Goal: Transaction & Acquisition: Purchase product/service

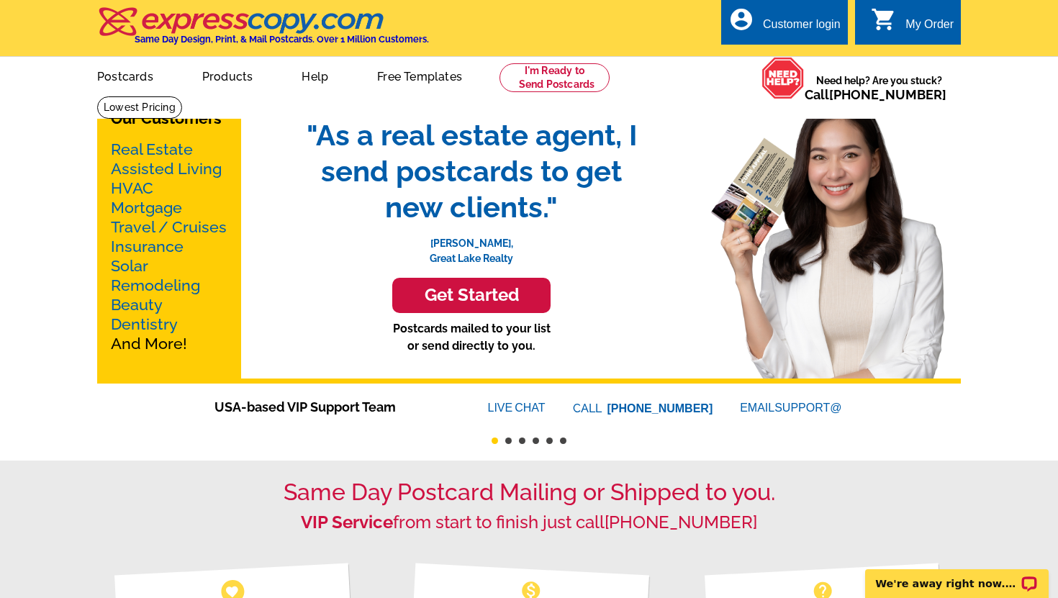
click at [163, 149] on link "Real Estate" at bounding box center [152, 149] width 82 height 18
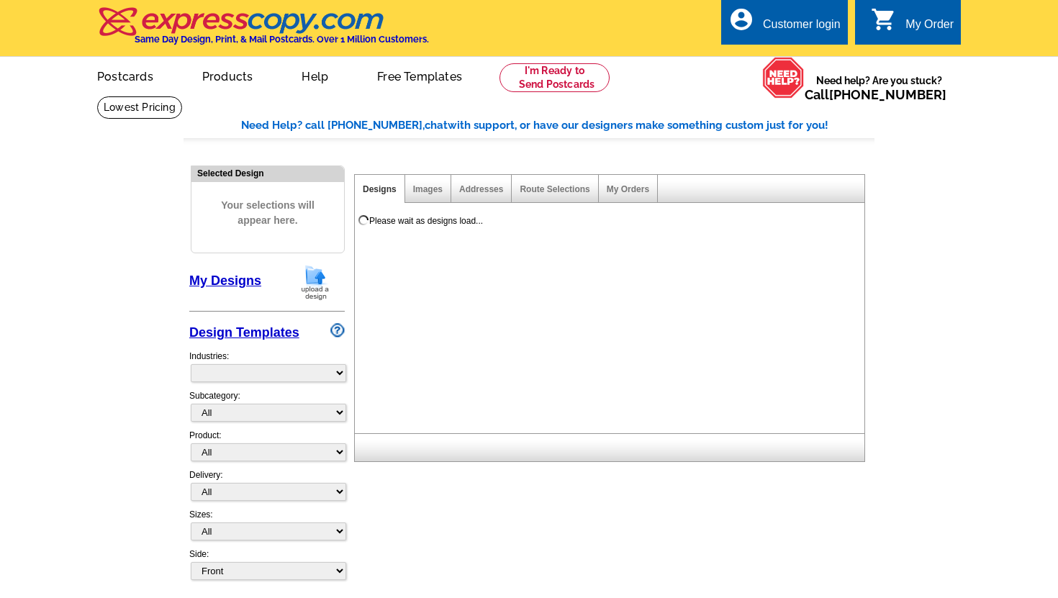
select select "785"
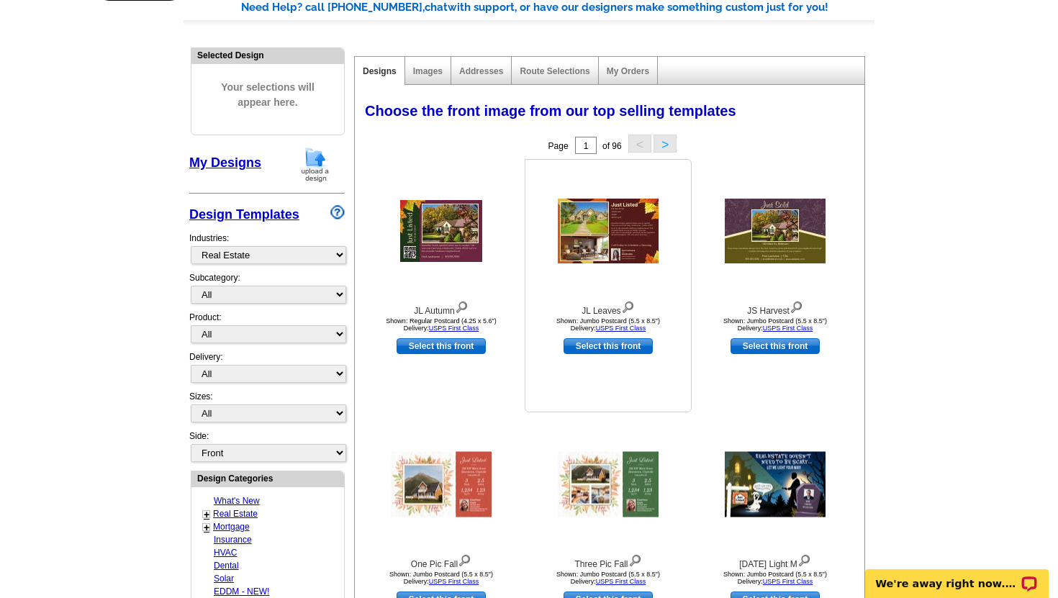
scroll to position [120, 0]
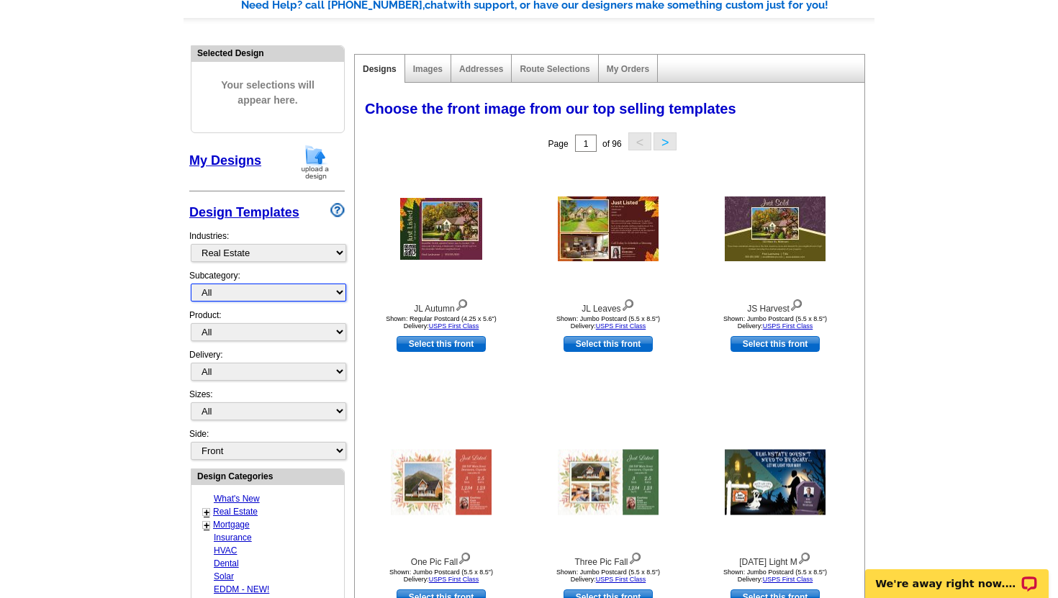
click at [332, 295] on select "All RE/MAX® Referrals Keller Williams® Berkshire Hathaway Home Services Century…" at bounding box center [268, 292] width 155 height 18
select select "793"
click at [191, 283] on select "All RE/MAX® Referrals Keller Williams® Berkshire Hathaway Home Services Century…" at bounding box center [268, 292] width 155 height 18
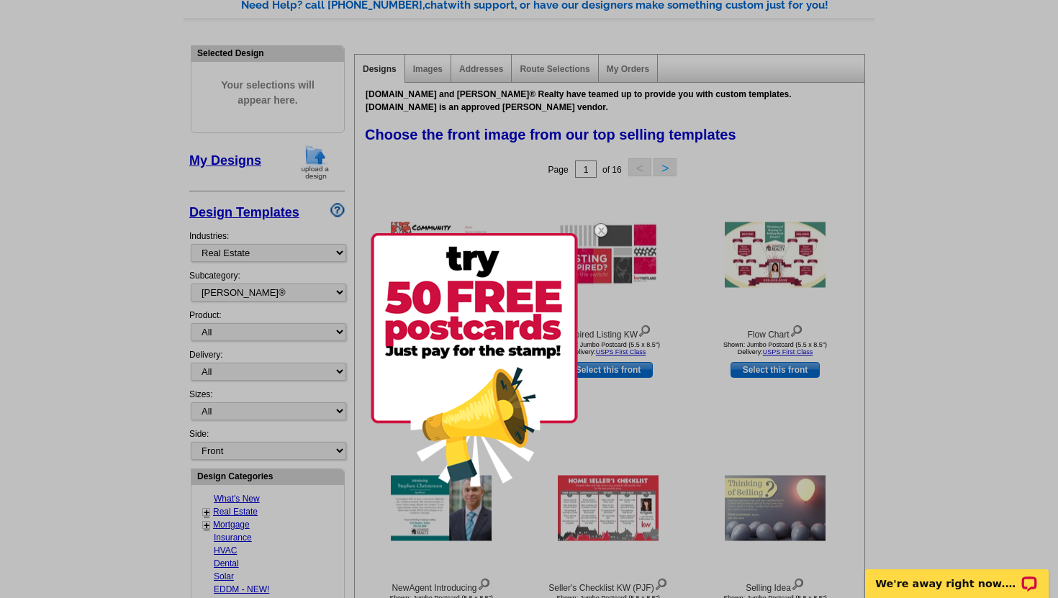
click at [603, 232] on img at bounding box center [601, 230] width 42 height 42
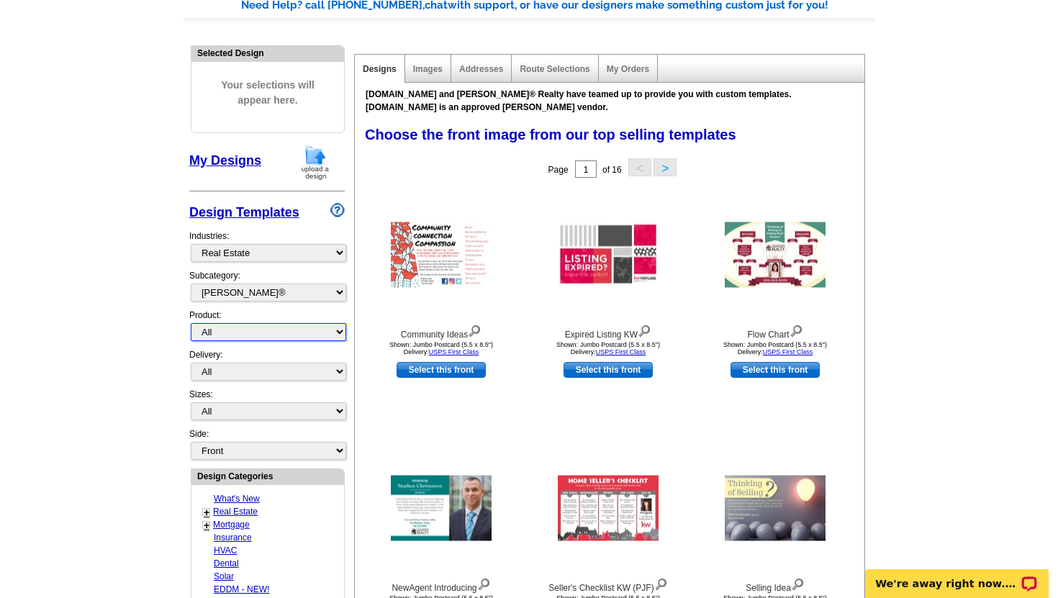
click at [223, 331] on select "All Postcards Letters and flyers Business Cards Door Hangers Greeting Cards" at bounding box center [268, 332] width 155 height 18
select select "1"
click at [191, 323] on select "All Postcards Letters and flyers Business Cards Door Hangers Greeting Cards" at bounding box center [268, 332] width 155 height 18
click at [313, 375] on select "All First Class Mail Shipped to Me EDDM Save 66% on Postage" at bounding box center [268, 372] width 155 height 18
select select "1"
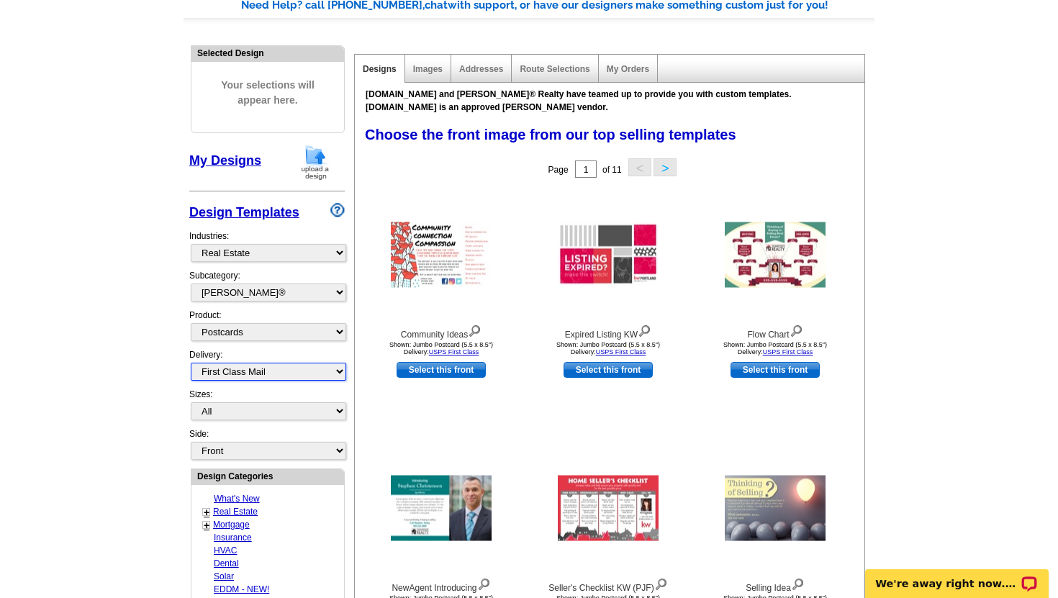
click at [191, 363] on select "All First Class Mail Shipped to Me EDDM Save 66% on Postage" at bounding box center [268, 372] width 155 height 18
click at [303, 415] on select "All Jumbo Postcard (5.5" x 8.5") Regular Postcard (4.25" x 5.6") Panoramic Post…" at bounding box center [268, 411] width 155 height 18
select select "2"
click at [191, 402] on select "All Jumbo Postcard (5.5" x 8.5") Regular Postcard (4.25" x 5.6") Panoramic Post…" at bounding box center [268, 411] width 155 height 18
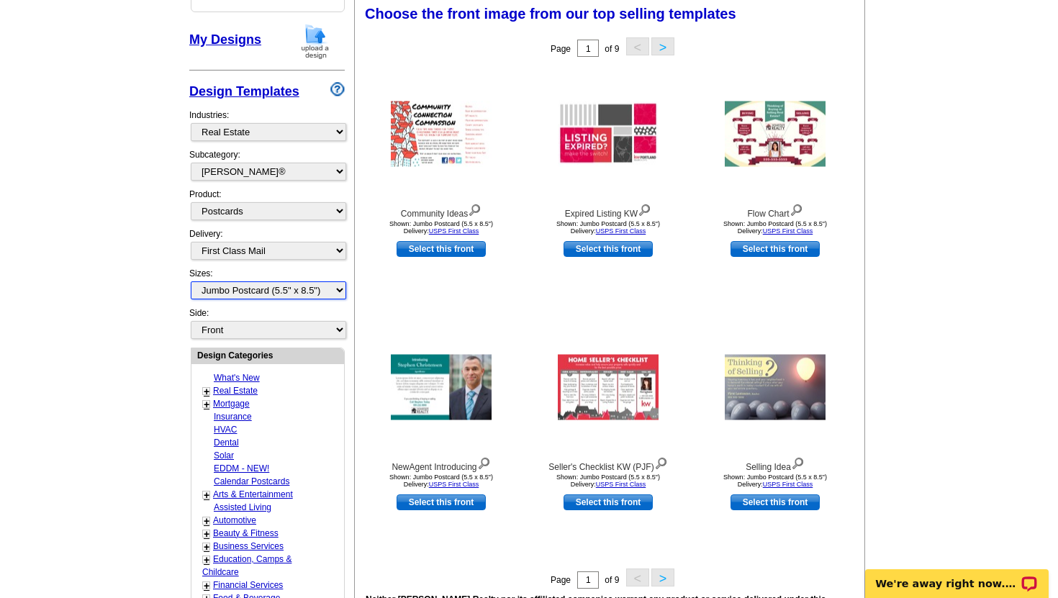
scroll to position [242, 0]
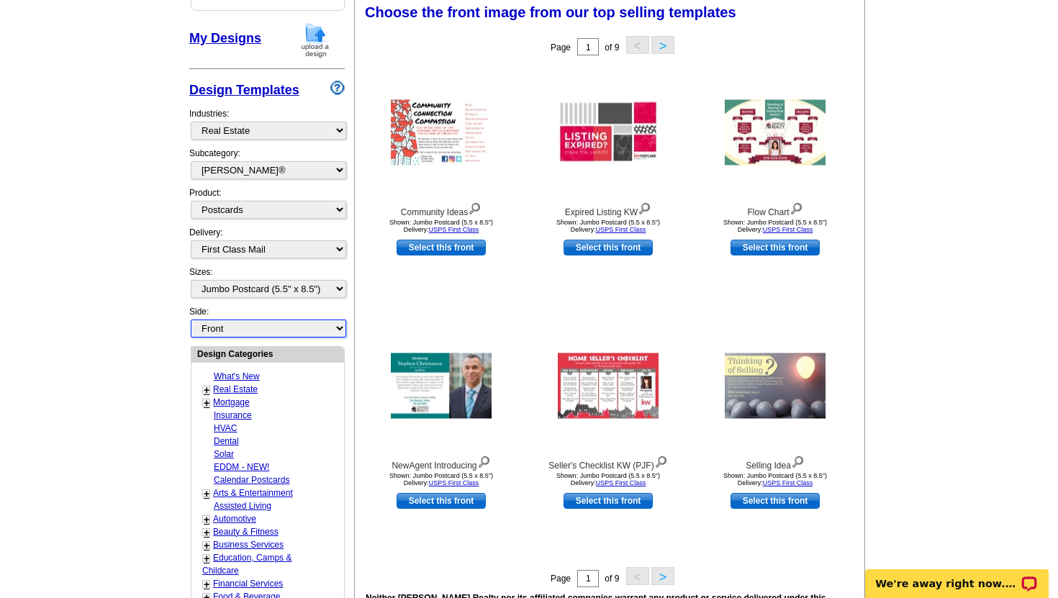
click at [336, 327] on select "Front Back" at bounding box center [268, 328] width 155 height 18
click at [191, 319] on select "Front Back" at bounding box center [268, 328] width 155 height 18
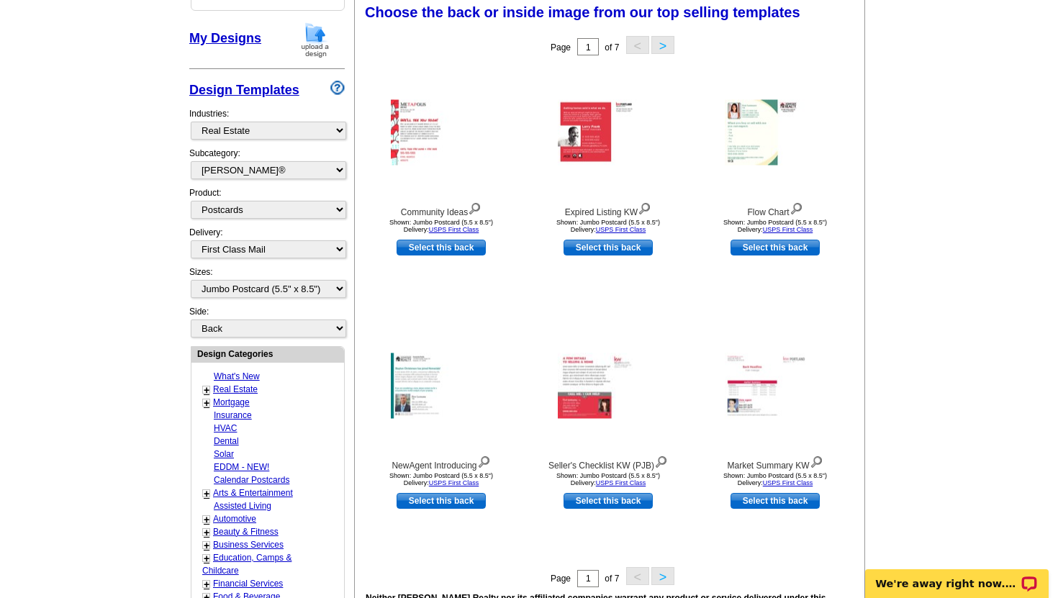
click at [271, 314] on div "Side: Front Back" at bounding box center [266, 322] width 155 height 34
click at [269, 326] on select "Front Back" at bounding box center [268, 328] width 155 height 18
click at [191, 319] on select "Front Back" at bounding box center [268, 328] width 155 height 18
select select "front"
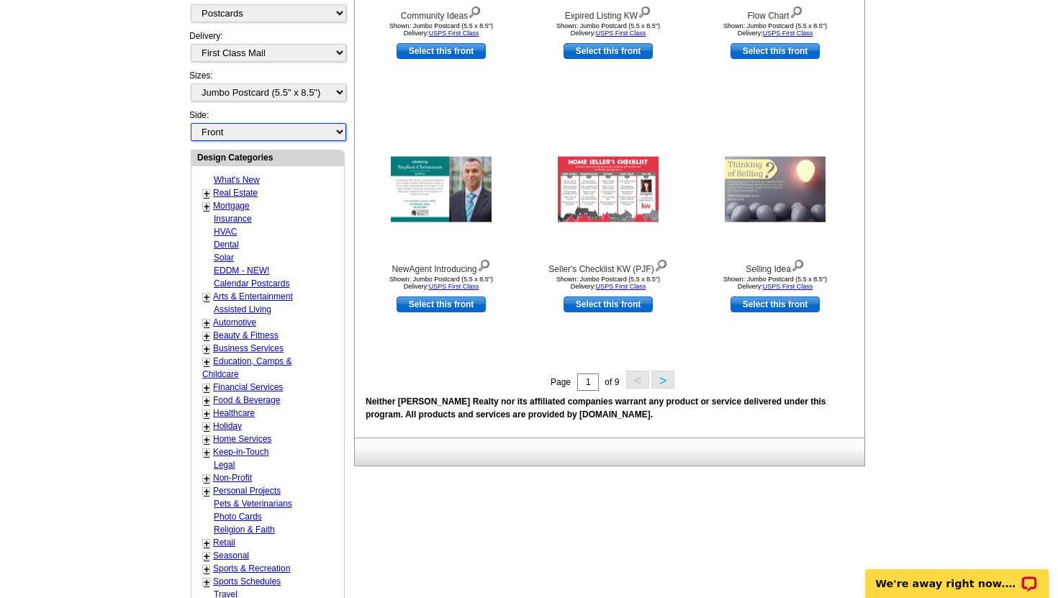
scroll to position [440, 0]
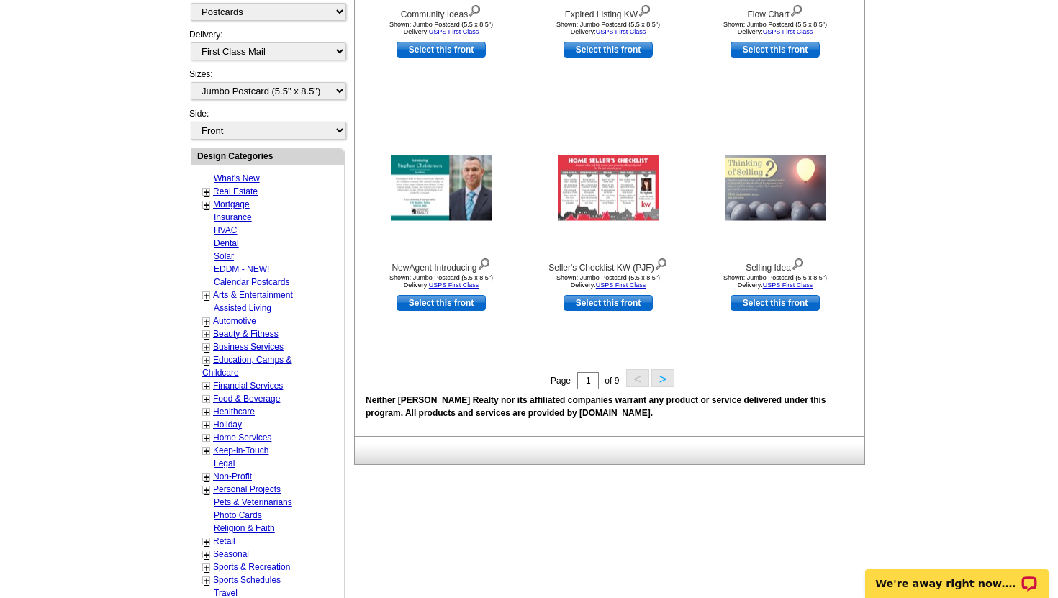
click at [206, 189] on link "+" at bounding box center [207, 192] width 6 height 12
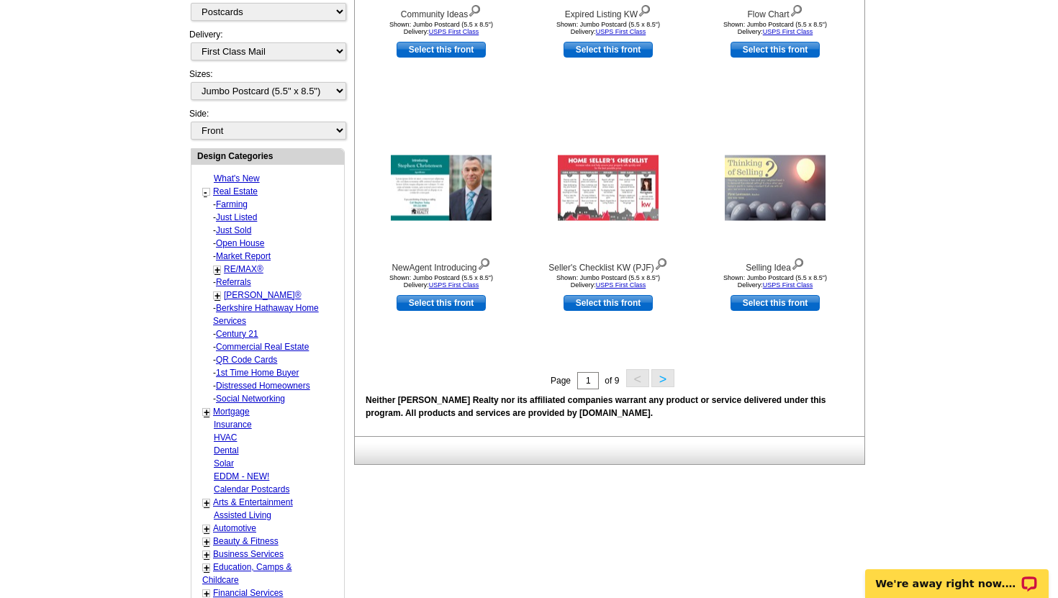
click at [242, 258] on link "Market Report" at bounding box center [243, 256] width 55 height 10
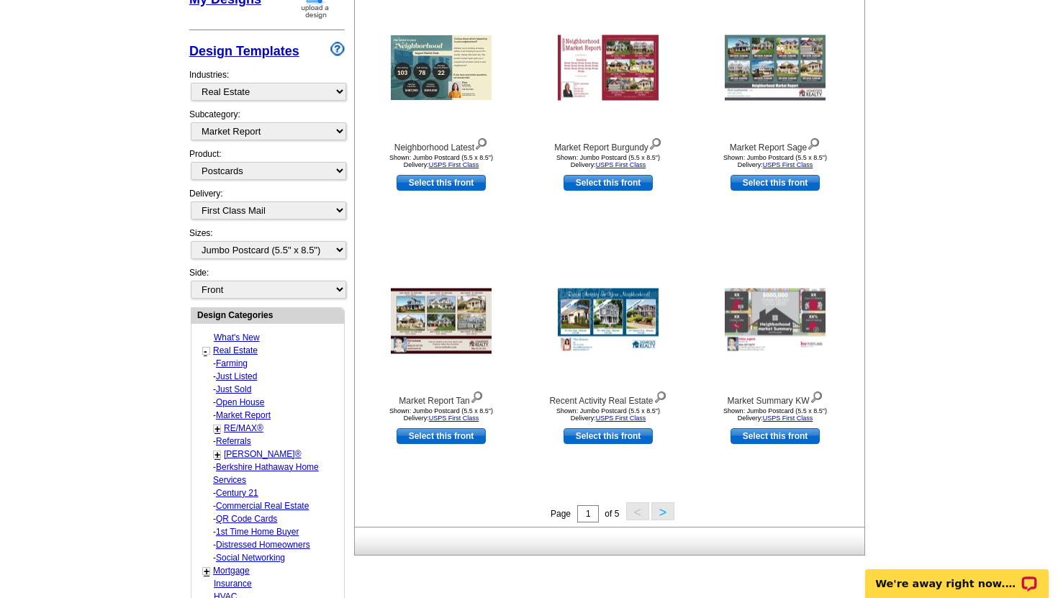
scroll to position [286, 0]
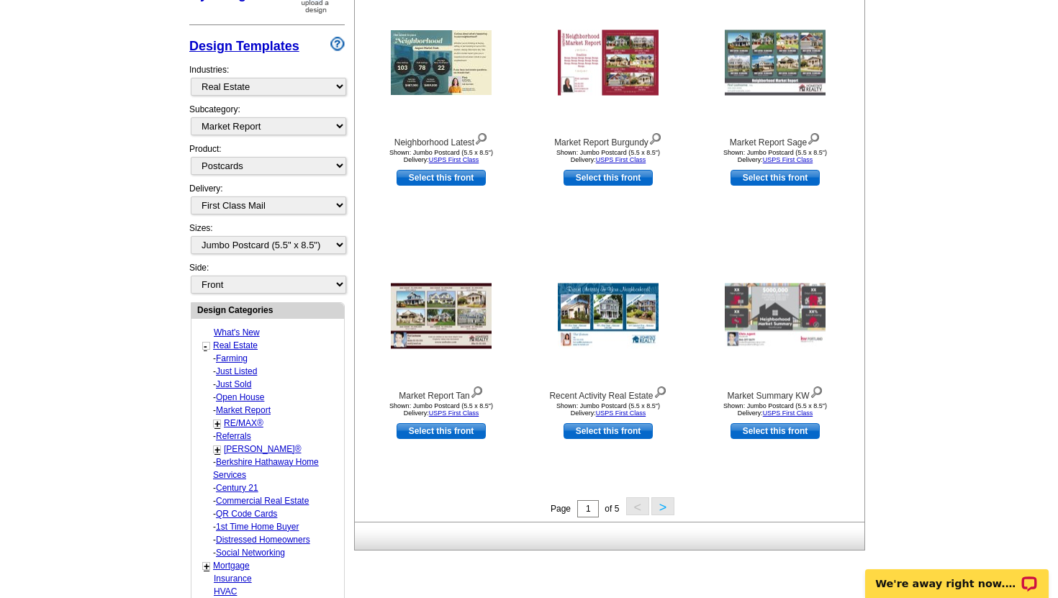
click at [231, 355] on link "Farming" at bounding box center [232, 358] width 32 height 10
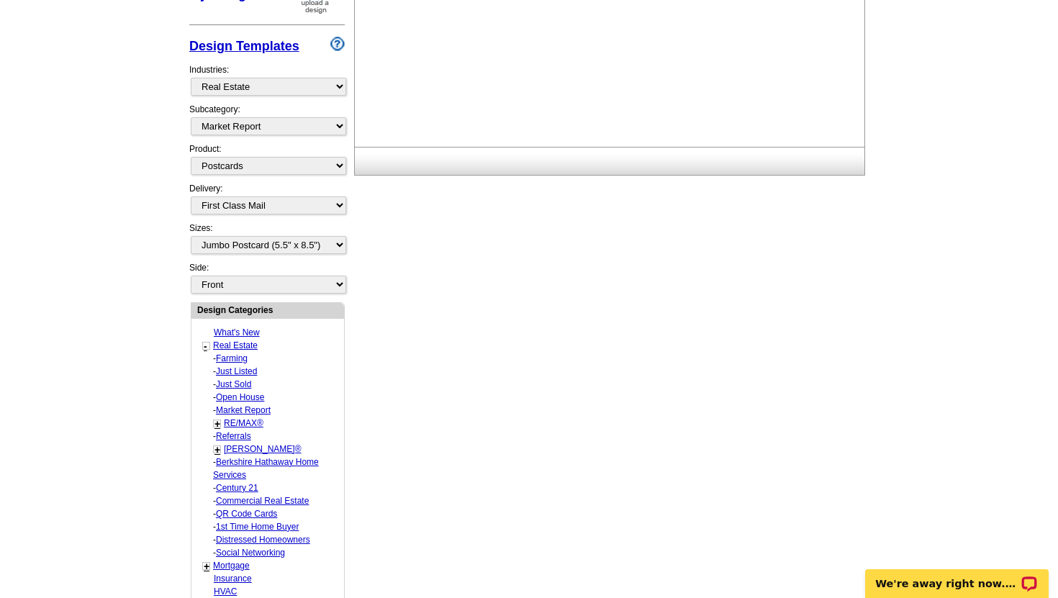
select select "1208"
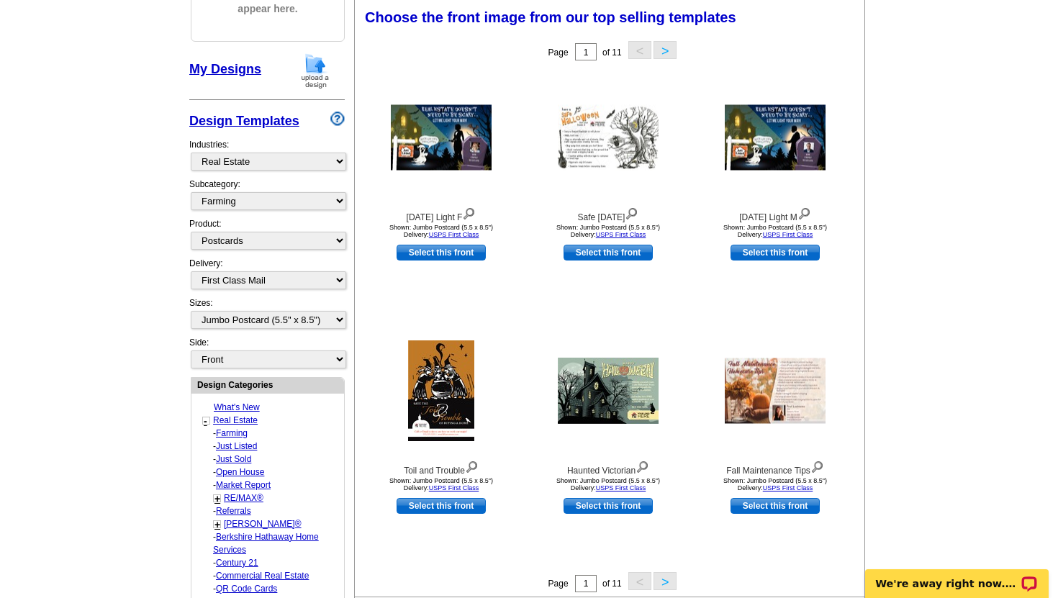
scroll to position [212, 0]
click at [450, 150] on img at bounding box center [441, 137] width 101 height 65
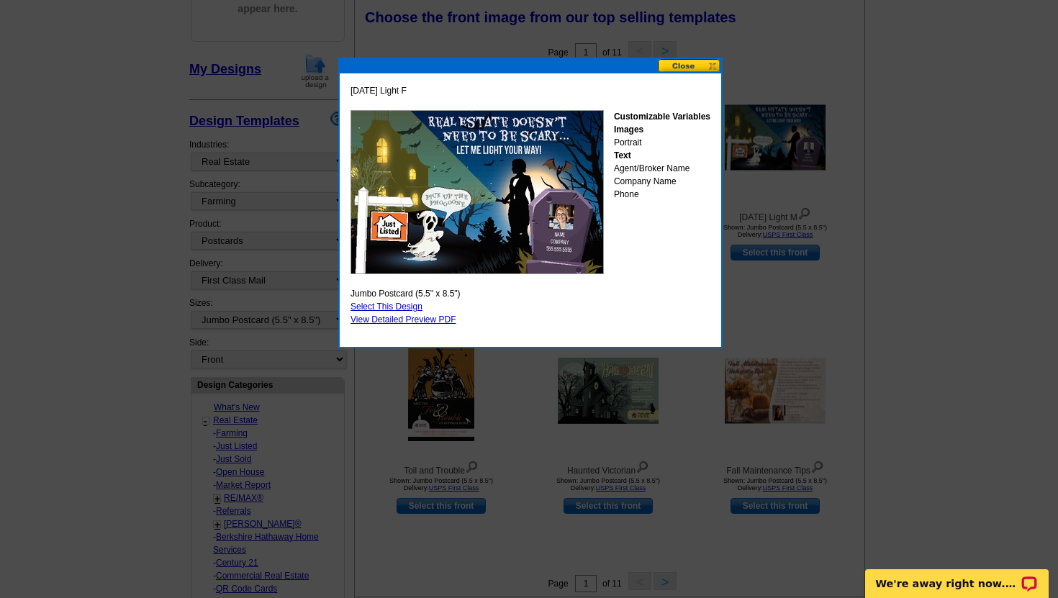
click at [692, 68] on button at bounding box center [689, 66] width 63 height 14
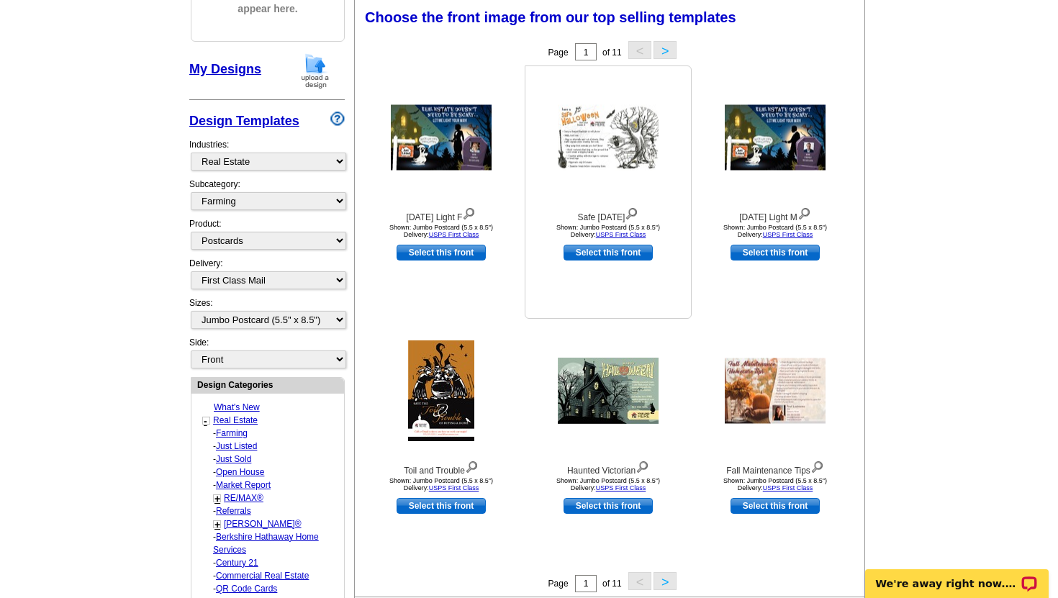
click at [591, 140] on img at bounding box center [608, 137] width 101 height 65
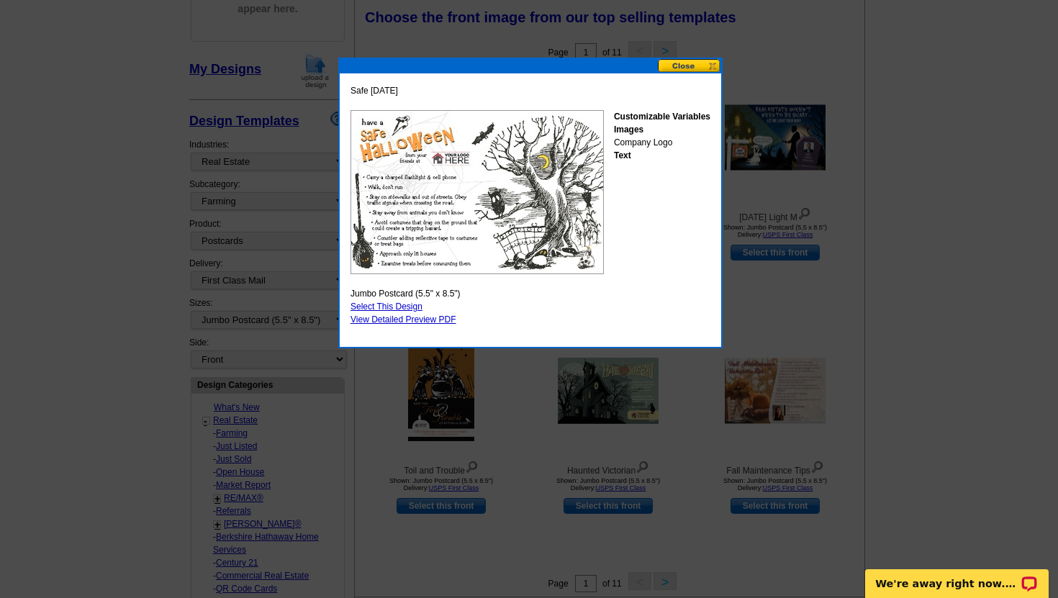
click at [694, 71] on button at bounding box center [689, 66] width 63 height 14
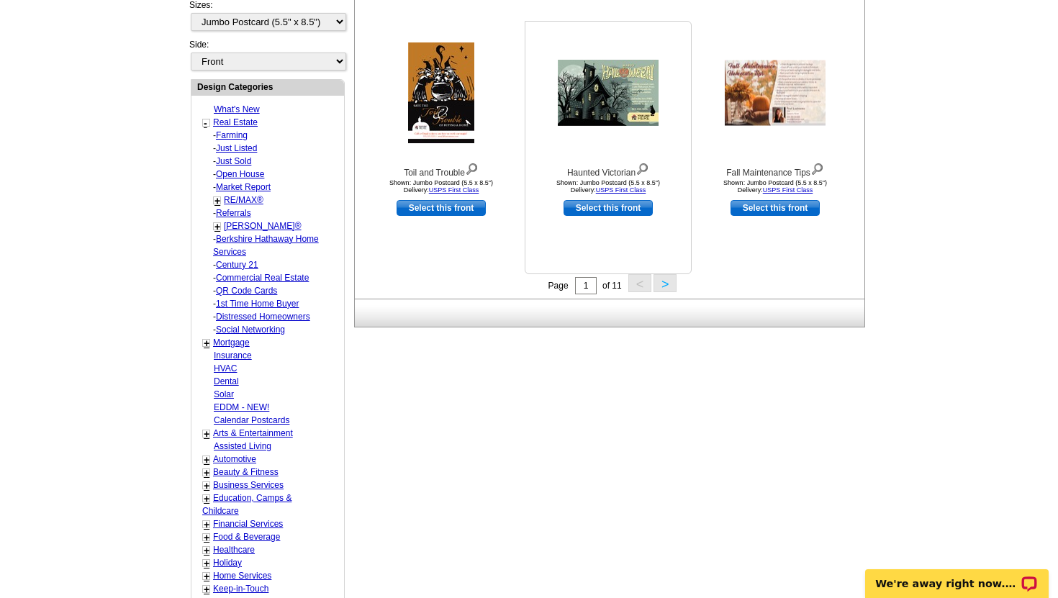
scroll to position [510, 0]
click at [459, 119] on img at bounding box center [441, 92] width 66 height 101
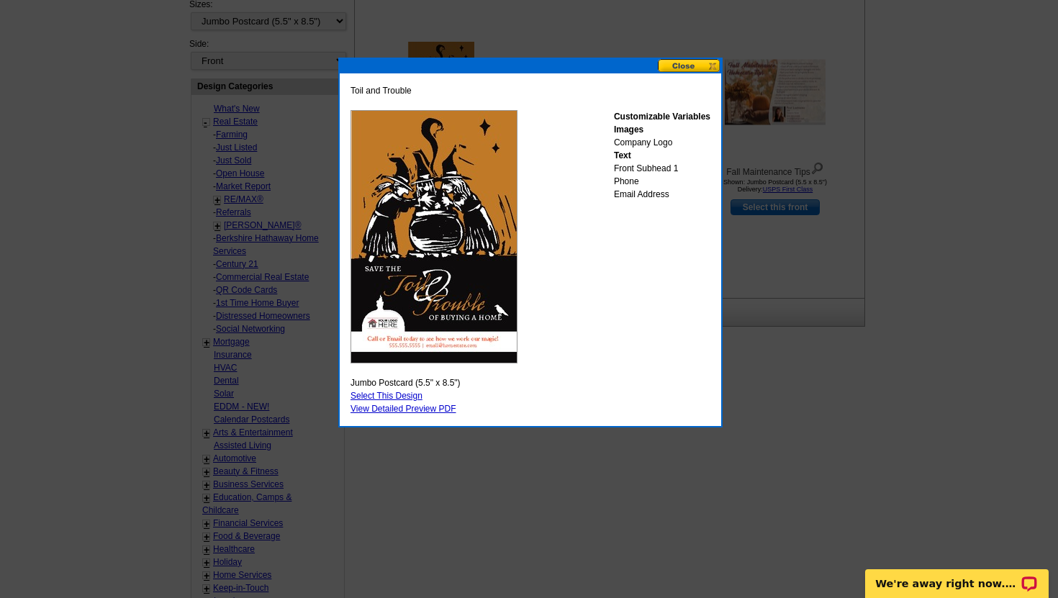
click at [694, 62] on button at bounding box center [689, 66] width 63 height 14
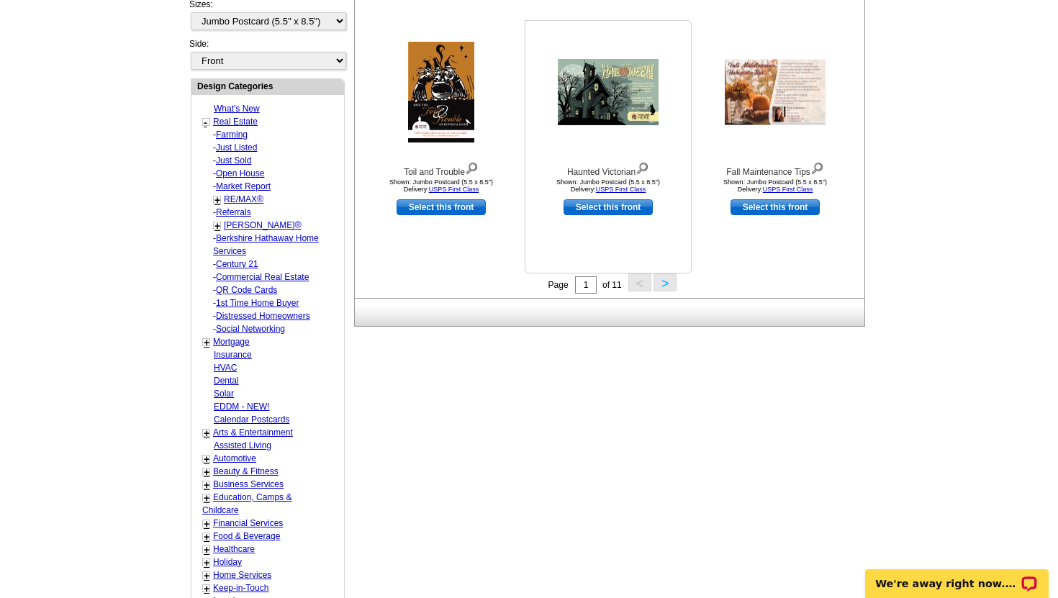
click at [617, 105] on img at bounding box center [608, 92] width 101 height 66
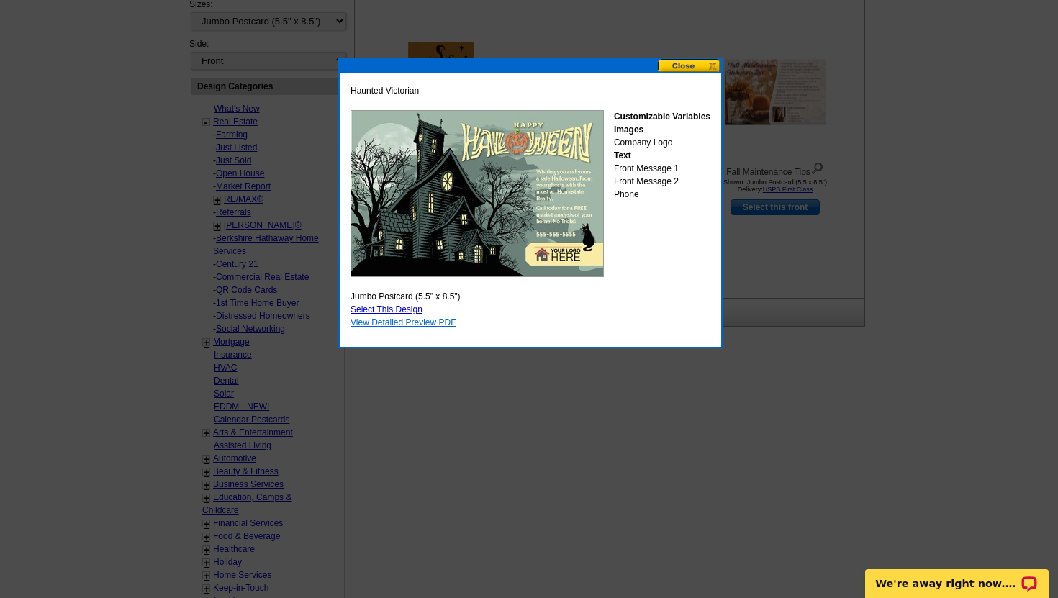
click at [386, 325] on link "View Detailed Preview PDF" at bounding box center [403, 322] width 106 height 10
click at [676, 69] on button at bounding box center [689, 66] width 63 height 14
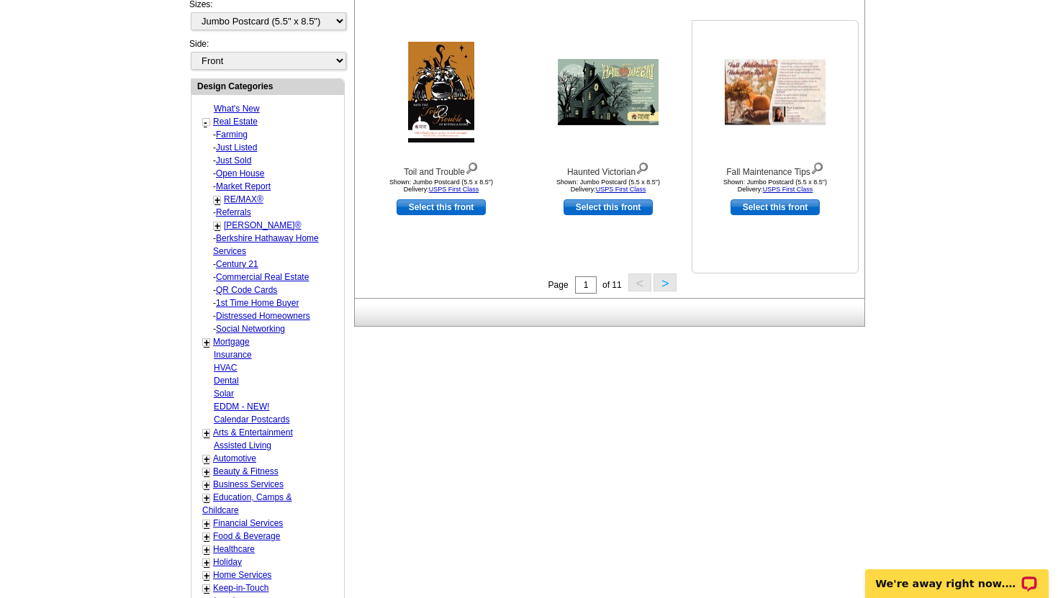
click at [774, 106] on img at bounding box center [774, 92] width 101 height 65
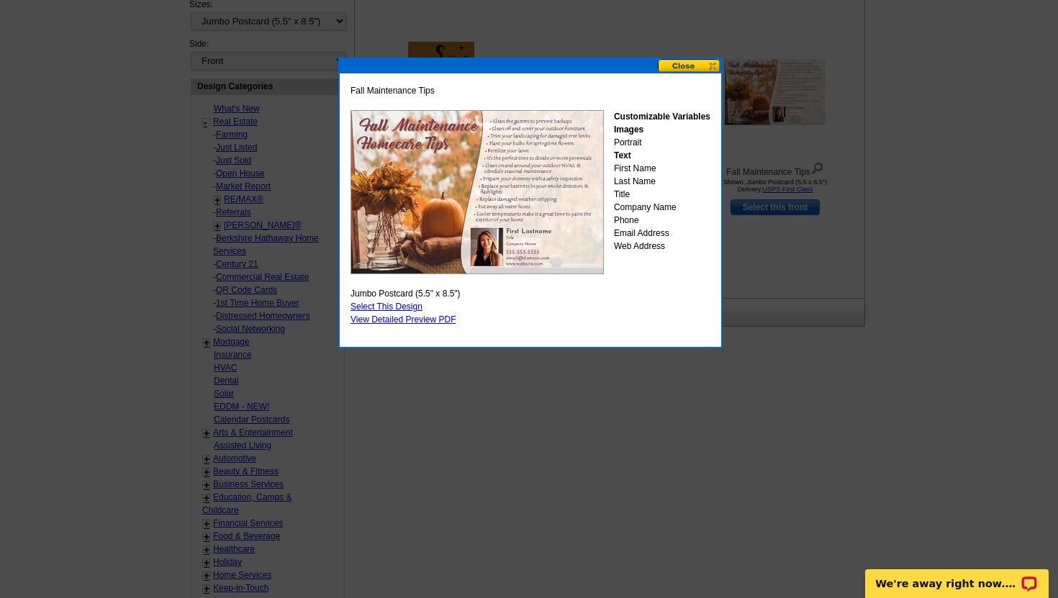
click at [699, 67] on button at bounding box center [689, 66] width 63 height 14
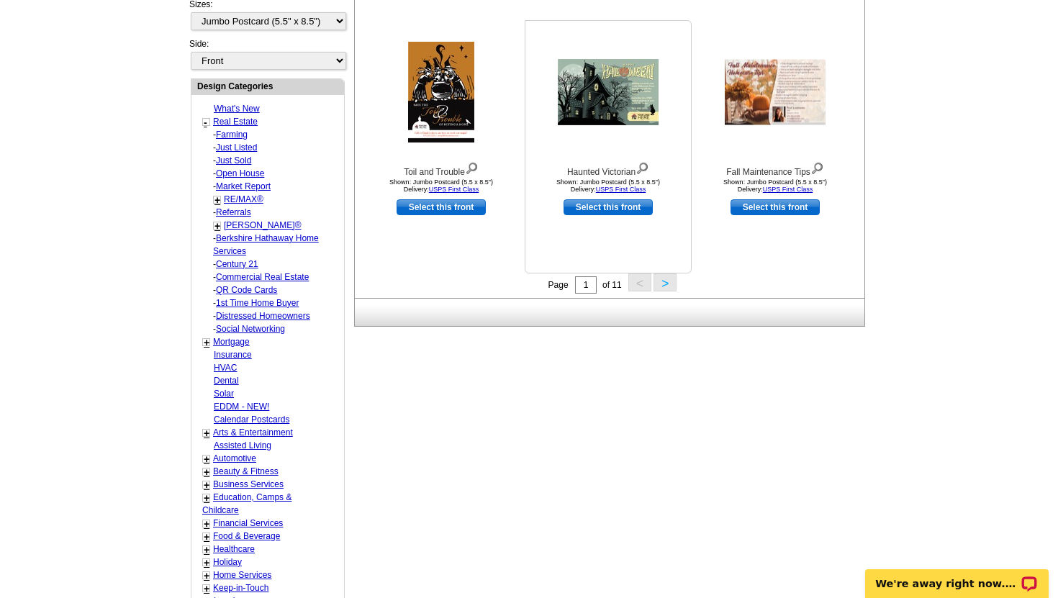
click at [601, 211] on link "Select this front" at bounding box center [607, 207] width 89 height 16
select select "back"
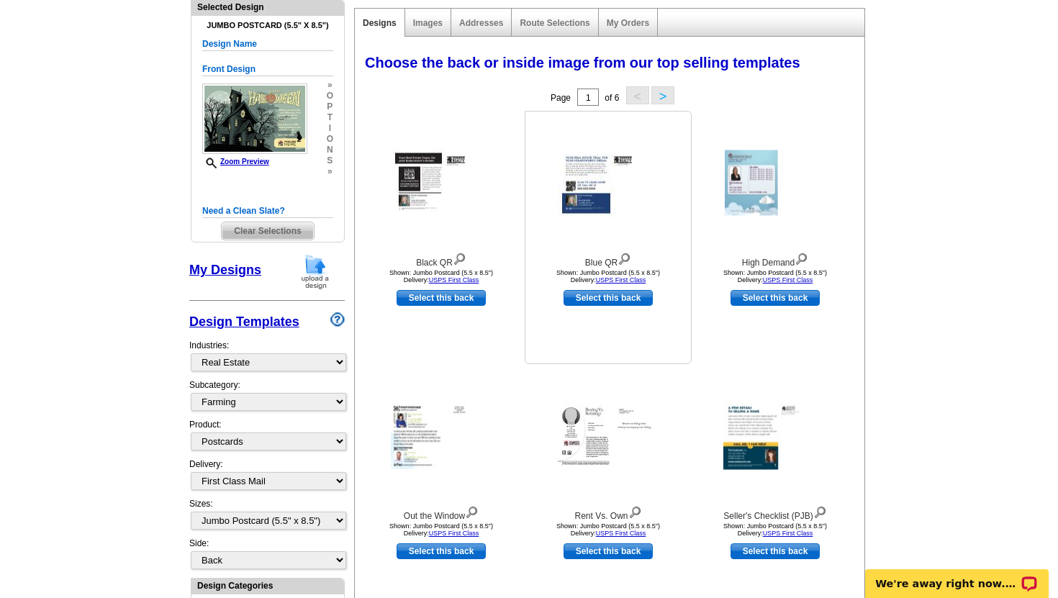
scroll to position [163, 0]
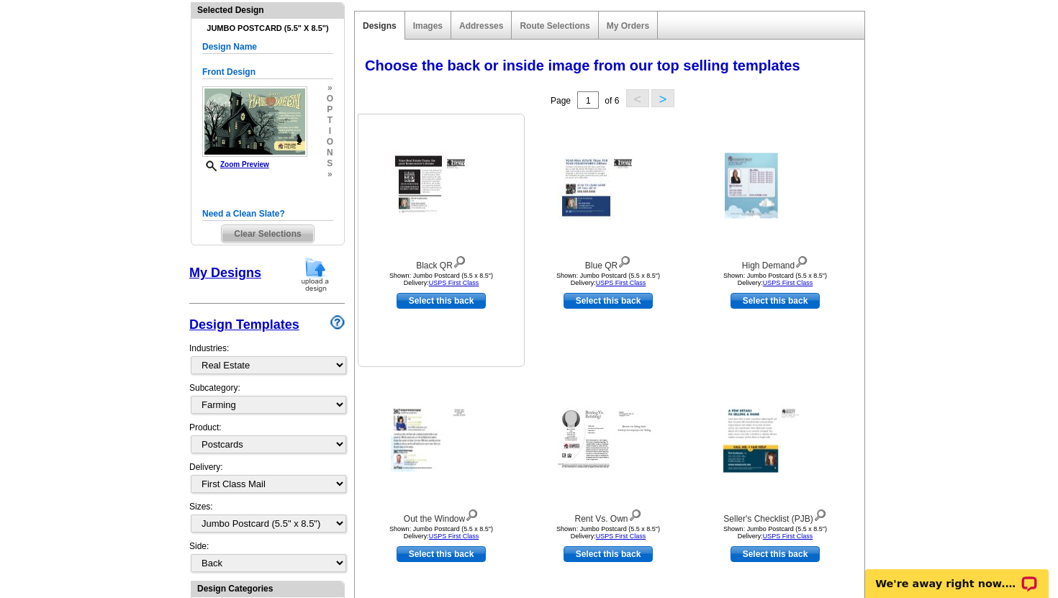
click at [413, 175] on img at bounding box center [441, 186] width 101 height 68
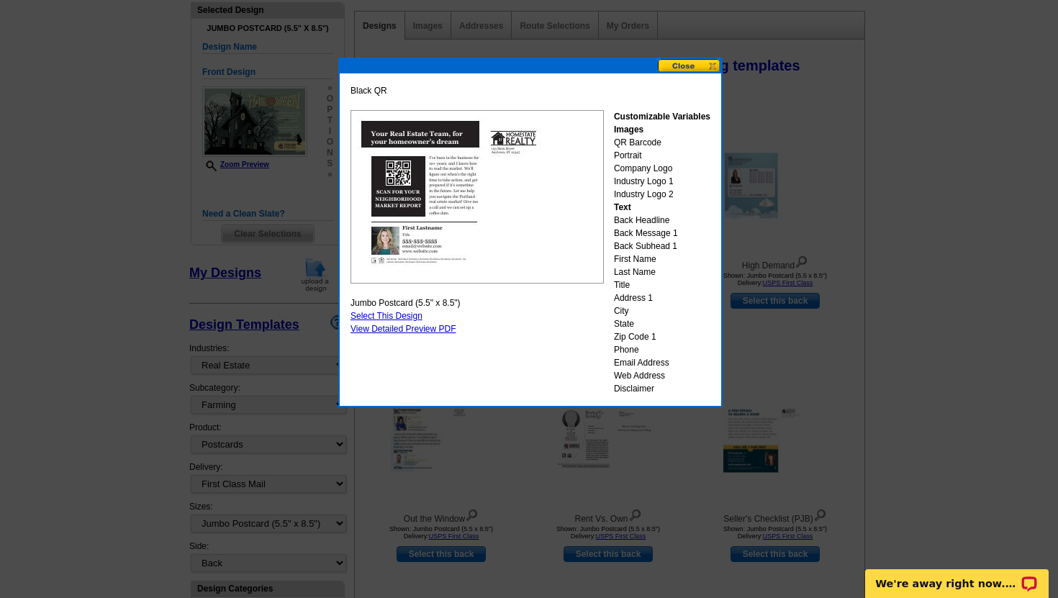
click at [691, 68] on button at bounding box center [689, 66] width 63 height 14
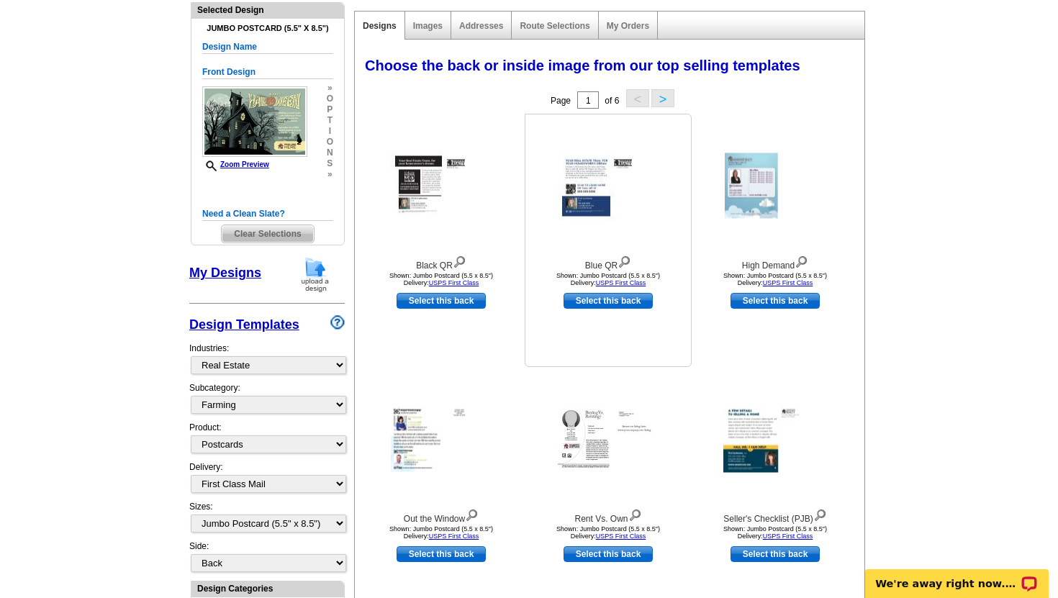
click at [583, 194] on img at bounding box center [608, 186] width 101 height 68
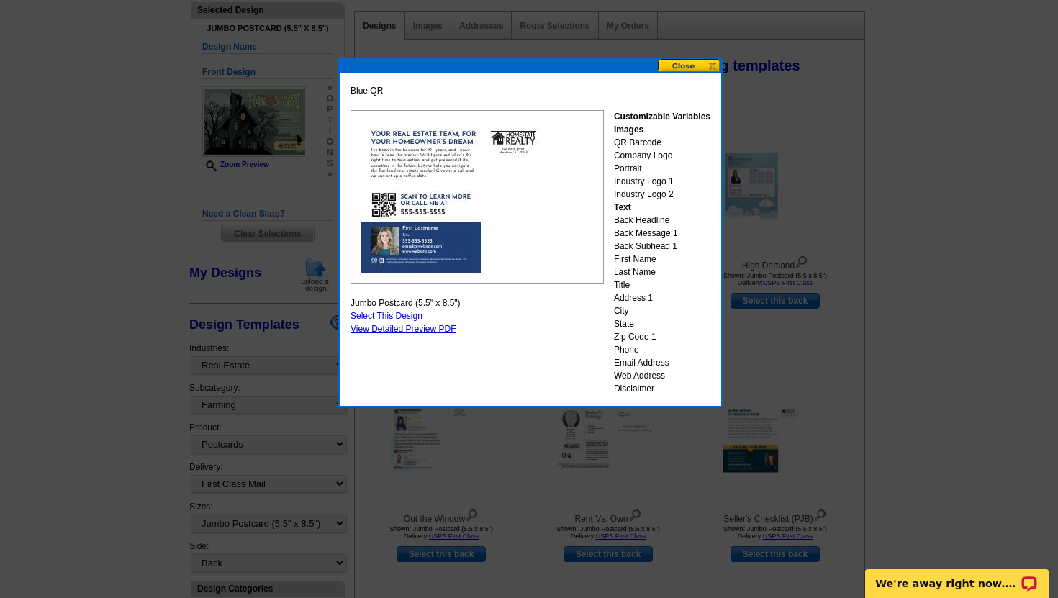
click at [681, 68] on button at bounding box center [689, 66] width 63 height 14
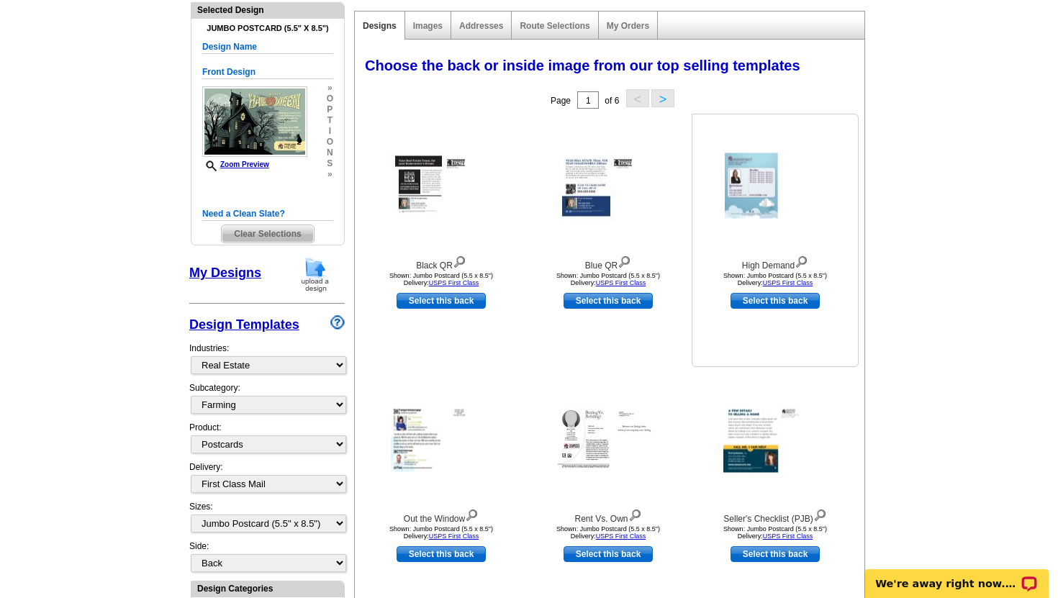
click at [755, 190] on img at bounding box center [774, 185] width 101 height 65
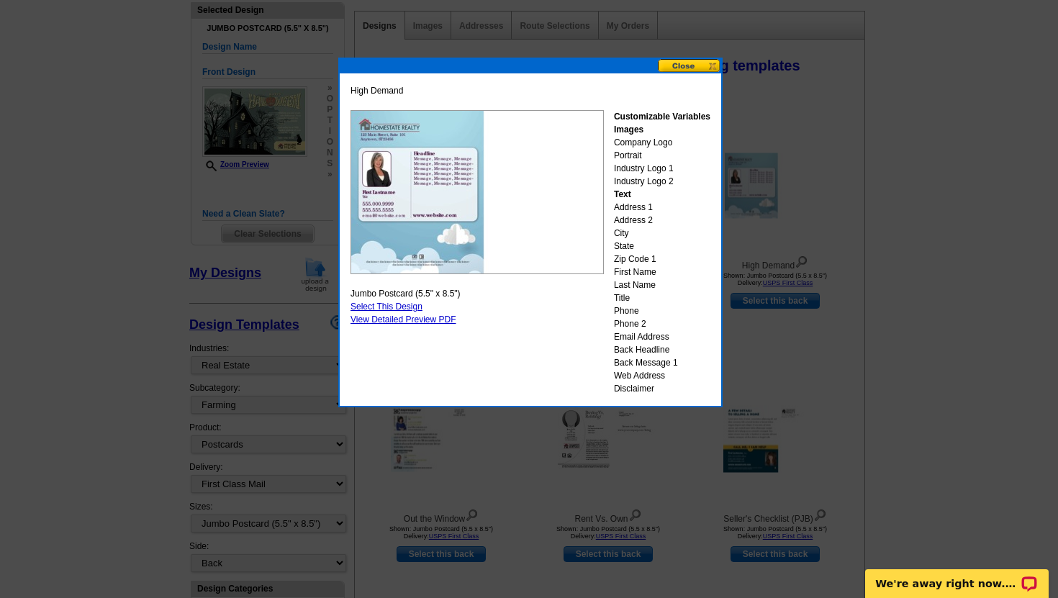
click at [694, 66] on button at bounding box center [689, 66] width 63 height 14
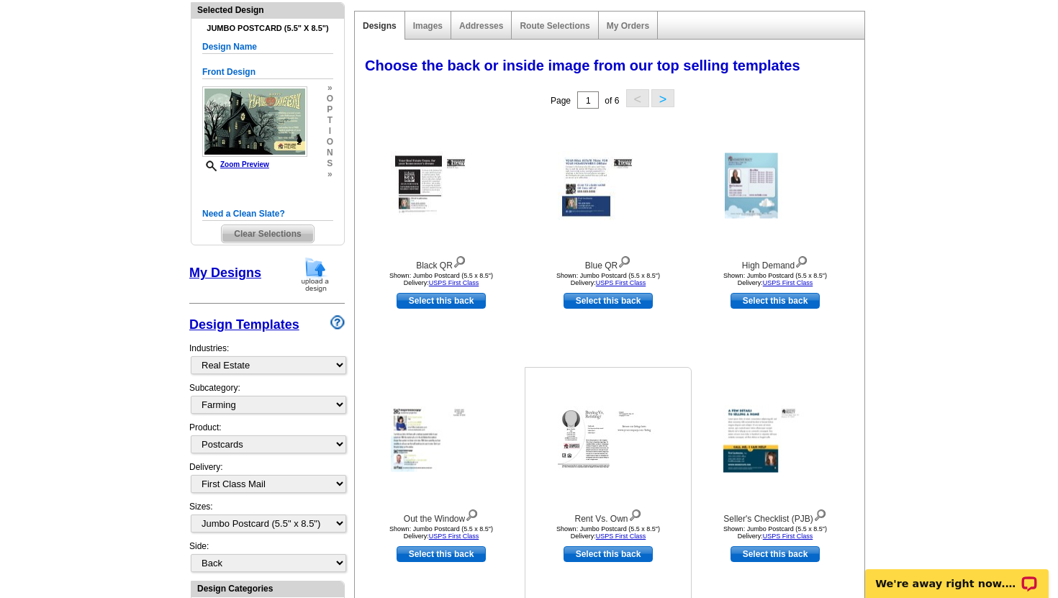
click at [591, 420] on img at bounding box center [608, 439] width 101 height 66
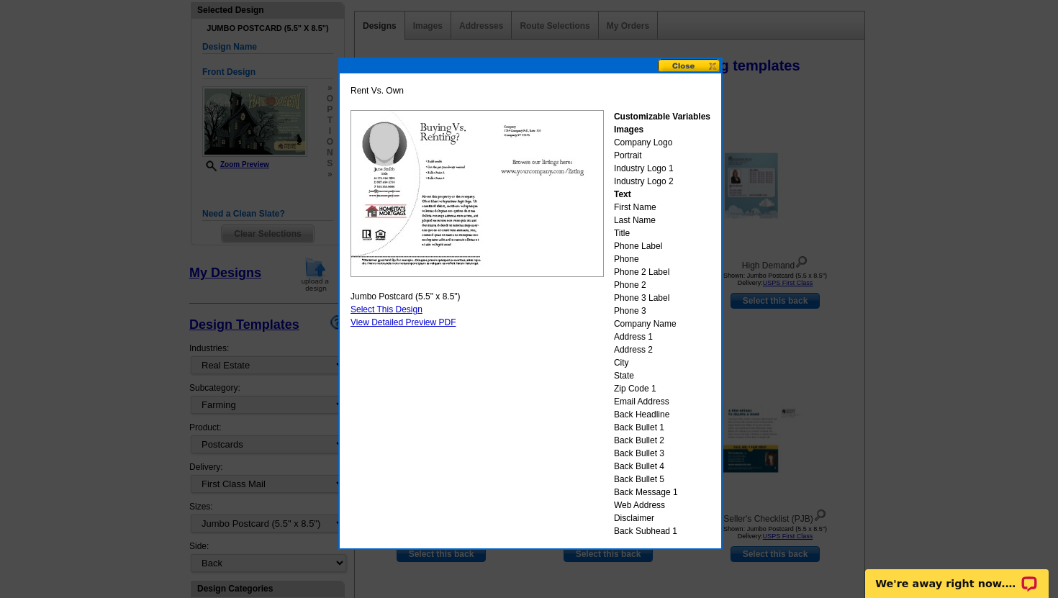
click at [690, 65] on button at bounding box center [689, 66] width 63 height 14
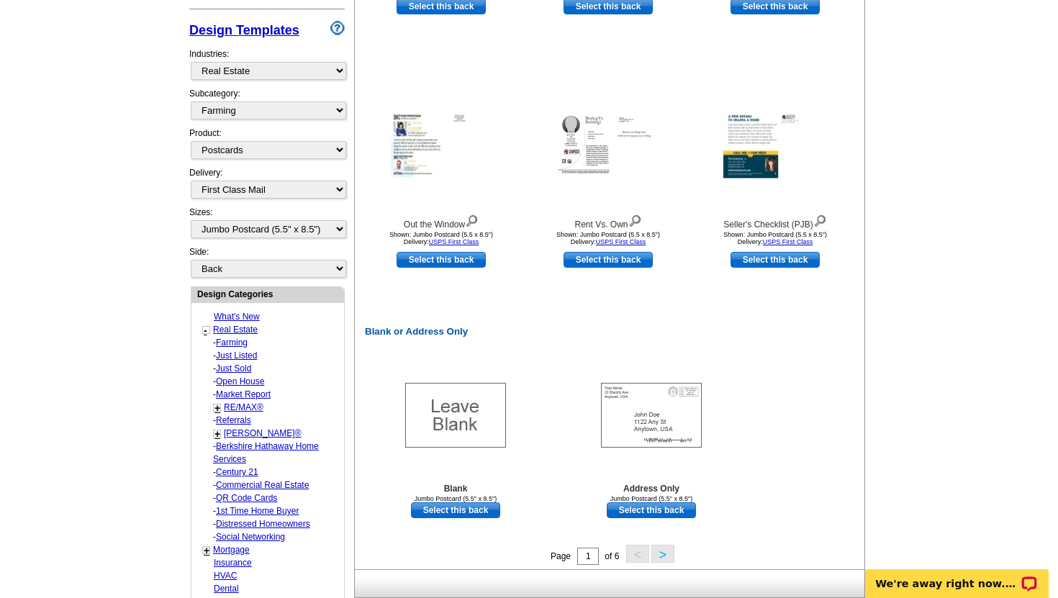
scroll to position [460, 0]
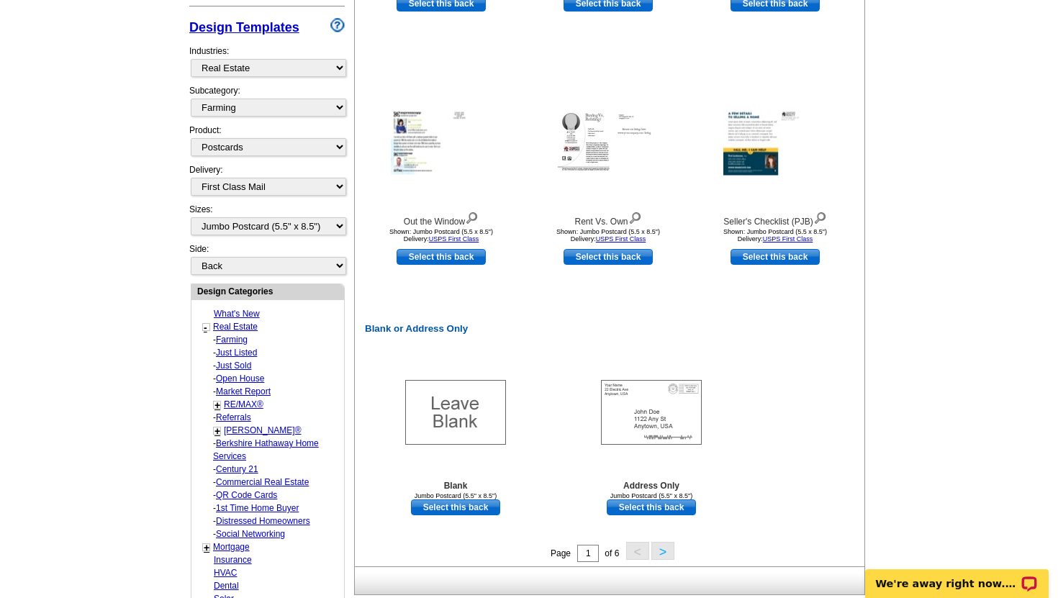
click at [228, 338] on link "Farming" at bounding box center [232, 340] width 32 height 10
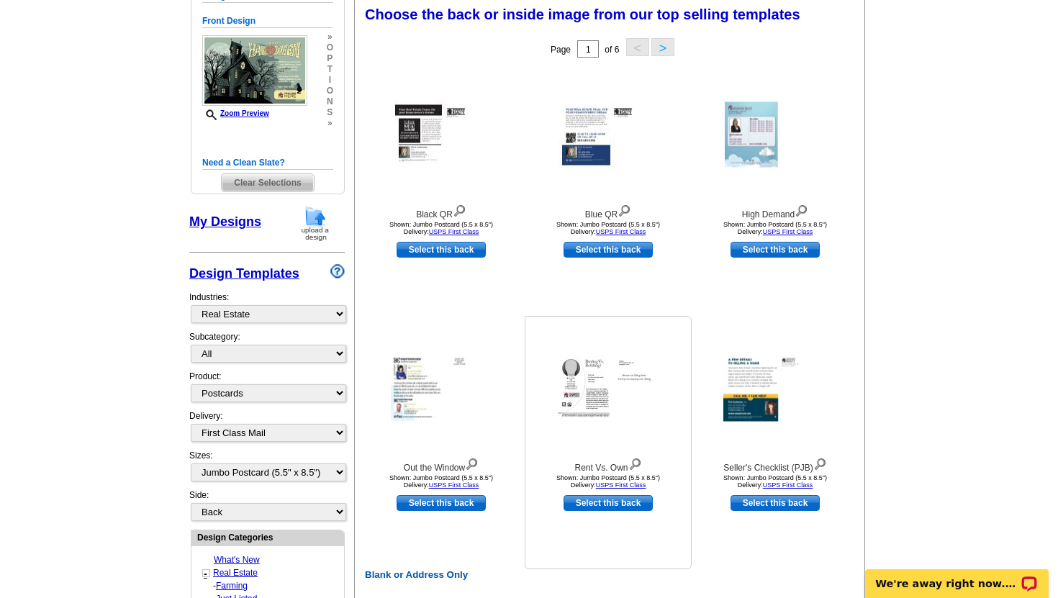
scroll to position [212, 0]
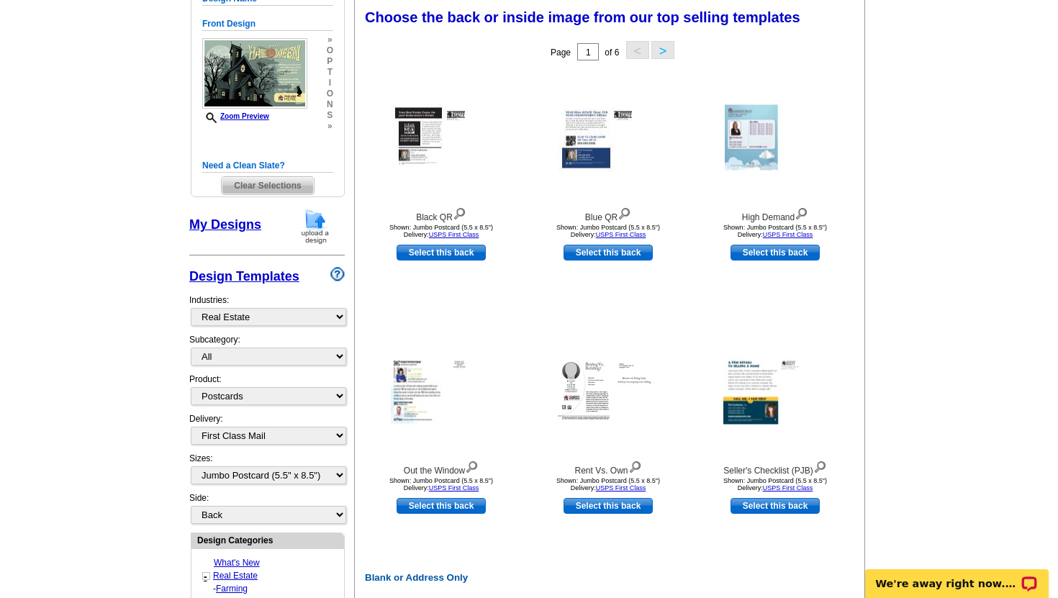
click at [664, 50] on button ">" at bounding box center [662, 50] width 23 height 18
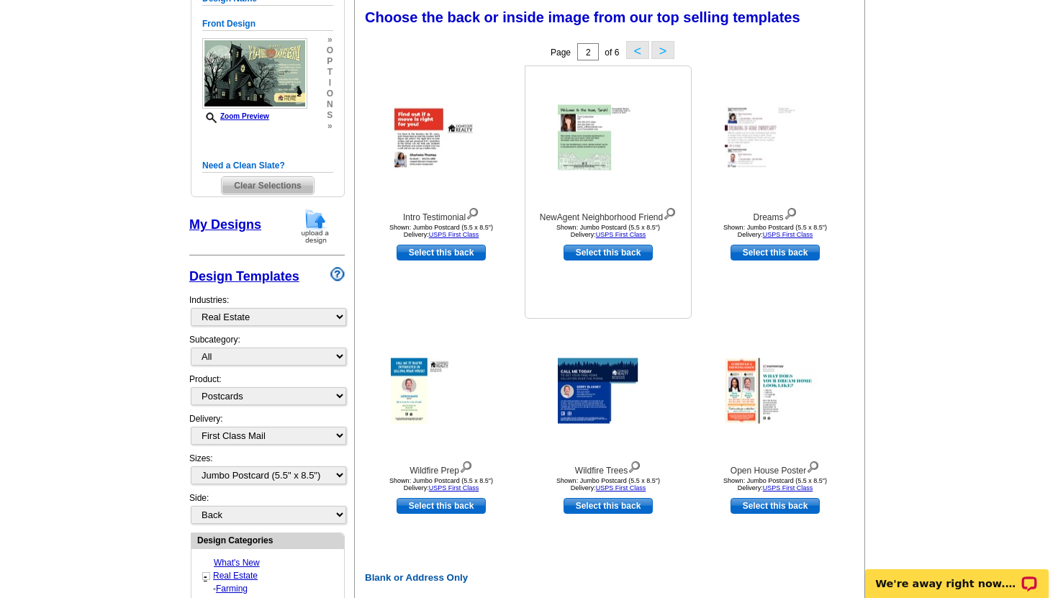
click at [580, 153] on img at bounding box center [608, 137] width 101 height 65
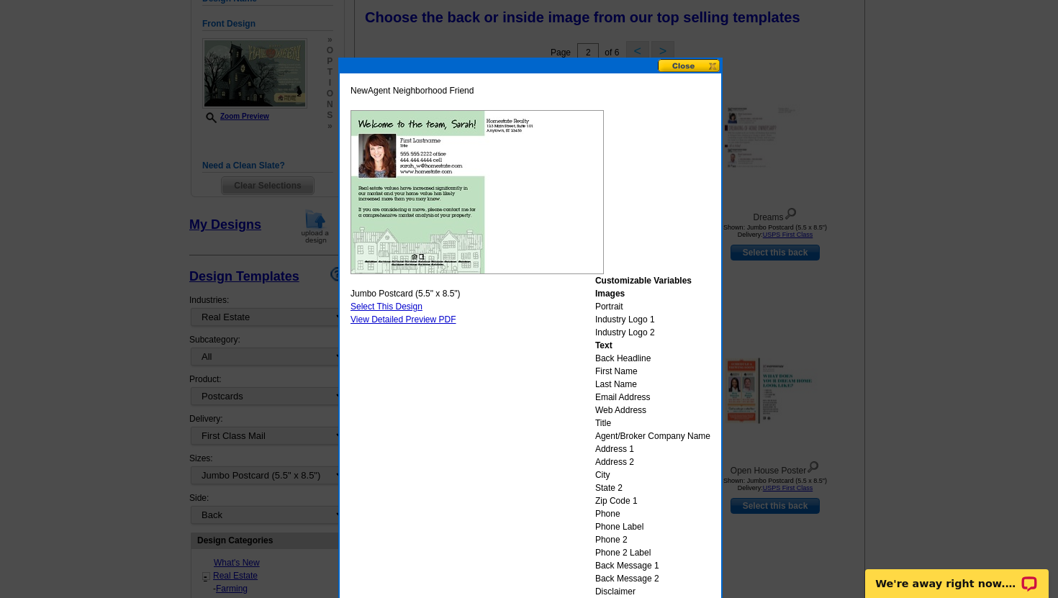
click at [683, 68] on button at bounding box center [689, 66] width 63 height 14
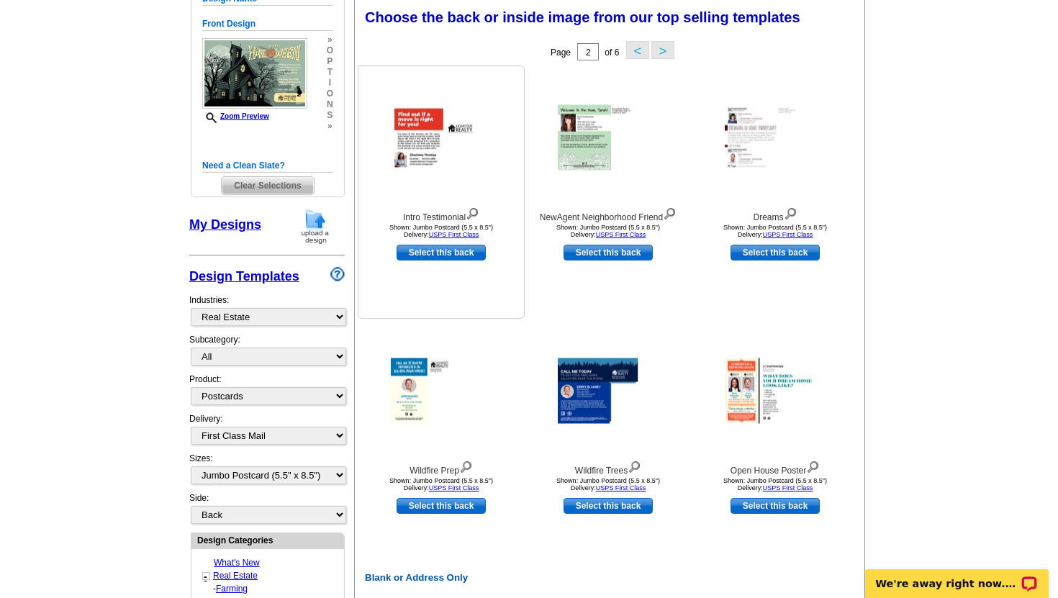
click at [426, 131] on img at bounding box center [441, 137] width 101 height 65
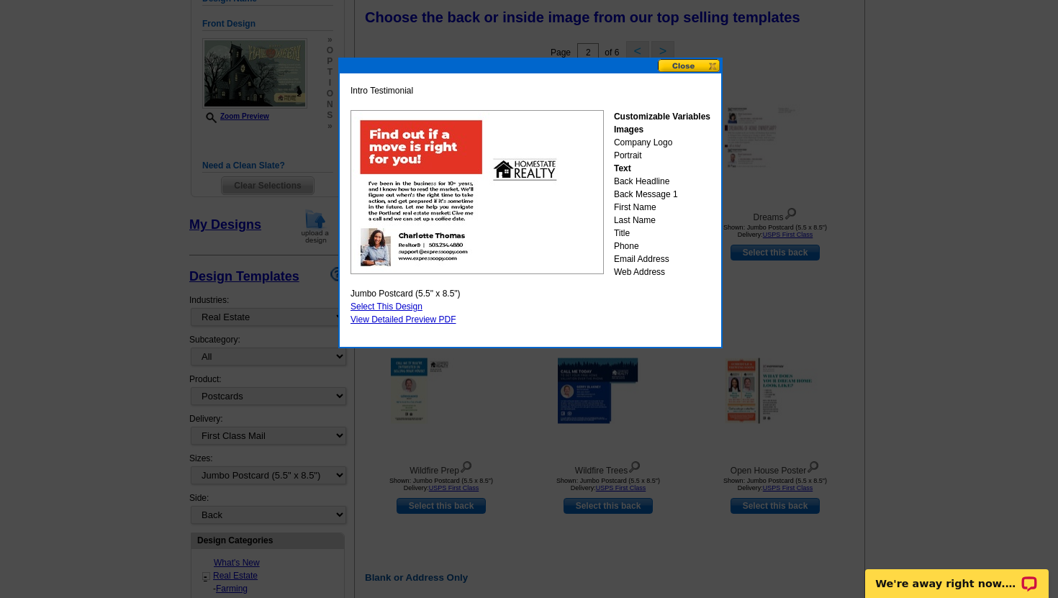
click at [701, 67] on button at bounding box center [689, 66] width 63 height 14
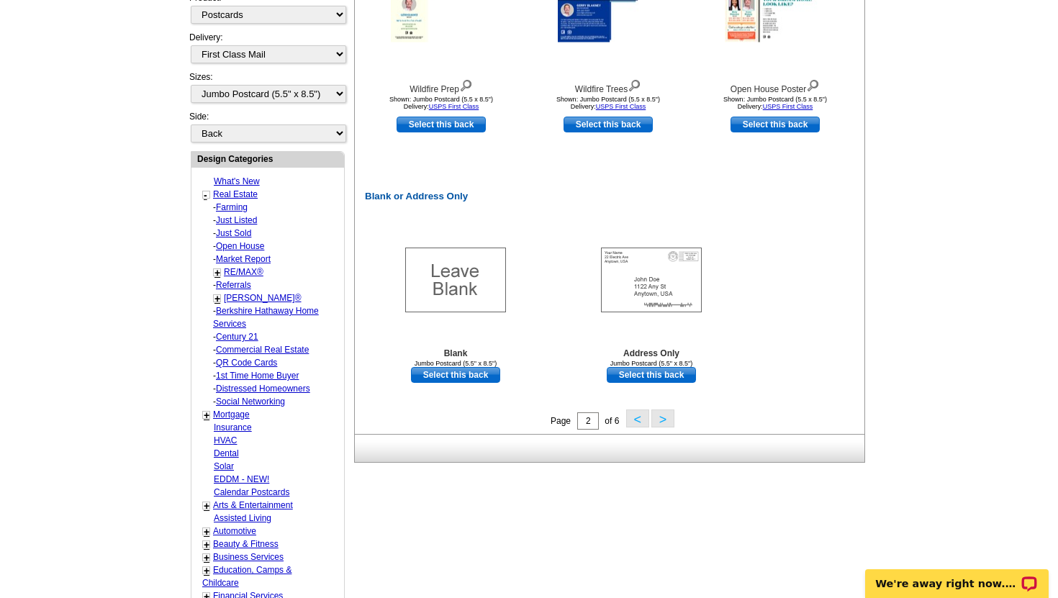
scroll to position [594, 0]
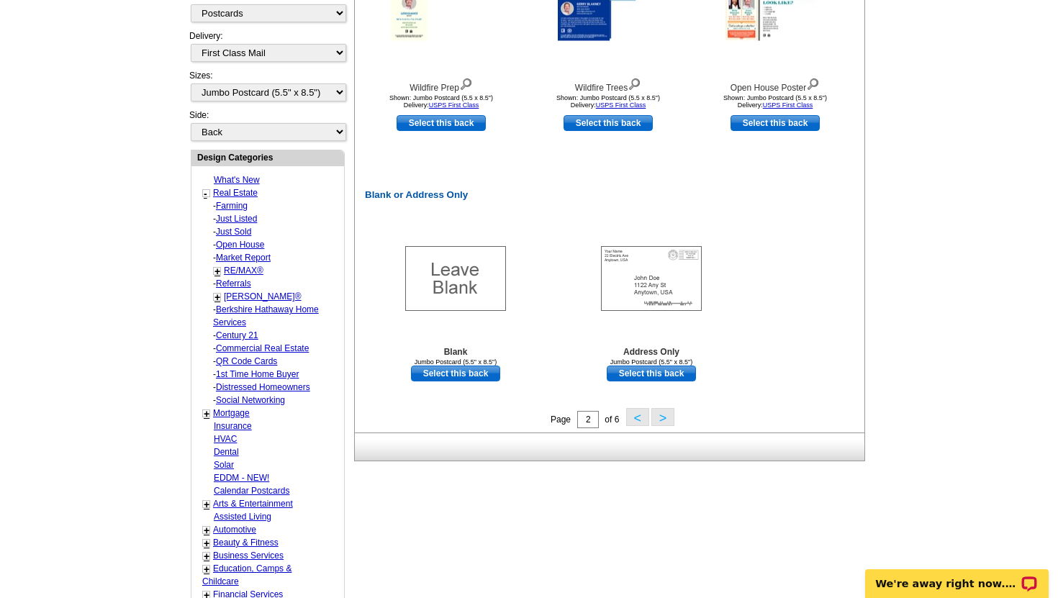
click at [662, 419] on button ">" at bounding box center [662, 417] width 23 height 18
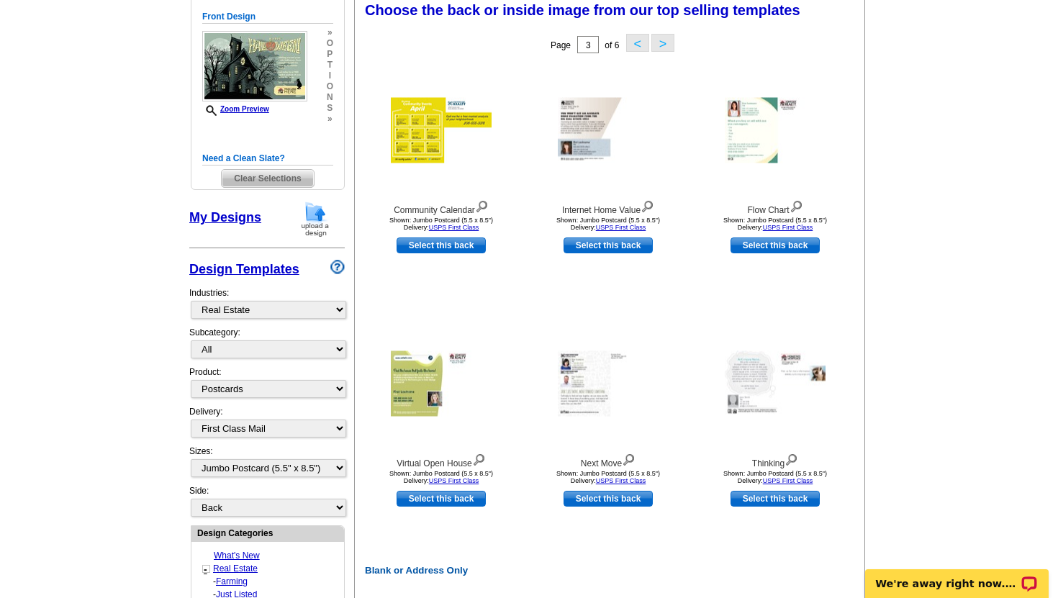
scroll to position [212, 0]
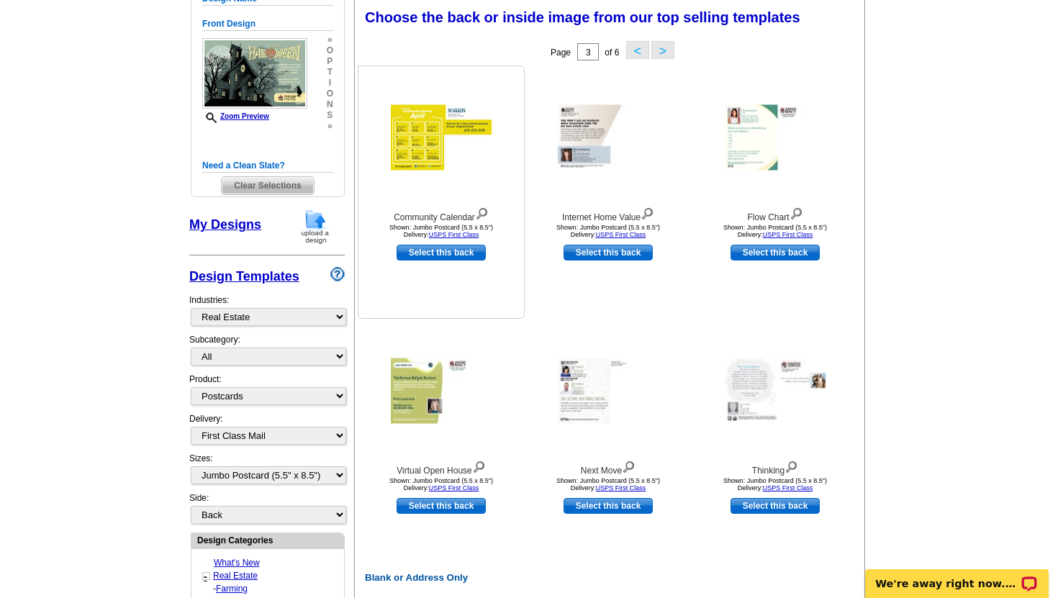
click at [416, 139] on img at bounding box center [441, 137] width 101 height 65
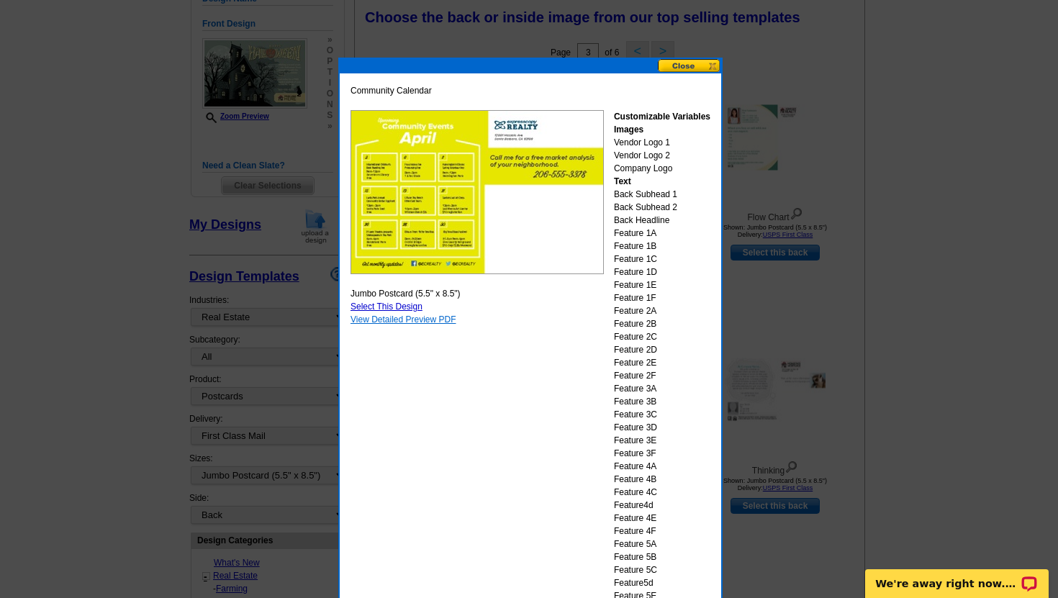
click at [395, 322] on link "View Detailed Preview PDF" at bounding box center [403, 319] width 106 height 10
click at [681, 67] on button at bounding box center [689, 66] width 63 height 14
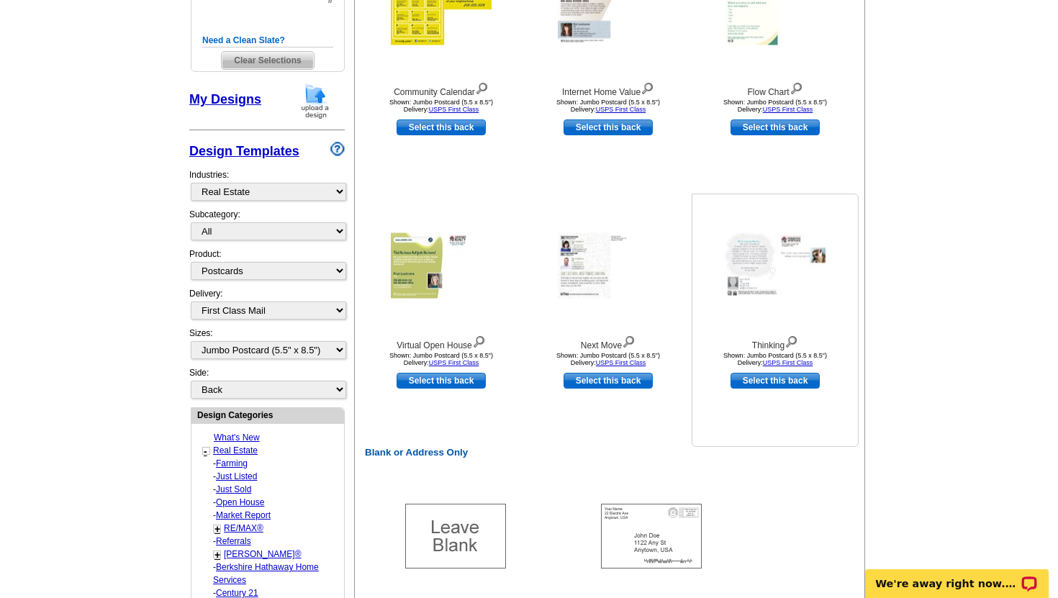
scroll to position [345, 0]
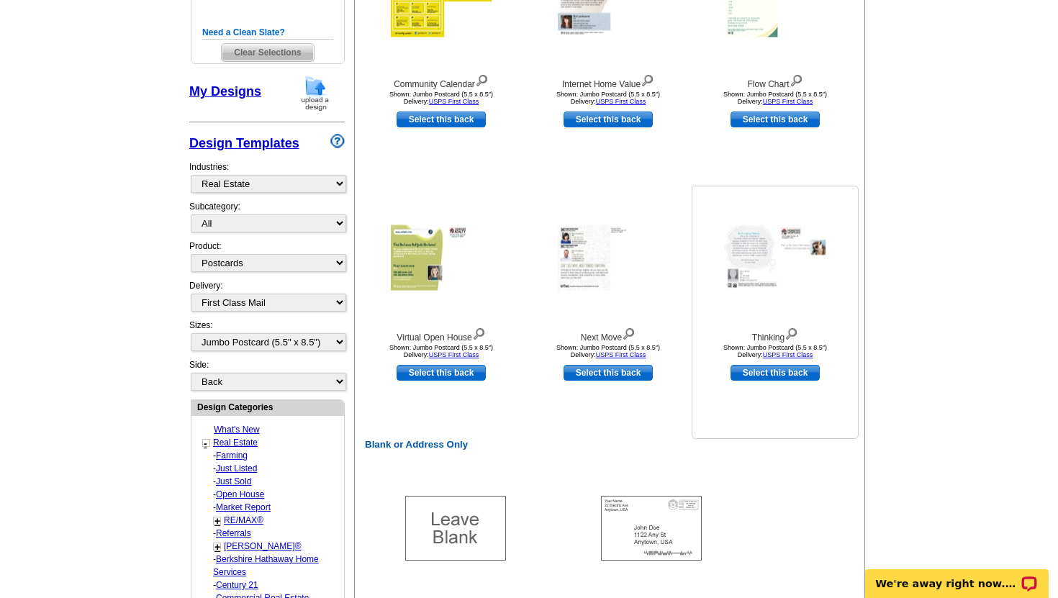
click at [748, 260] on img at bounding box center [774, 257] width 101 height 65
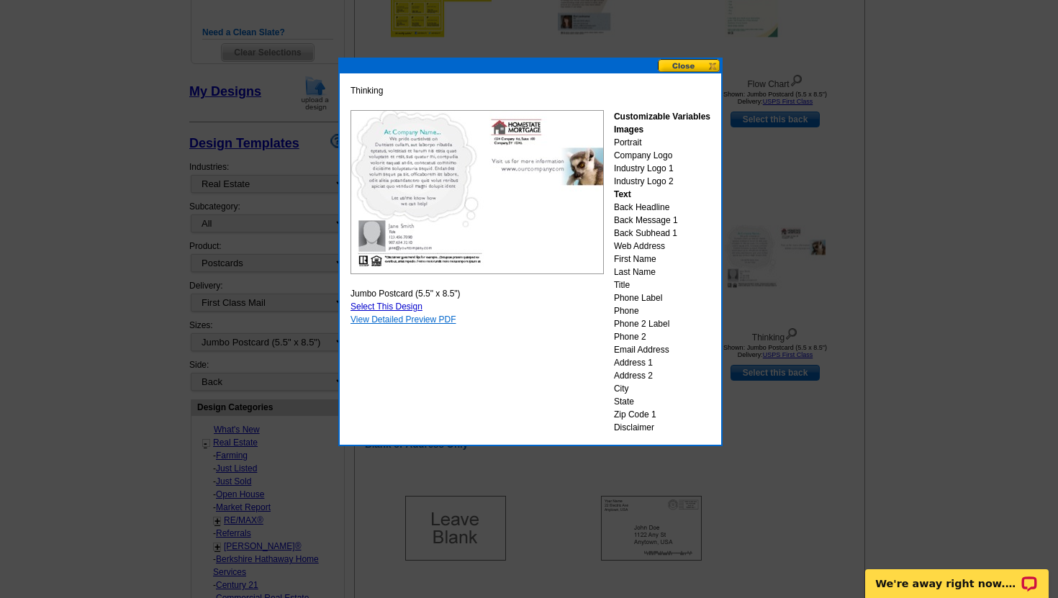
click at [440, 317] on link "View Detailed Preview PDF" at bounding box center [403, 319] width 106 height 10
click at [688, 66] on button at bounding box center [689, 66] width 63 height 14
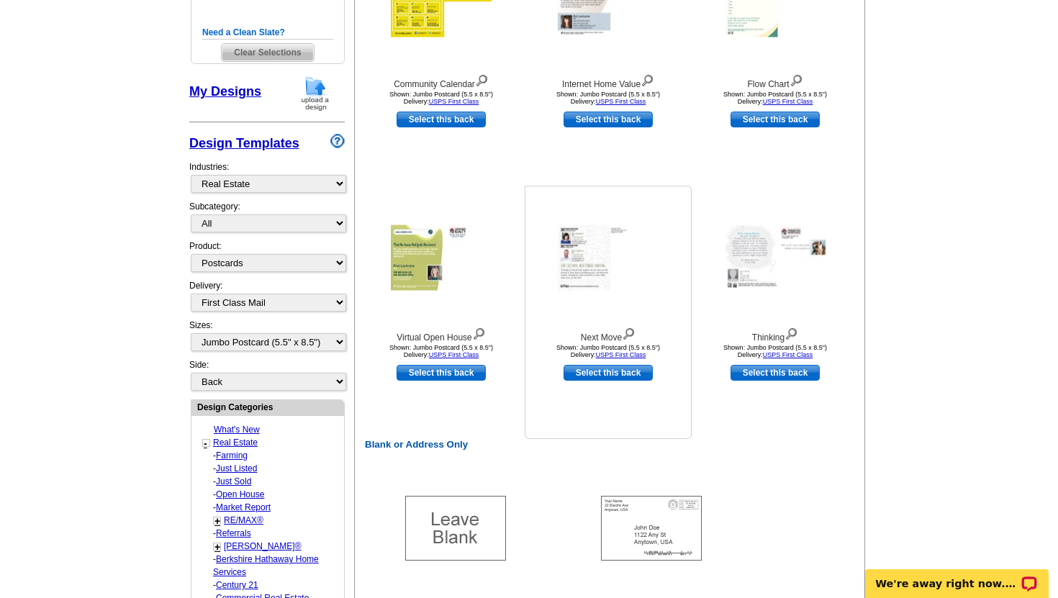
click at [565, 255] on img at bounding box center [608, 257] width 101 height 65
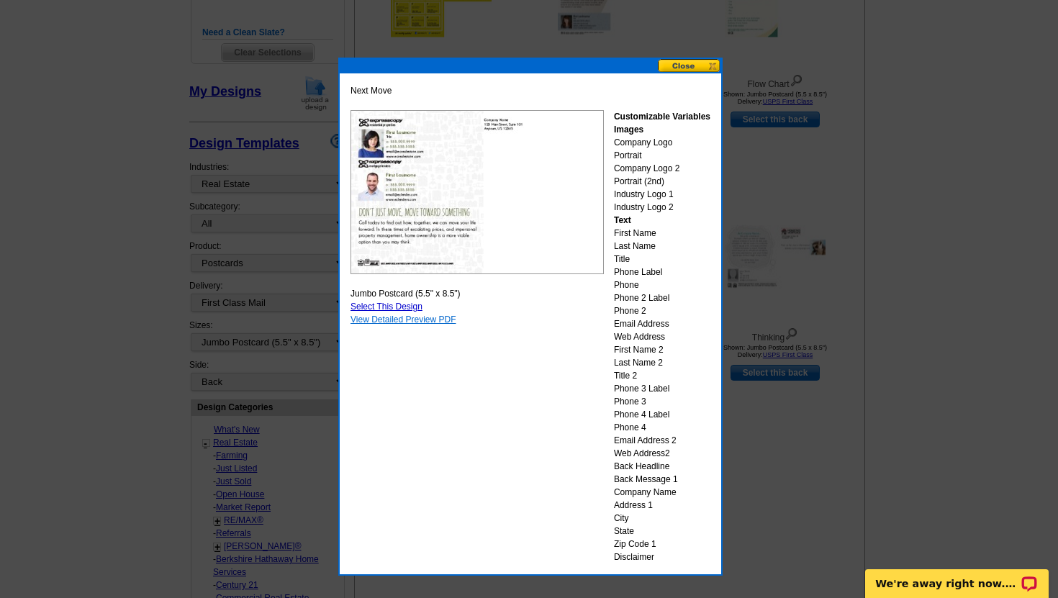
click at [401, 319] on link "View Detailed Preview PDF" at bounding box center [403, 319] width 106 height 10
click at [682, 57] on div at bounding box center [529, 126] width 1058 height 942
click at [682, 59] on button at bounding box center [689, 66] width 63 height 14
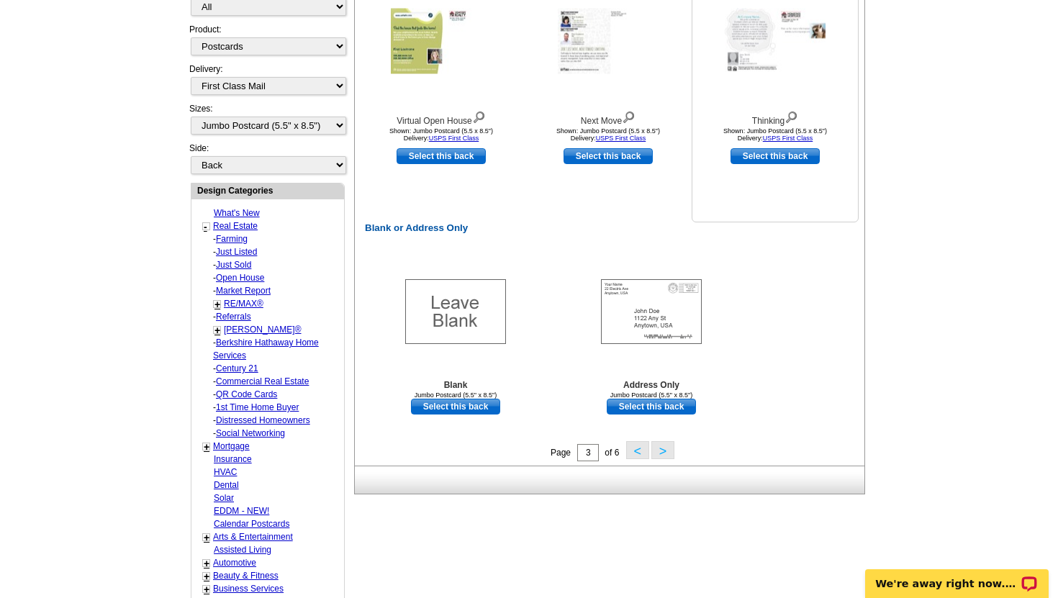
scroll to position [601, 0]
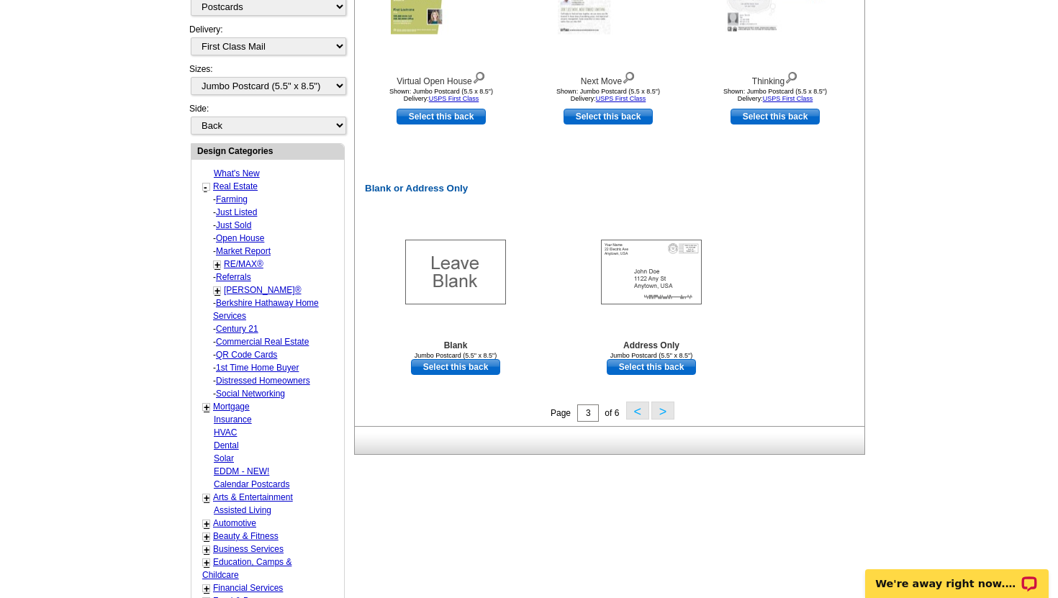
click at [658, 410] on button ">" at bounding box center [662, 410] width 23 height 18
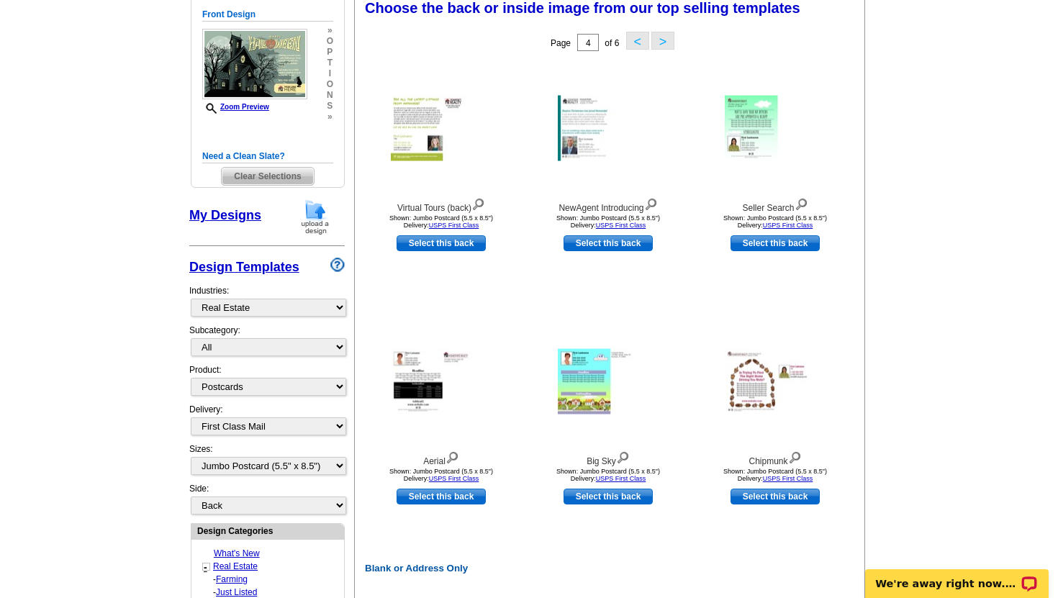
scroll to position [212, 0]
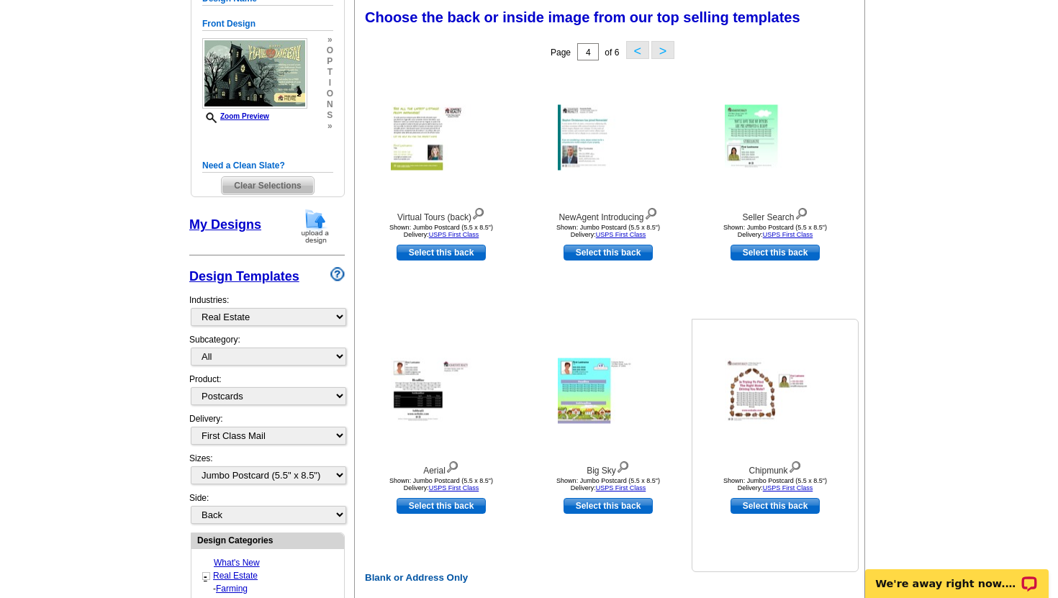
click at [745, 394] on img at bounding box center [774, 390] width 101 height 65
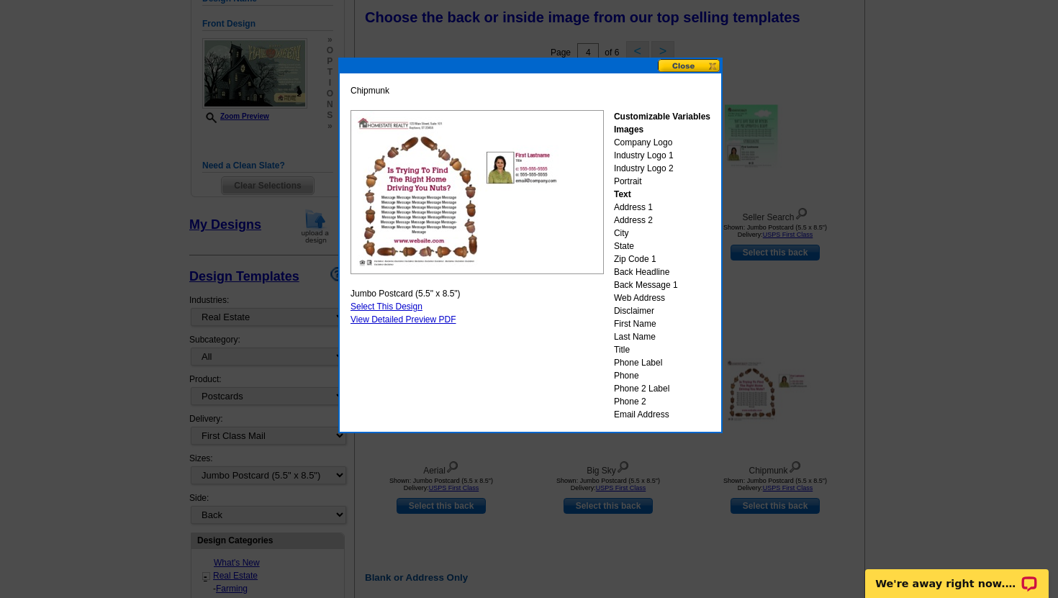
click at [686, 68] on button at bounding box center [689, 66] width 63 height 14
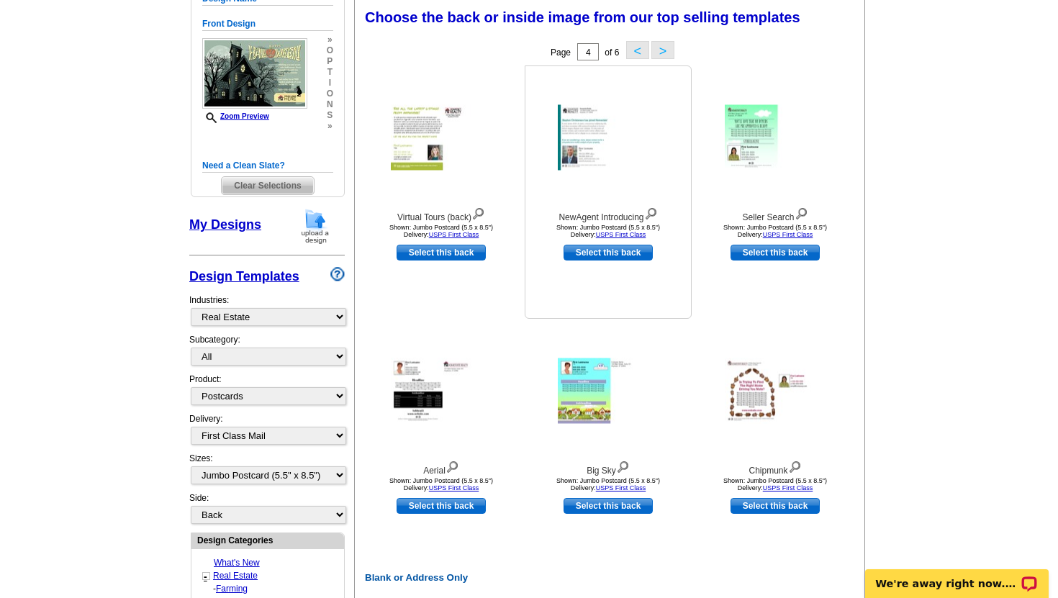
click at [579, 137] on img at bounding box center [608, 137] width 101 height 65
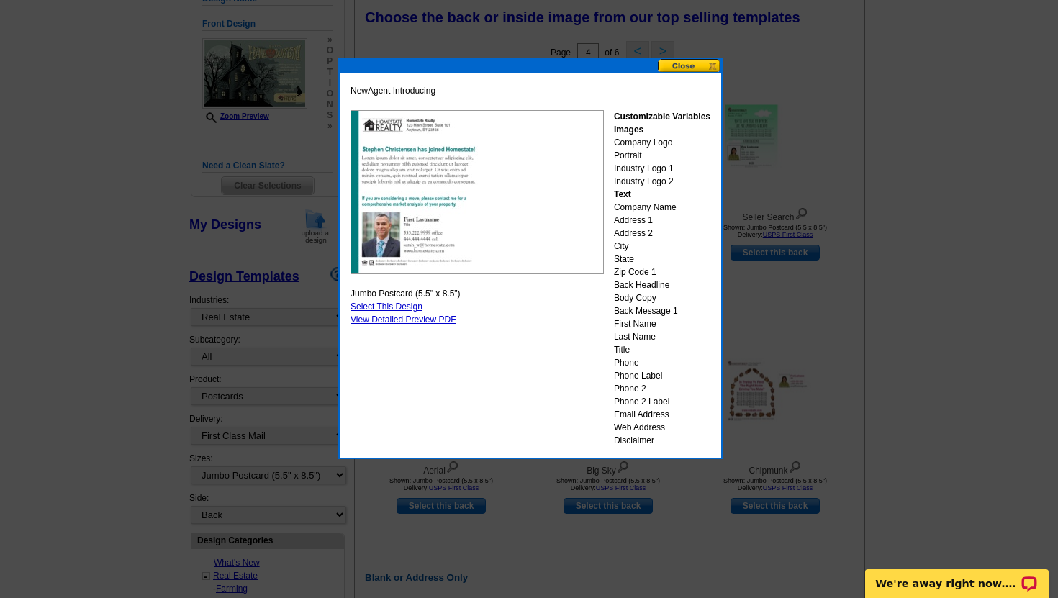
click at [690, 65] on button at bounding box center [689, 66] width 63 height 14
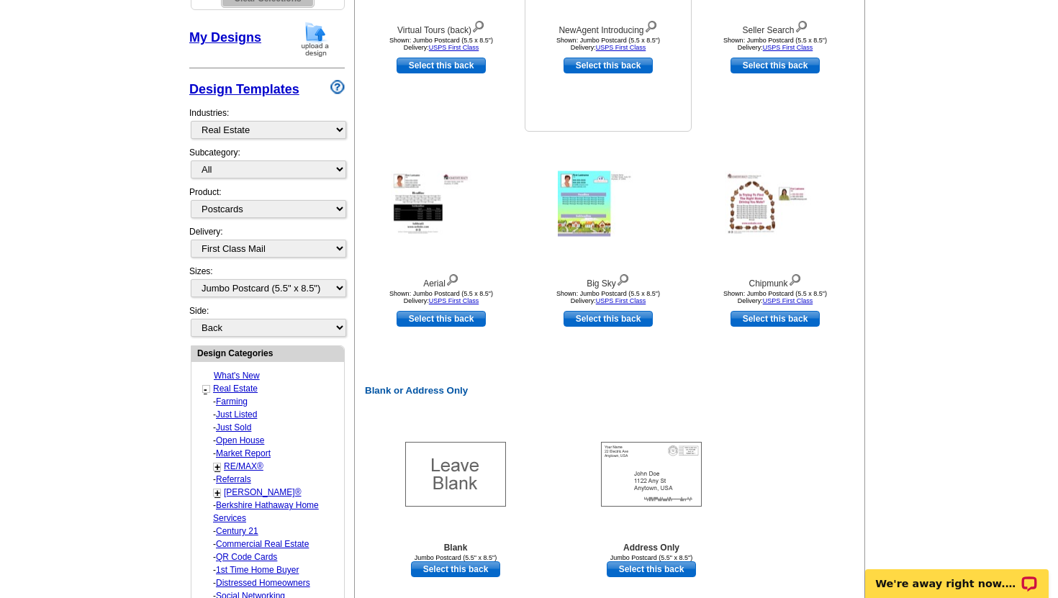
scroll to position [417, 0]
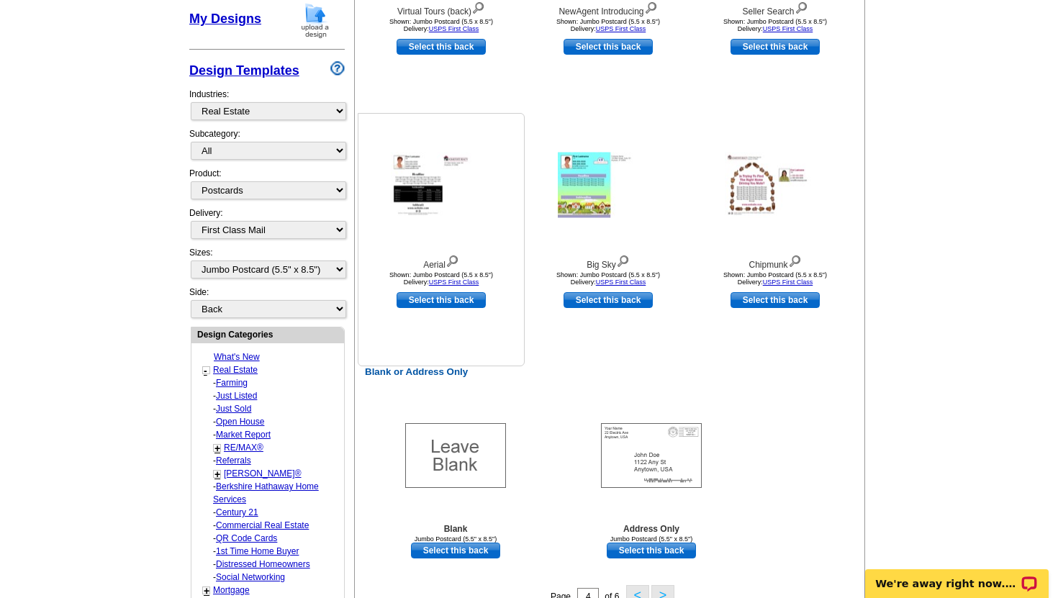
click at [419, 186] on img at bounding box center [441, 185] width 101 height 65
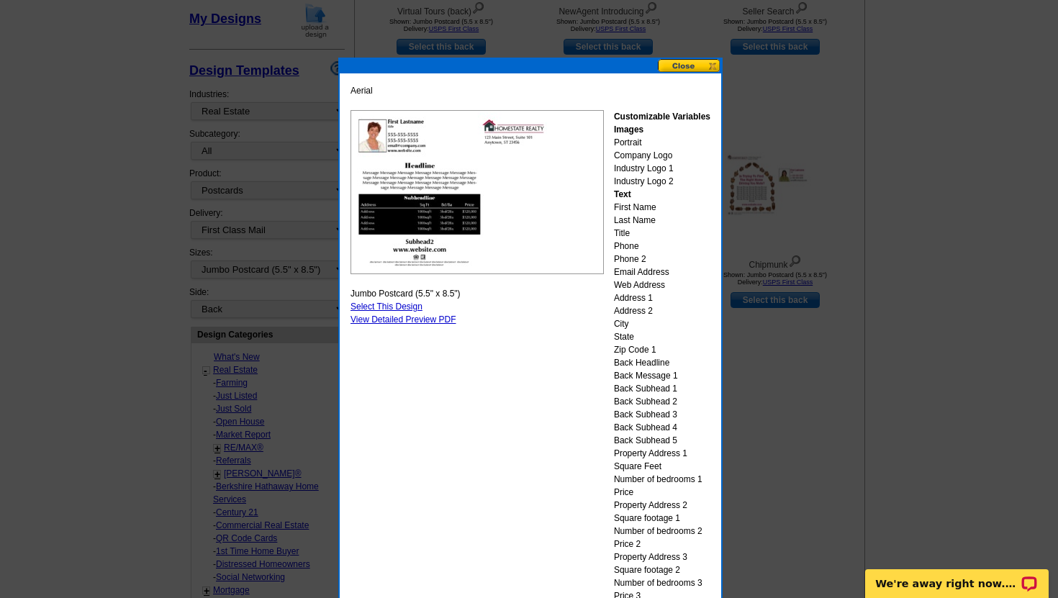
click at [683, 65] on button at bounding box center [689, 66] width 63 height 14
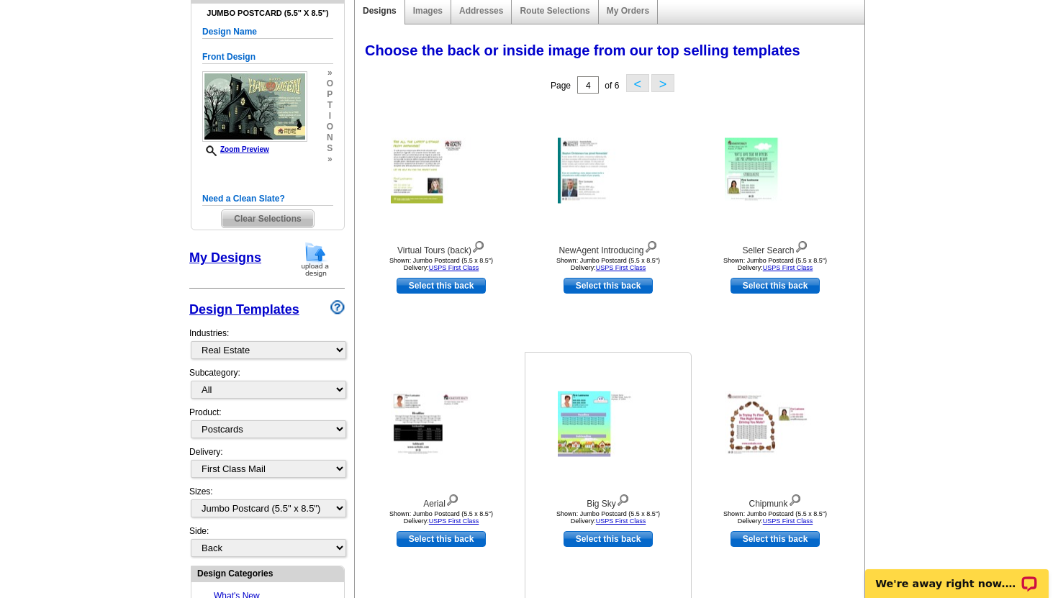
scroll to position [176, 0]
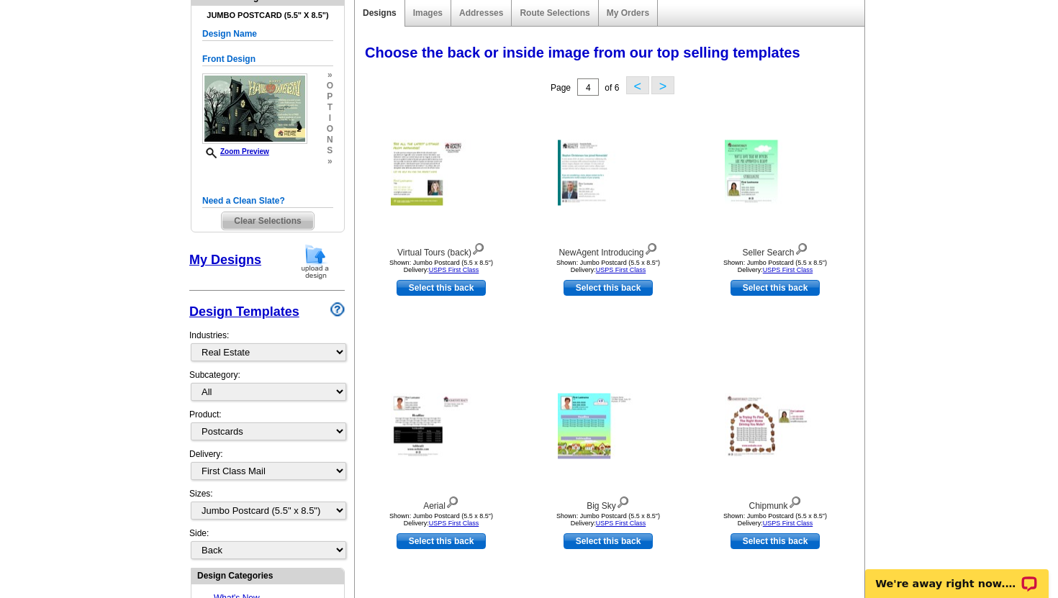
click at [665, 86] on button ">" at bounding box center [662, 85] width 23 height 18
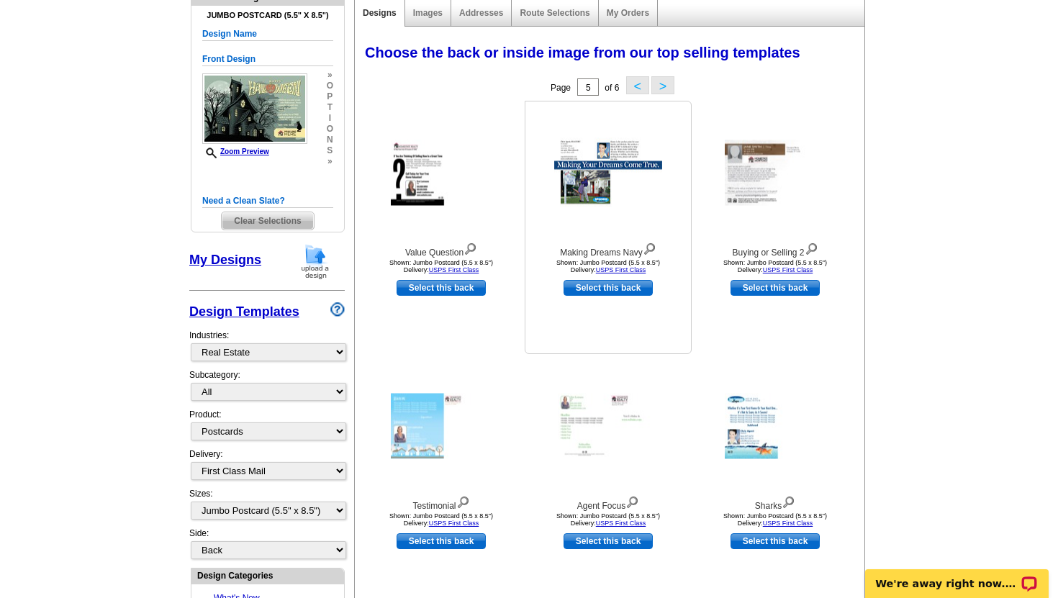
click at [594, 174] on img at bounding box center [608, 173] width 108 height 70
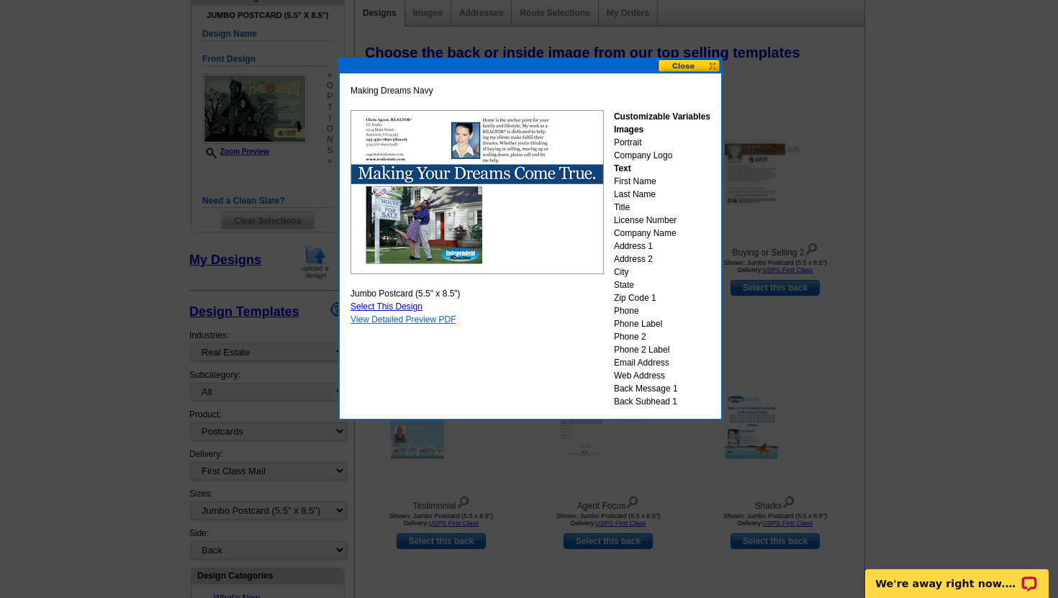
click at [399, 319] on link "View Detailed Preview PDF" at bounding box center [403, 319] width 106 height 10
click at [679, 61] on button at bounding box center [689, 66] width 63 height 14
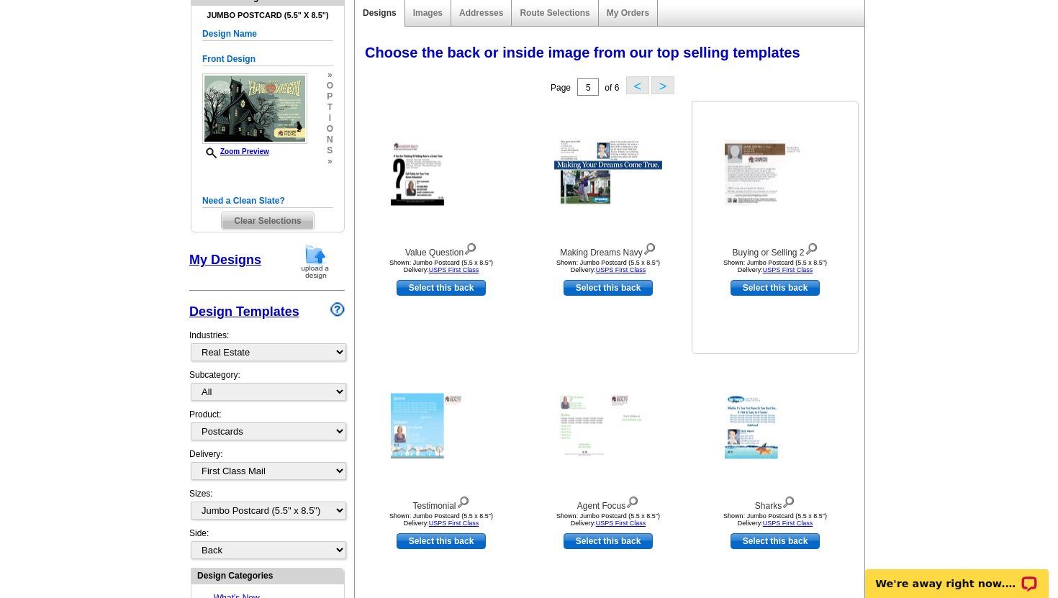
click at [761, 165] on img at bounding box center [774, 172] width 101 height 65
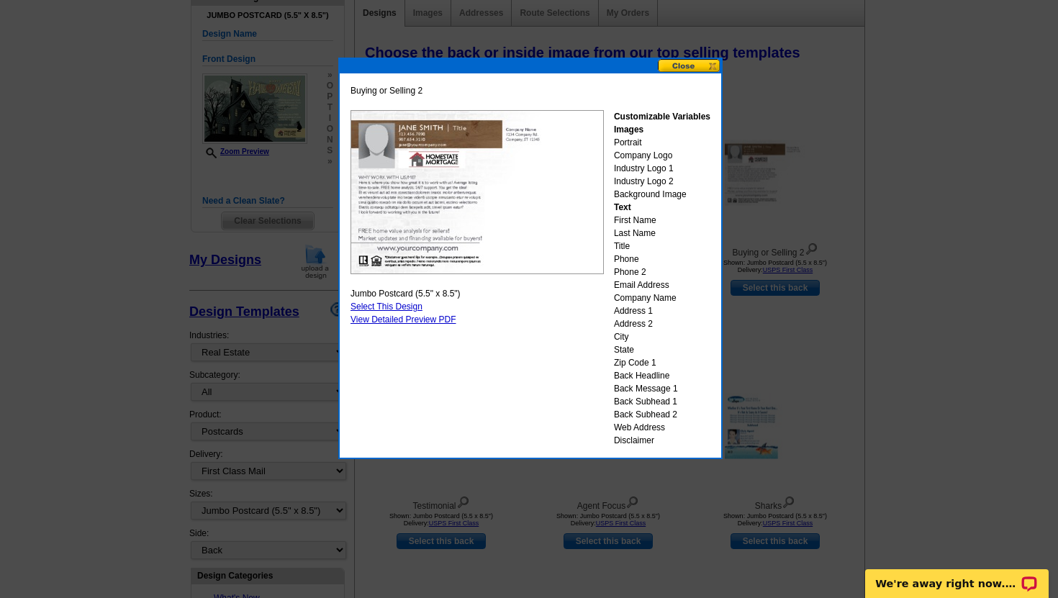
click at [689, 61] on button at bounding box center [689, 66] width 63 height 14
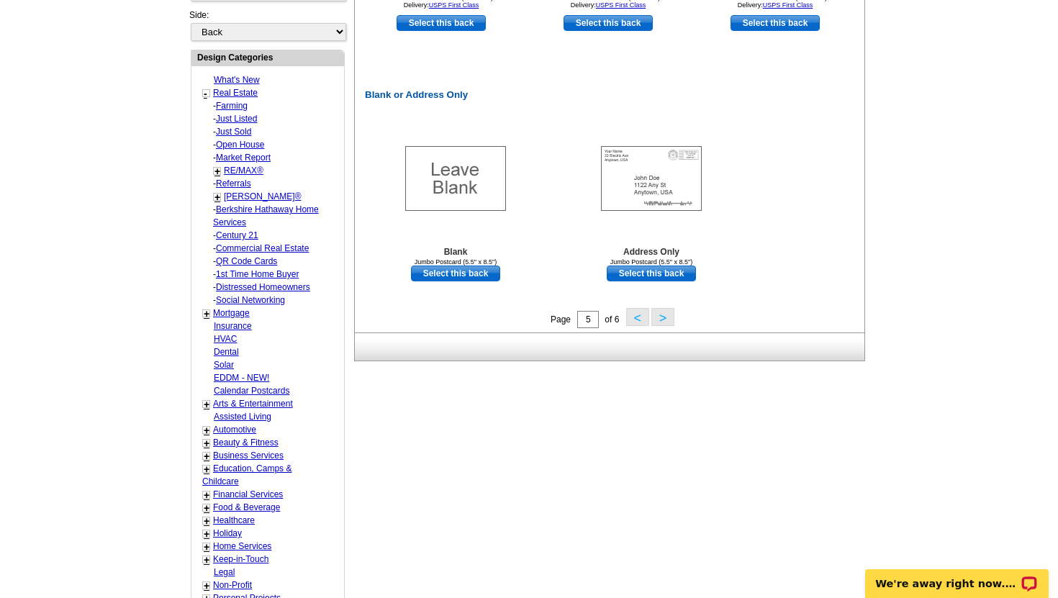
scroll to position [706, 0]
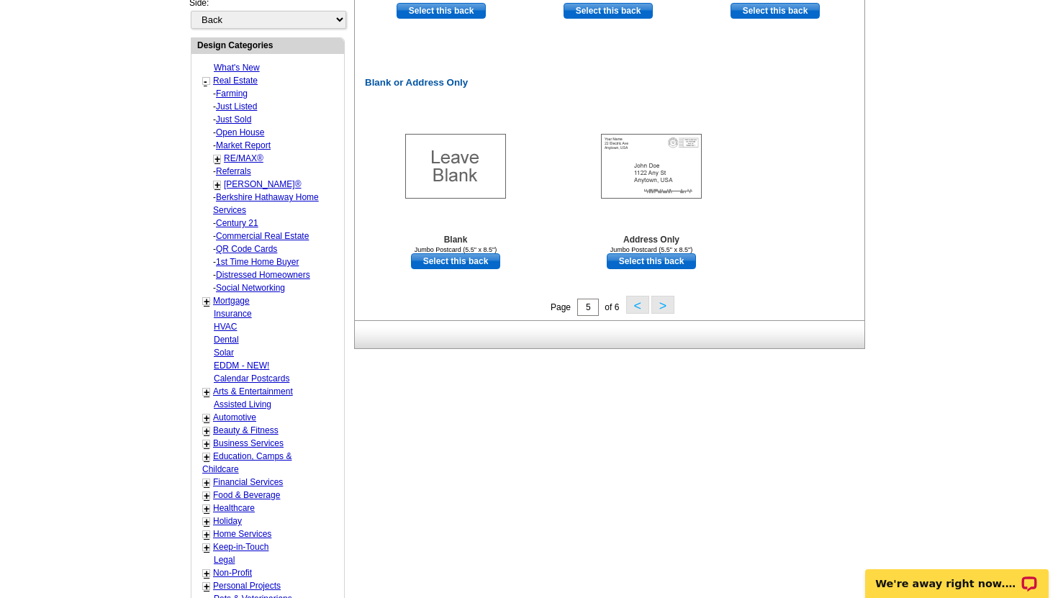
click at [659, 303] on button ">" at bounding box center [662, 305] width 23 height 18
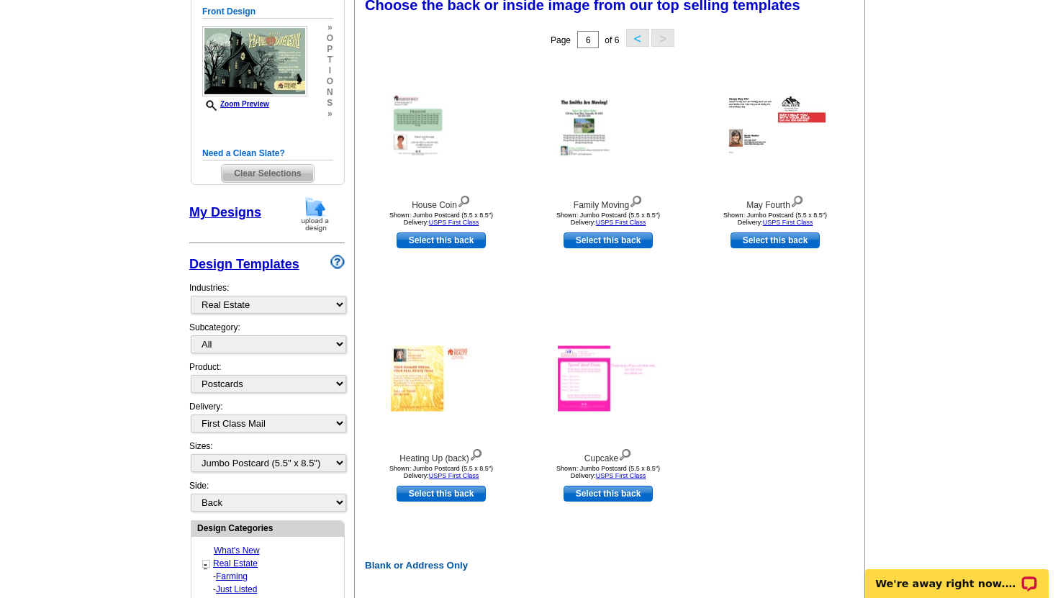
scroll to position [212, 0]
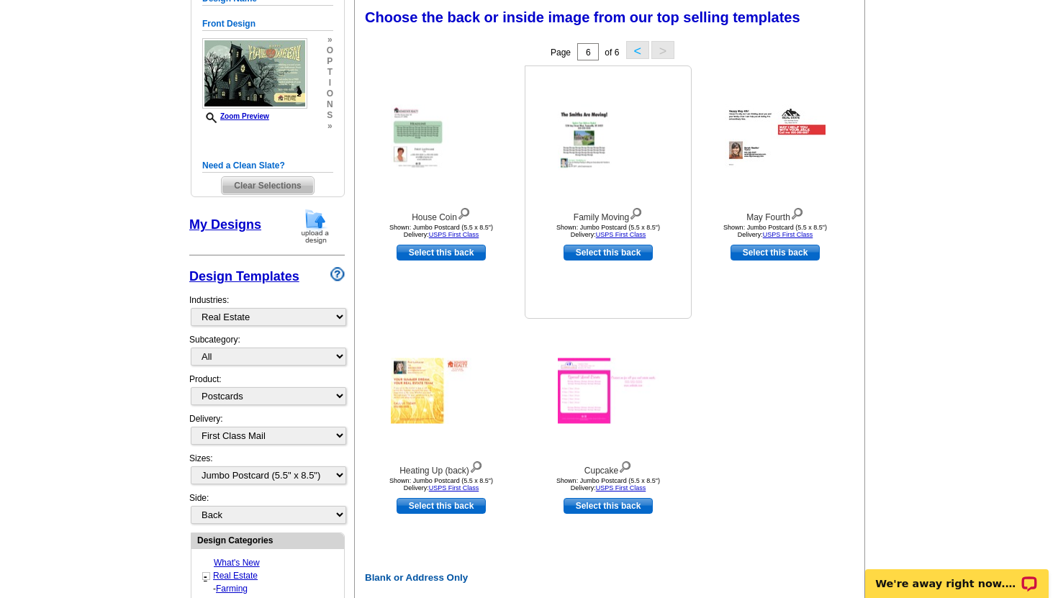
click at [589, 144] on img at bounding box center [608, 137] width 101 height 65
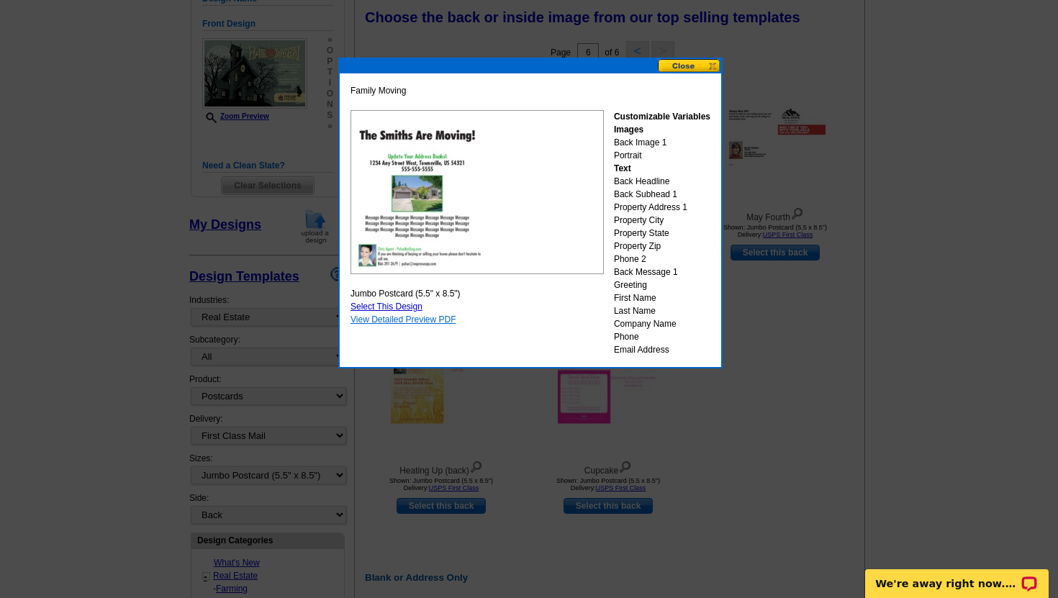
click at [396, 319] on link "View Detailed Preview PDF" at bounding box center [403, 319] width 106 height 10
click at [691, 68] on button at bounding box center [689, 66] width 63 height 14
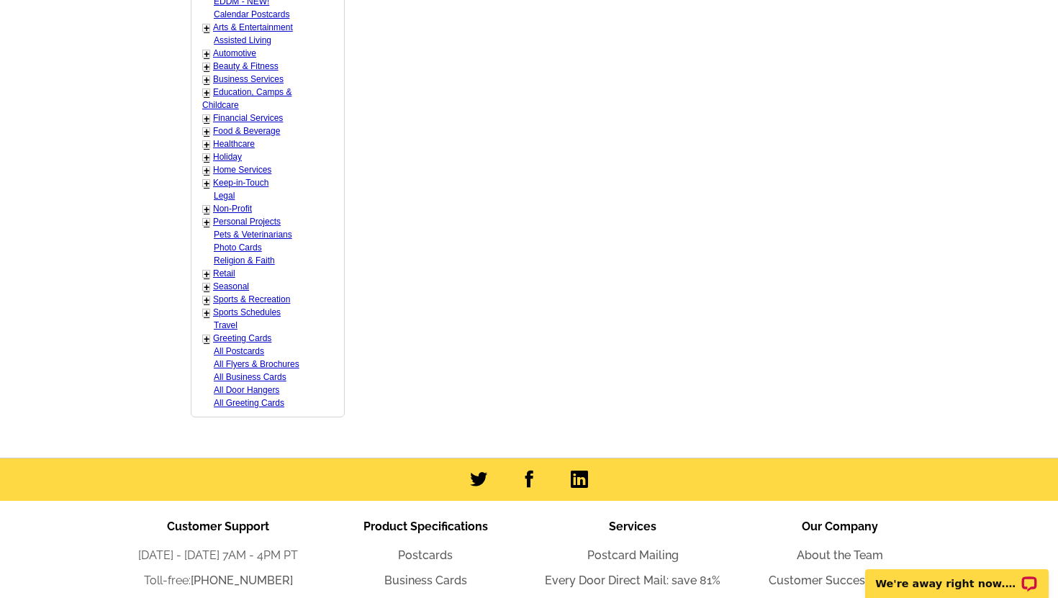
scroll to position [1070, 0]
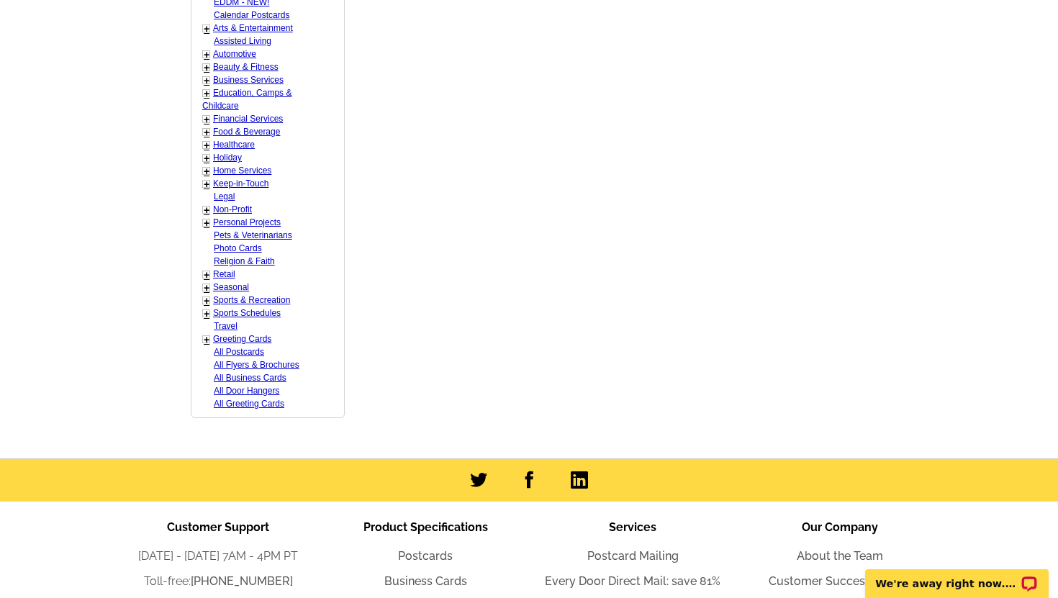
click at [207, 287] on link "+" at bounding box center [207, 288] width 6 height 12
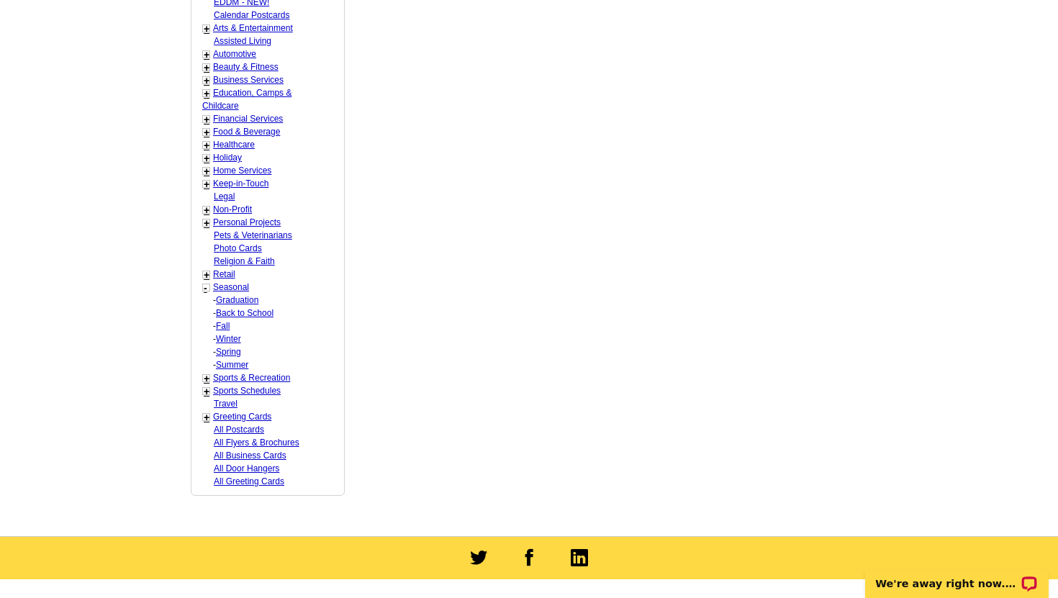
click at [217, 327] on link "Fall" at bounding box center [223, 326] width 14 height 10
select select "816"
select select "818"
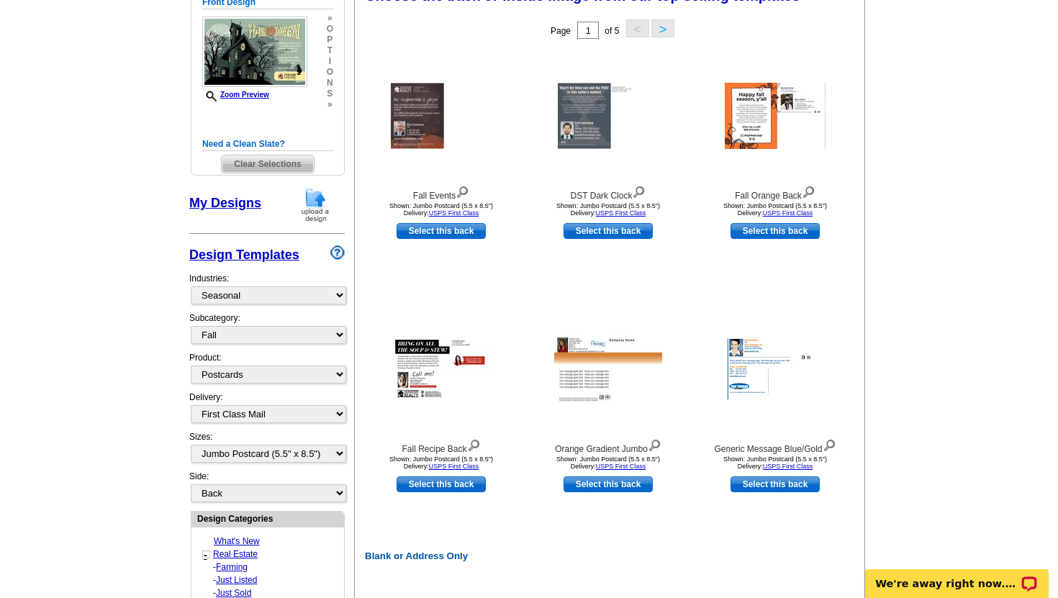
scroll to position [212, 0]
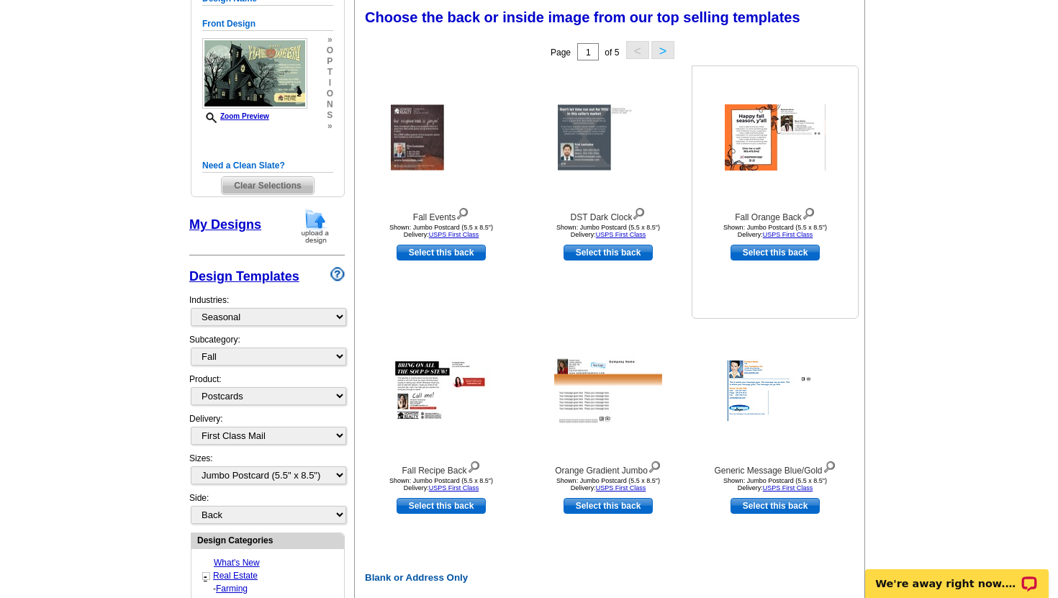
click at [743, 140] on img at bounding box center [774, 137] width 101 height 66
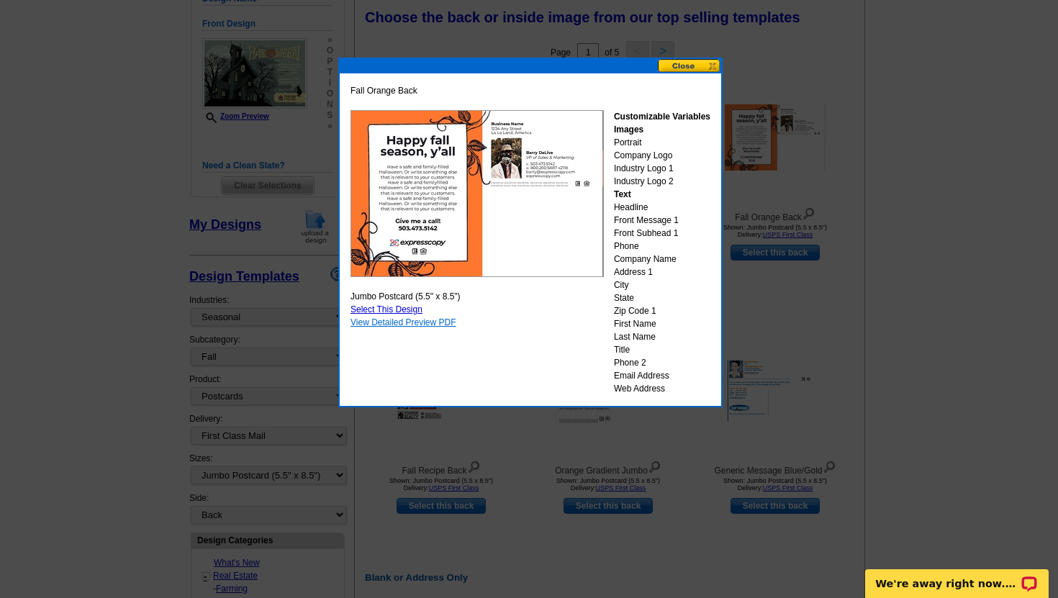
click at [399, 324] on link "View Detailed Preview PDF" at bounding box center [403, 322] width 106 height 10
click at [697, 65] on button at bounding box center [689, 66] width 63 height 14
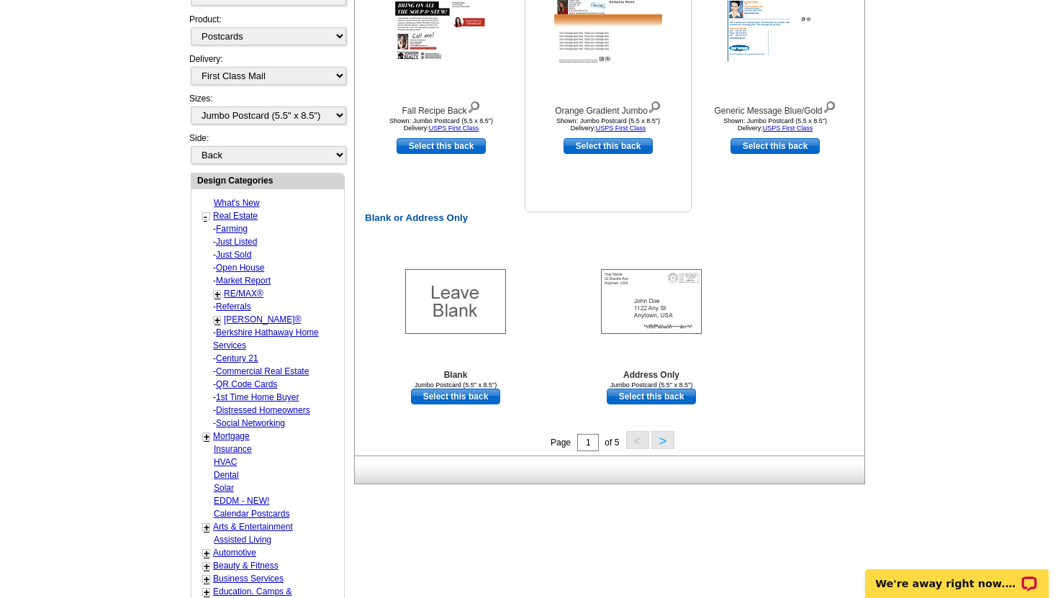
scroll to position [576, 0]
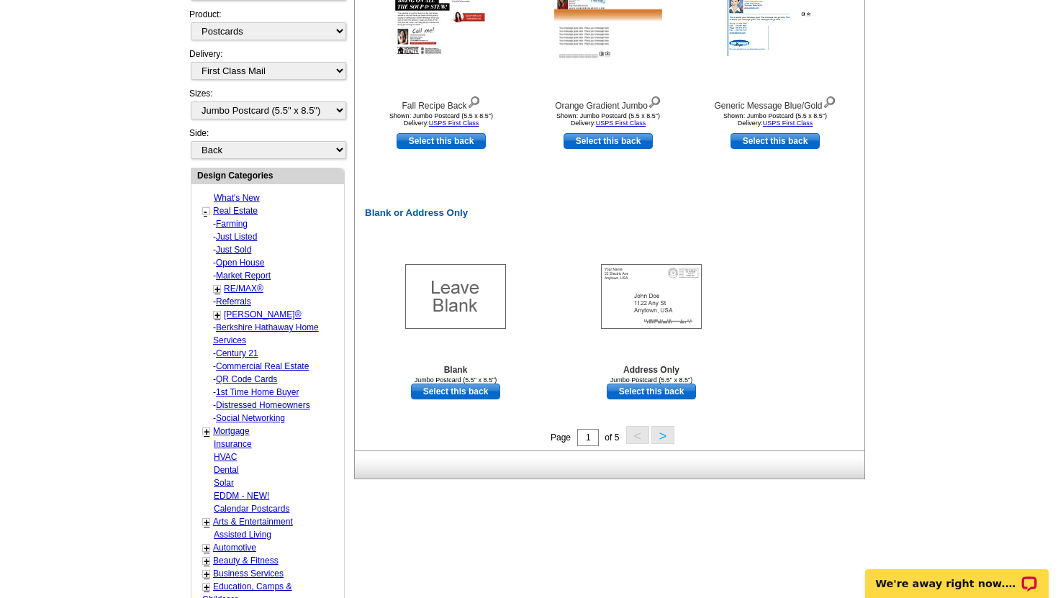
click at [663, 442] on button ">" at bounding box center [662, 435] width 23 height 18
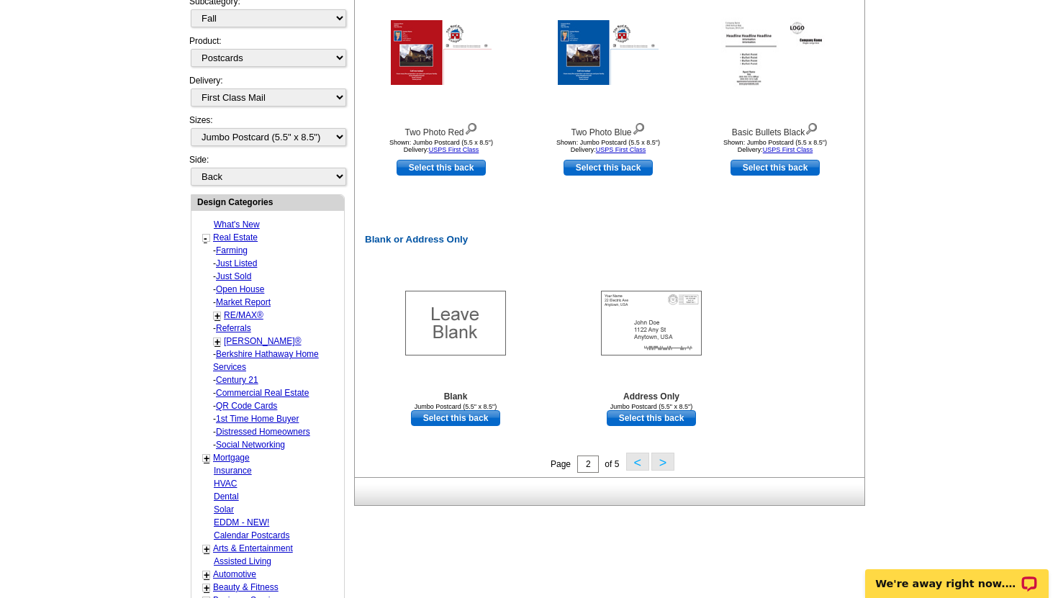
scroll to position [553, 0]
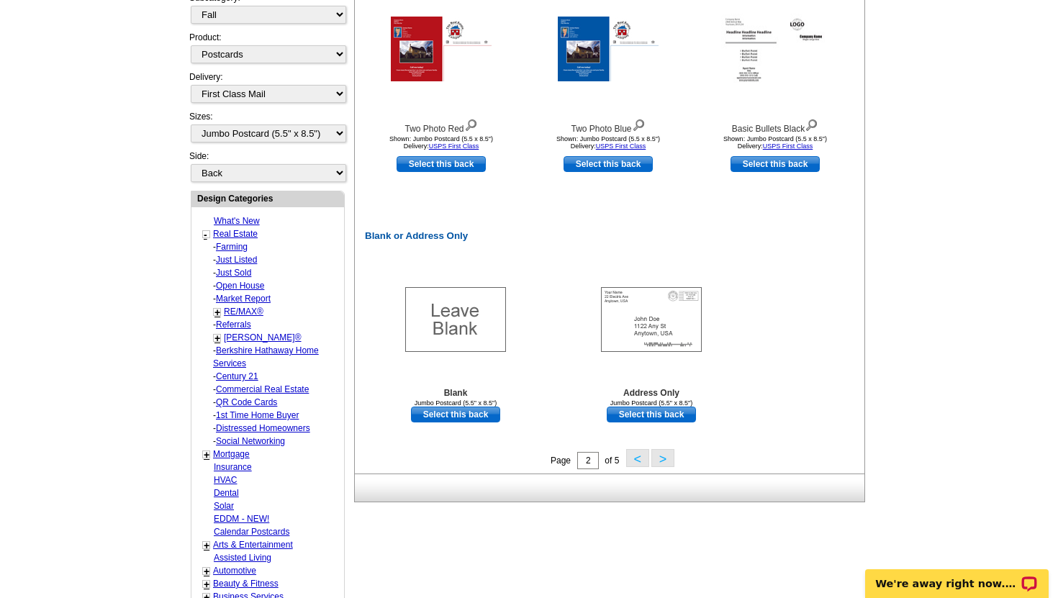
click at [663, 459] on button ">" at bounding box center [662, 458] width 23 height 18
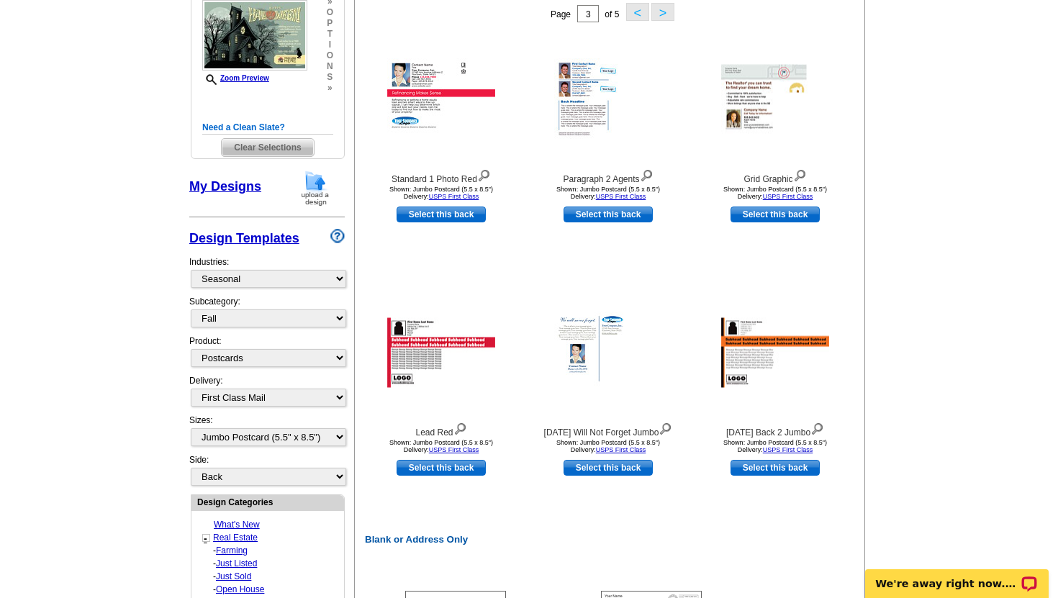
scroll to position [212, 0]
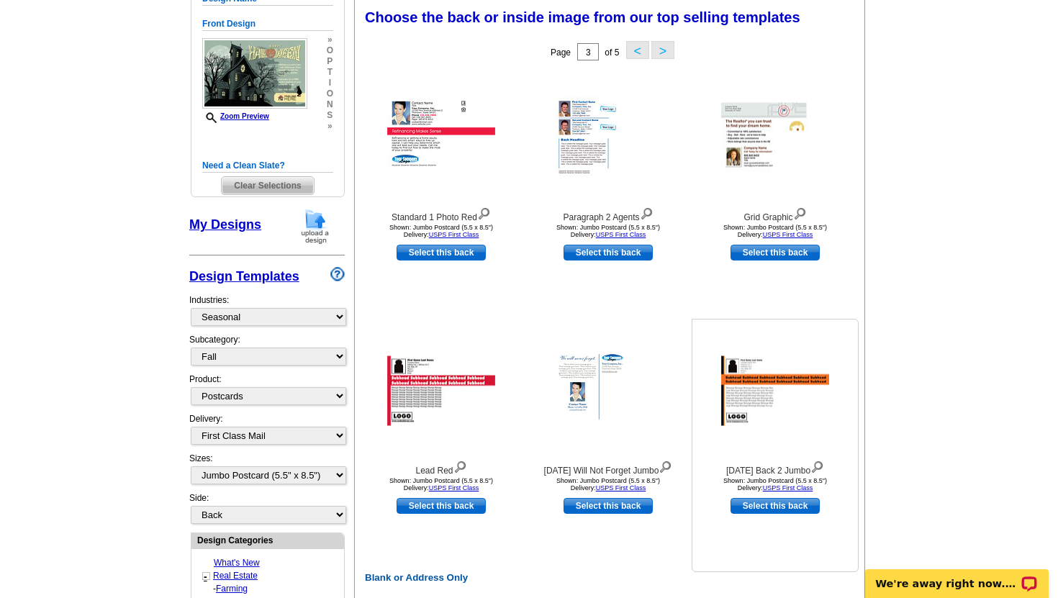
click at [738, 390] on img at bounding box center [775, 391] width 108 height 70
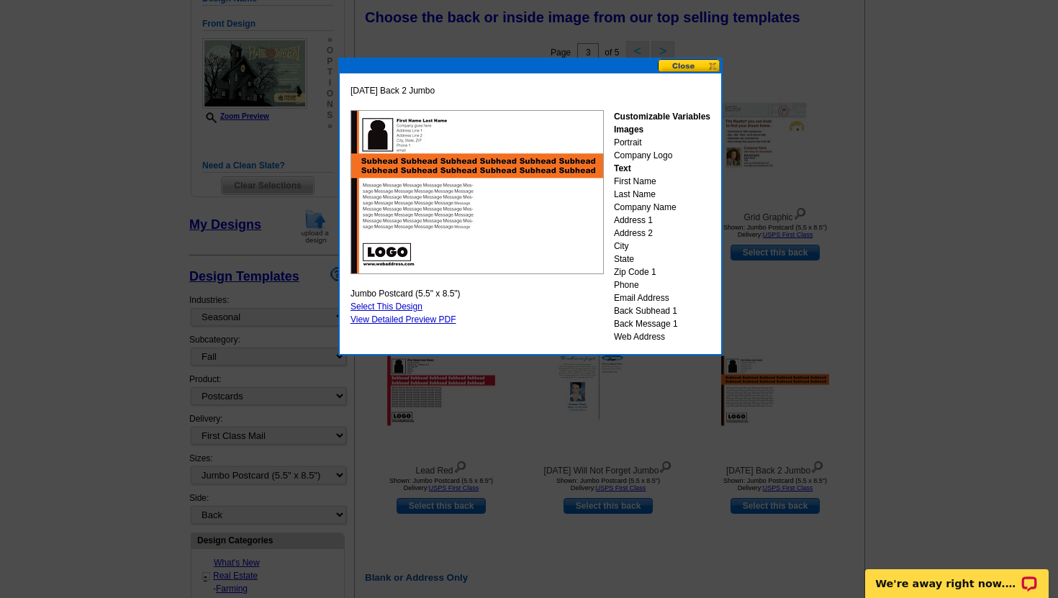
click at [692, 65] on button at bounding box center [689, 66] width 63 height 14
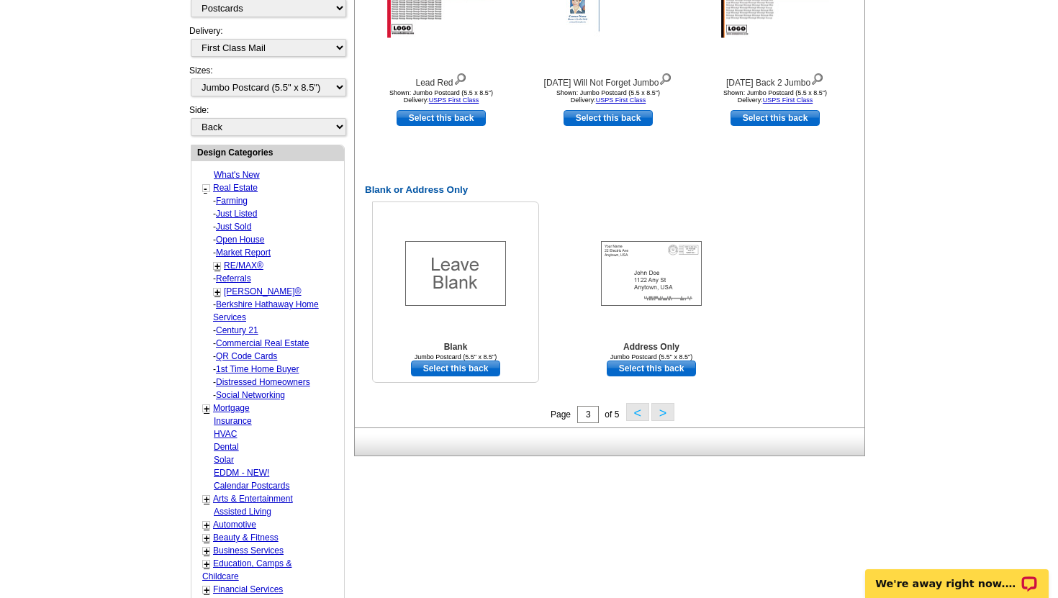
scroll to position [601, 0]
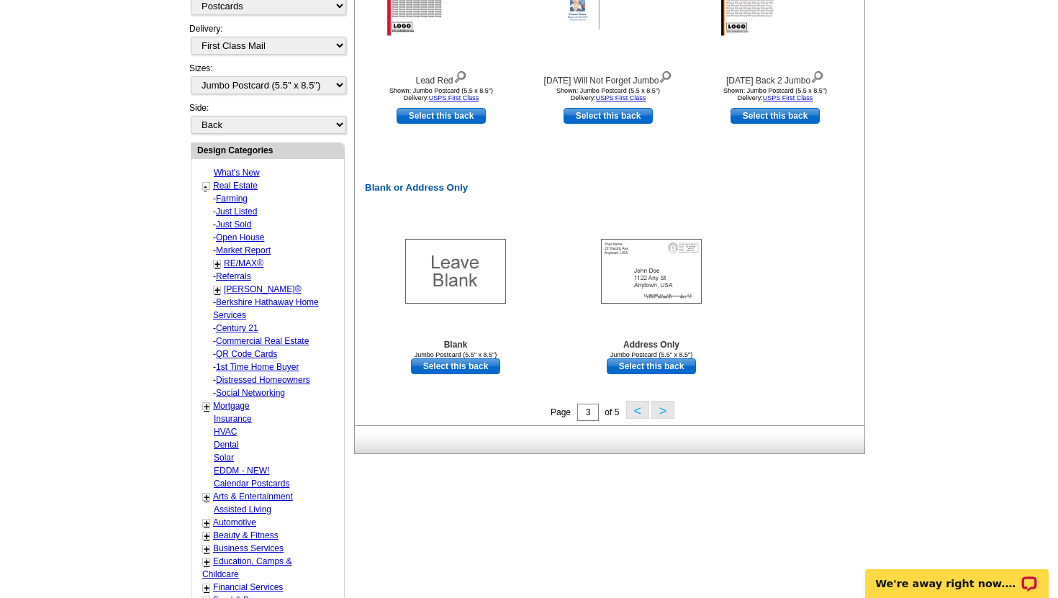
click at [661, 412] on button ">" at bounding box center [662, 410] width 23 height 18
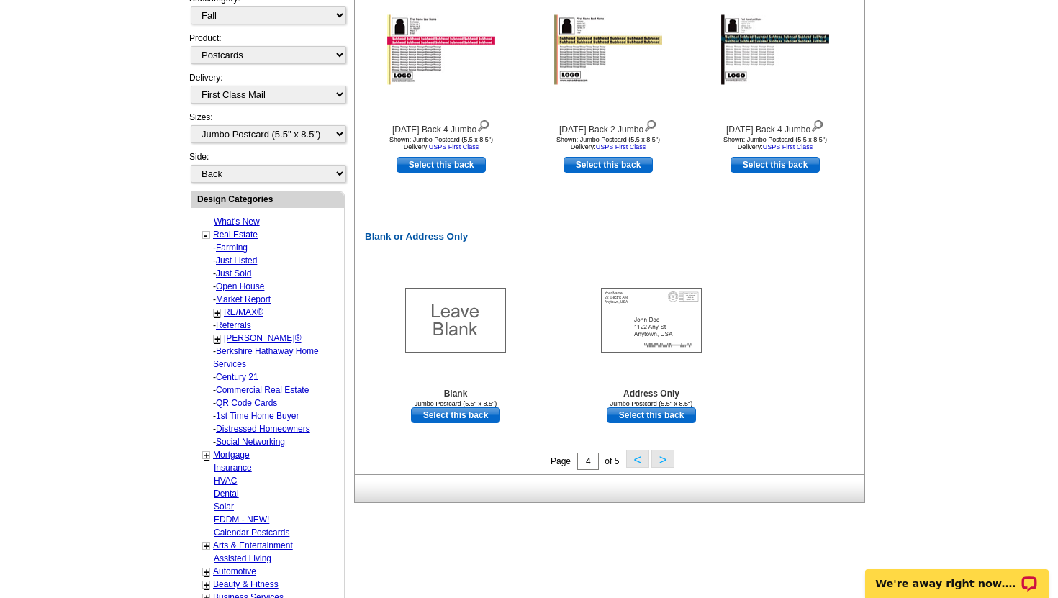
scroll to position [557, 0]
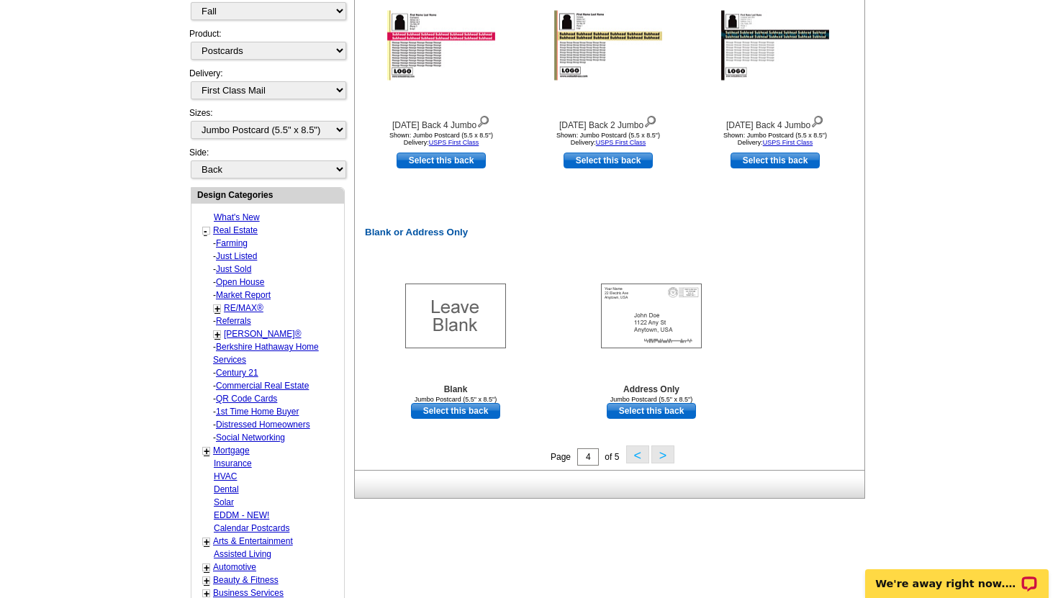
click at [661, 459] on button ">" at bounding box center [662, 454] width 23 height 18
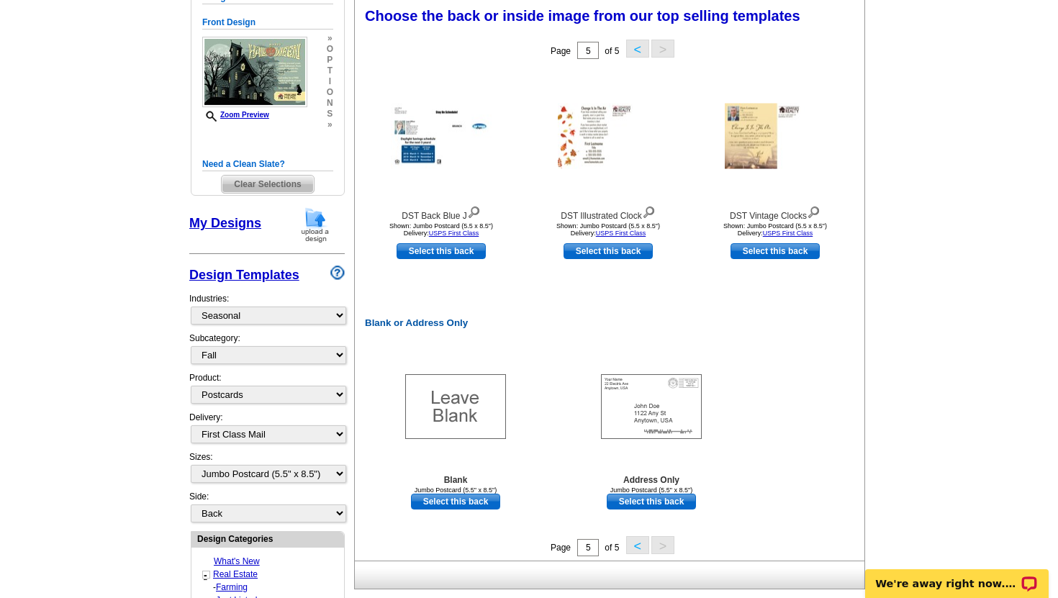
scroll to position [212, 0]
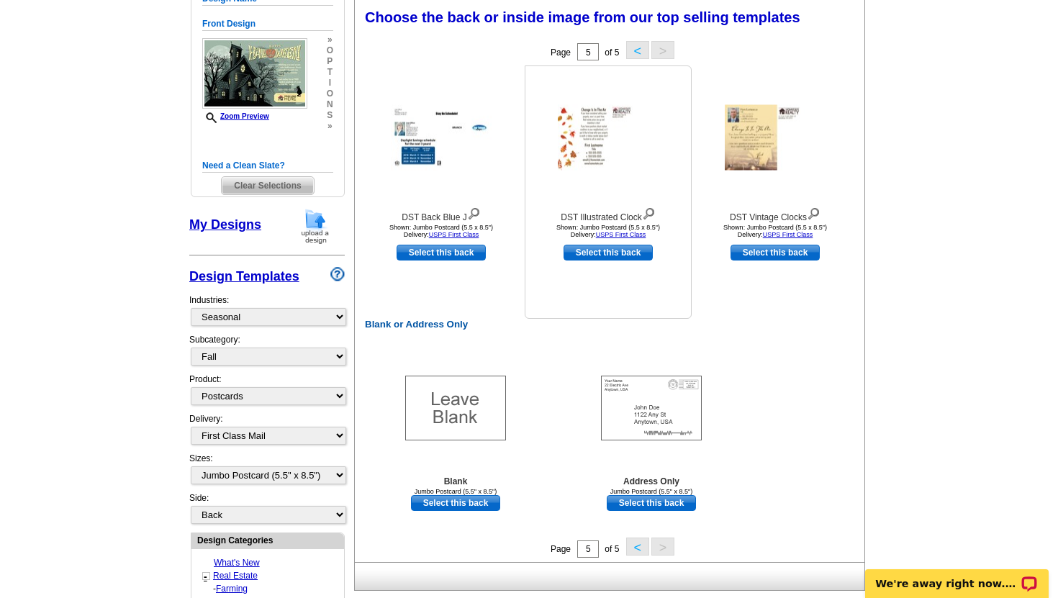
click at [563, 132] on img at bounding box center [608, 137] width 101 height 65
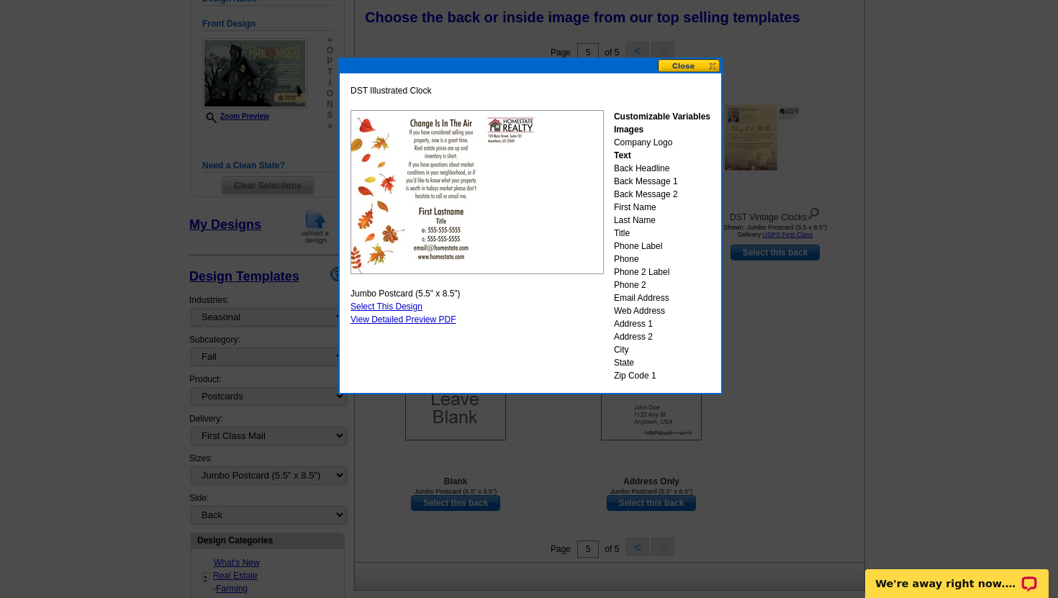
click at [681, 69] on button at bounding box center [689, 66] width 63 height 14
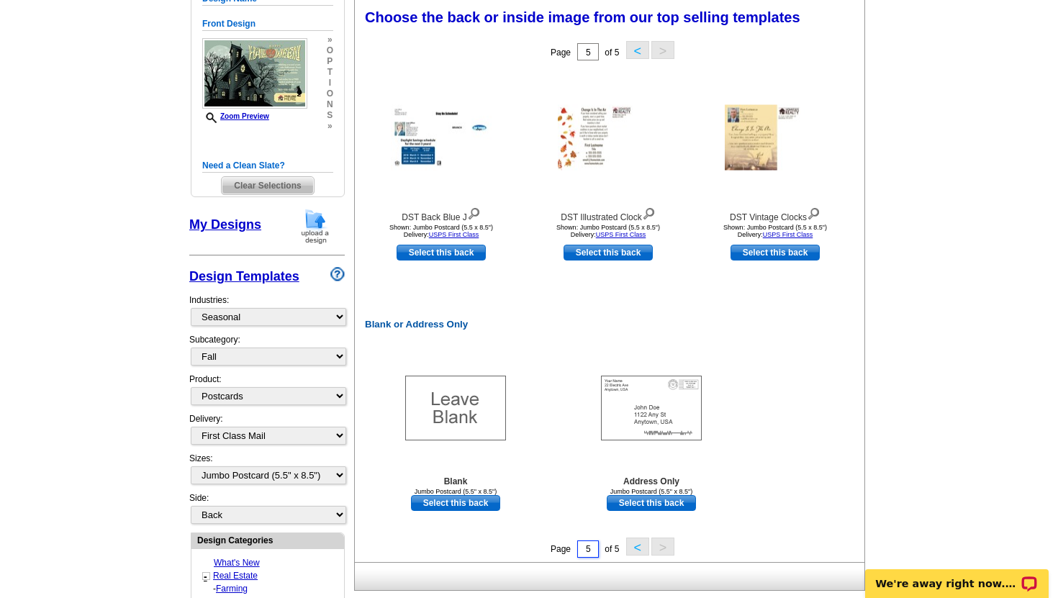
click at [591, 552] on input "5" at bounding box center [588, 548] width 22 height 17
type input "1"
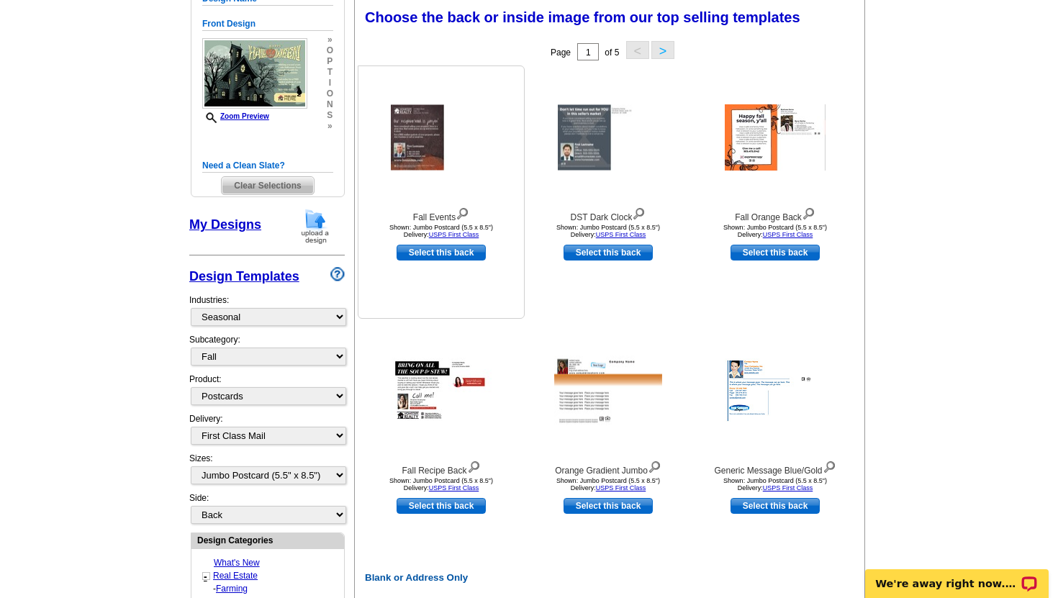
click at [409, 125] on img at bounding box center [441, 137] width 101 height 65
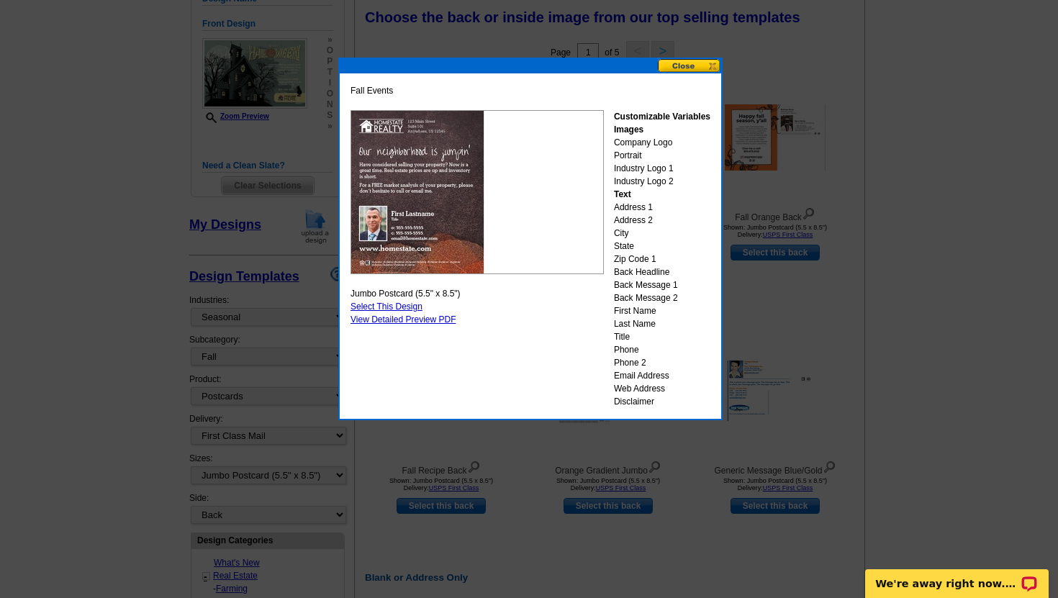
click at [437, 314] on div "Fall Events Customizable Variables Images Company Logo Portrait Industry Logo 1…" at bounding box center [530, 246] width 367 height 331
click at [426, 322] on link "View Detailed Preview PDF" at bounding box center [403, 319] width 106 height 10
click at [677, 65] on button at bounding box center [689, 66] width 63 height 14
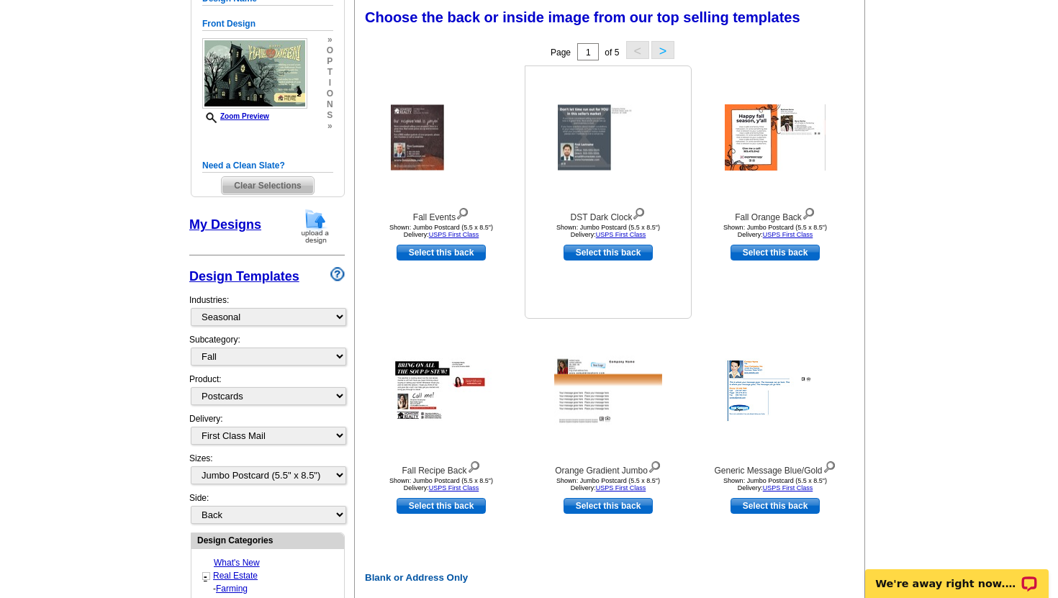
click at [569, 128] on img at bounding box center [608, 137] width 101 height 65
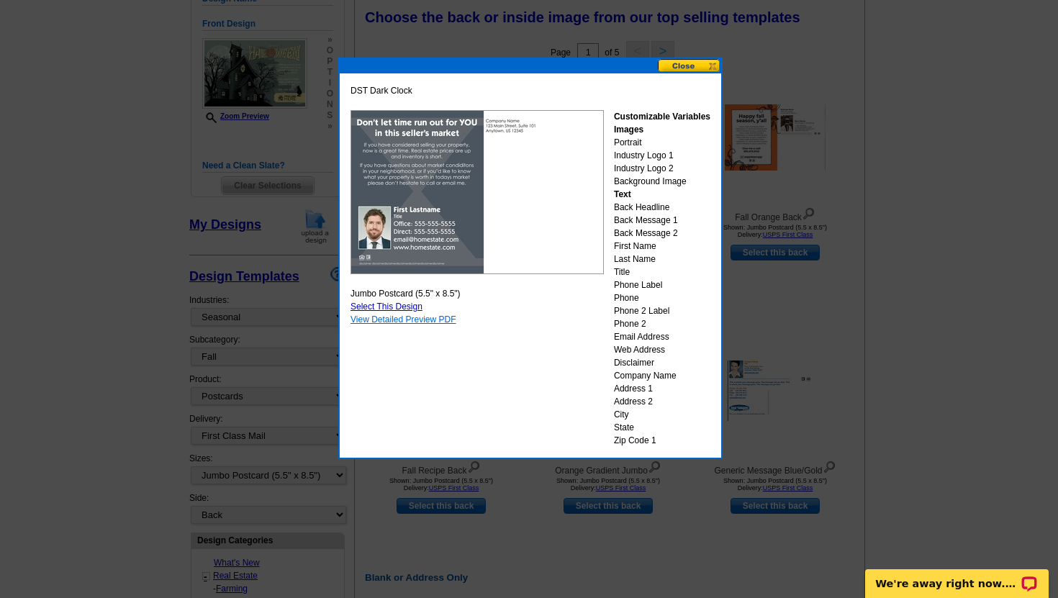
click at [386, 319] on link "View Detailed Preview PDF" at bounding box center [403, 319] width 106 height 10
click at [673, 70] on button at bounding box center [689, 66] width 63 height 14
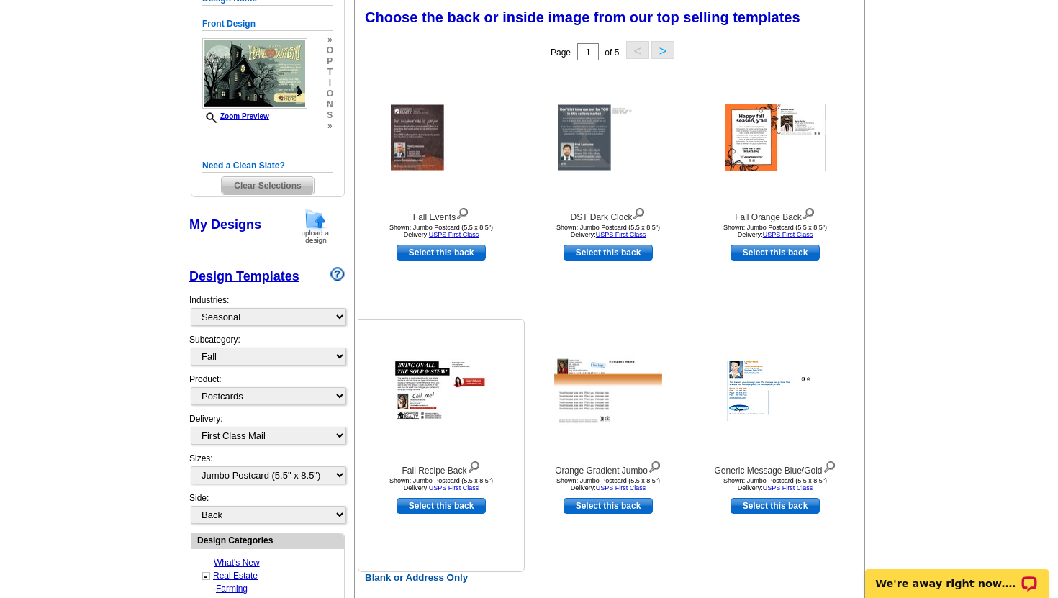
click at [432, 385] on img at bounding box center [441, 391] width 101 height 66
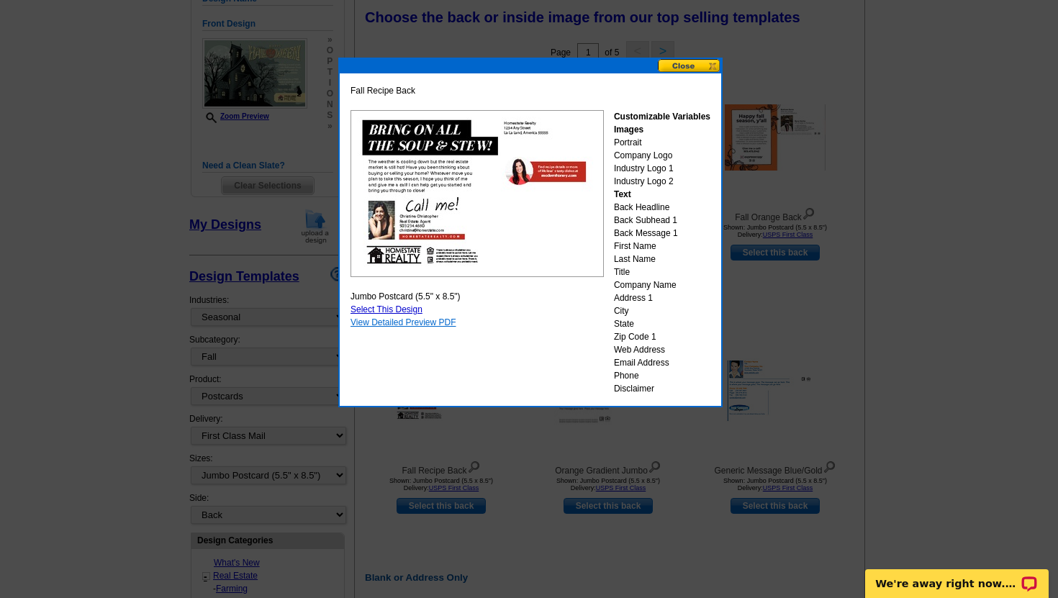
click at [413, 321] on link "View Detailed Preview PDF" at bounding box center [403, 322] width 106 height 10
click at [683, 63] on button at bounding box center [689, 66] width 63 height 14
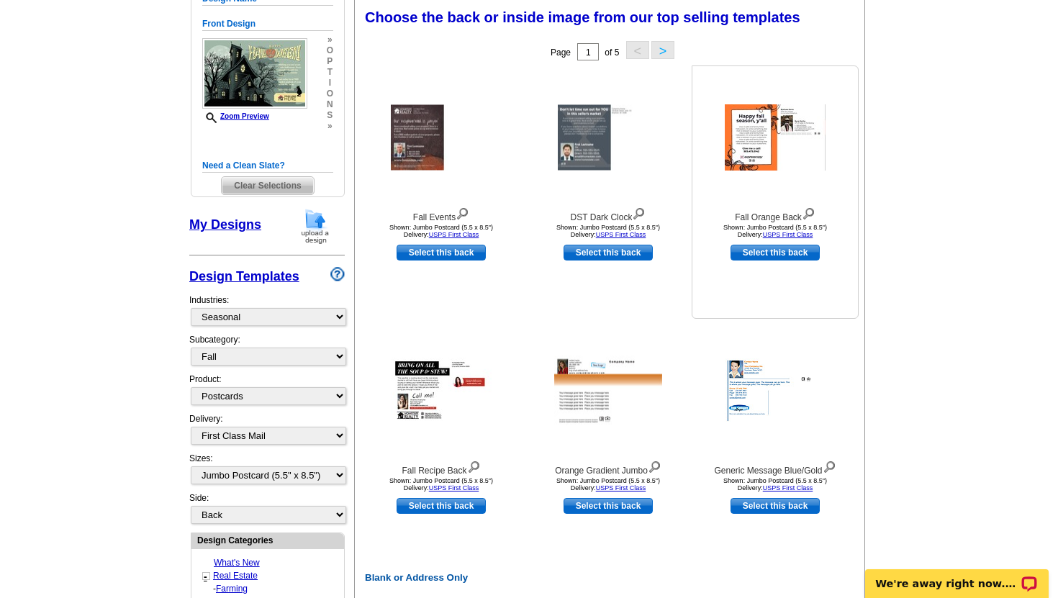
click at [751, 147] on img at bounding box center [774, 137] width 101 height 66
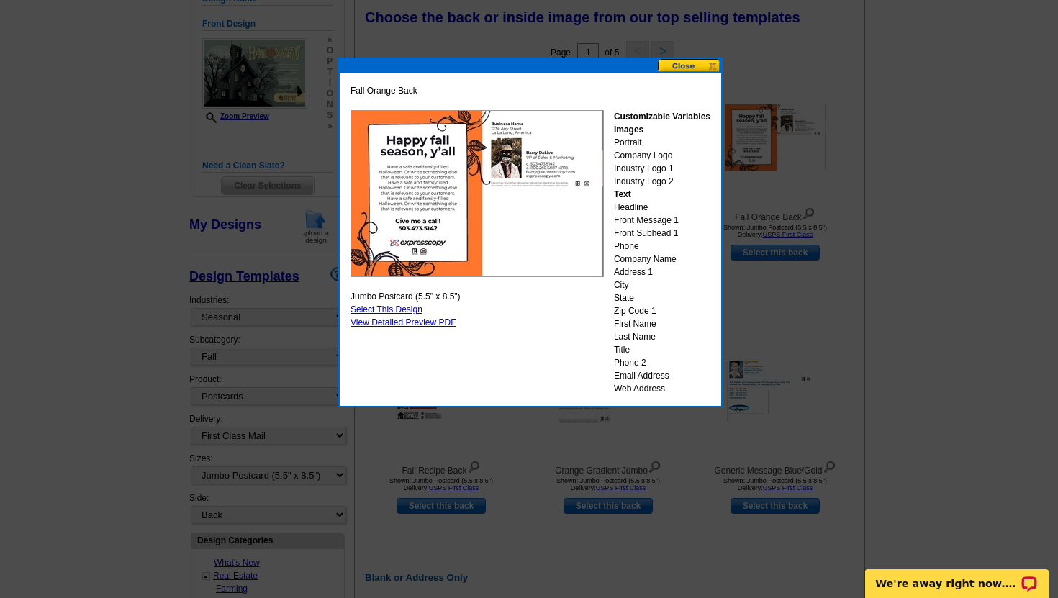
click at [704, 67] on button at bounding box center [689, 66] width 63 height 14
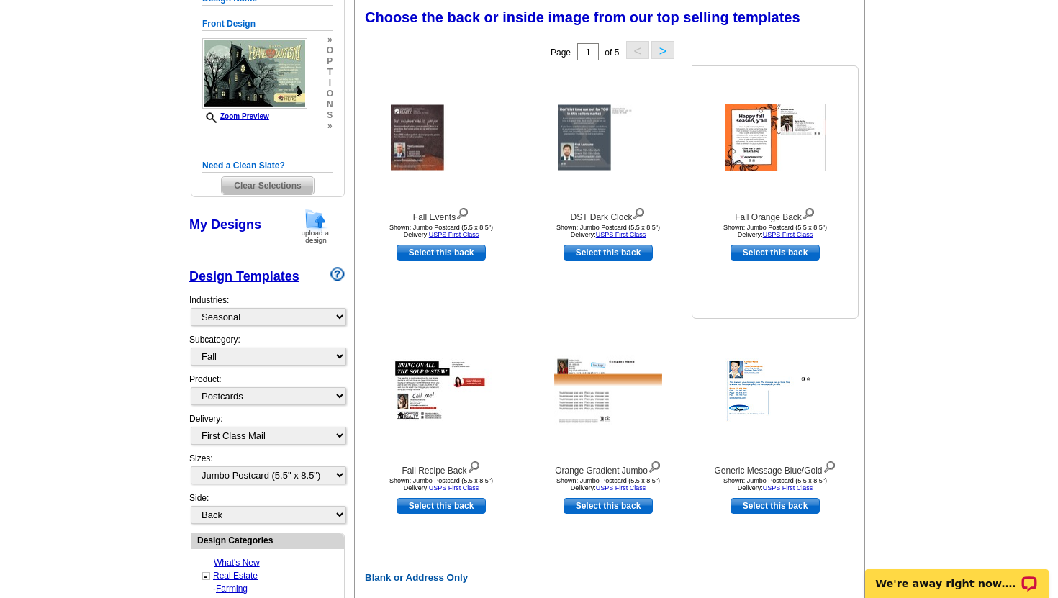
click at [755, 257] on link "Select this back" at bounding box center [774, 253] width 89 height 16
select select "front"
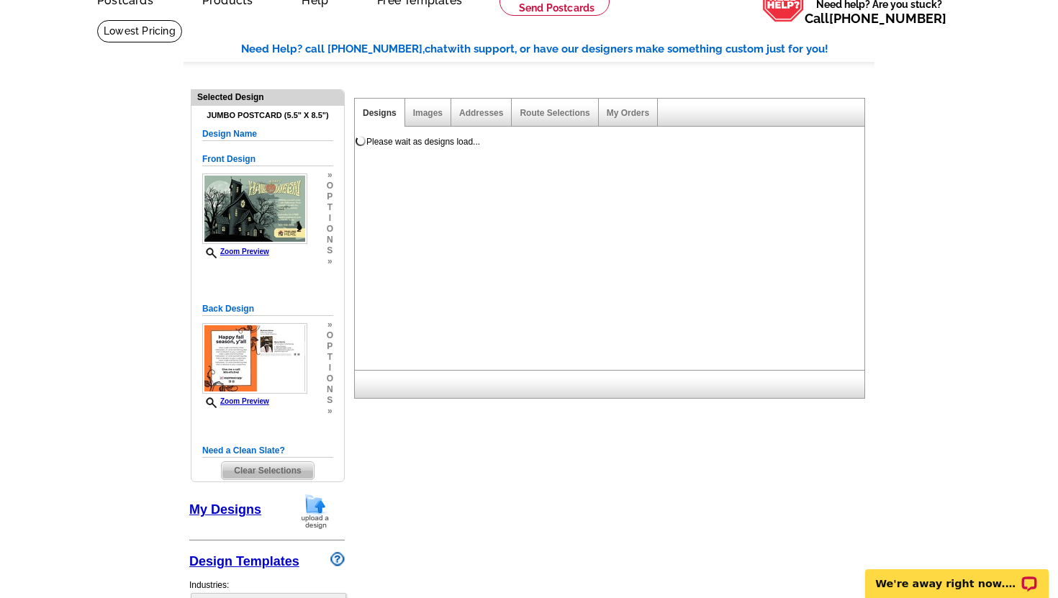
scroll to position [0, 0]
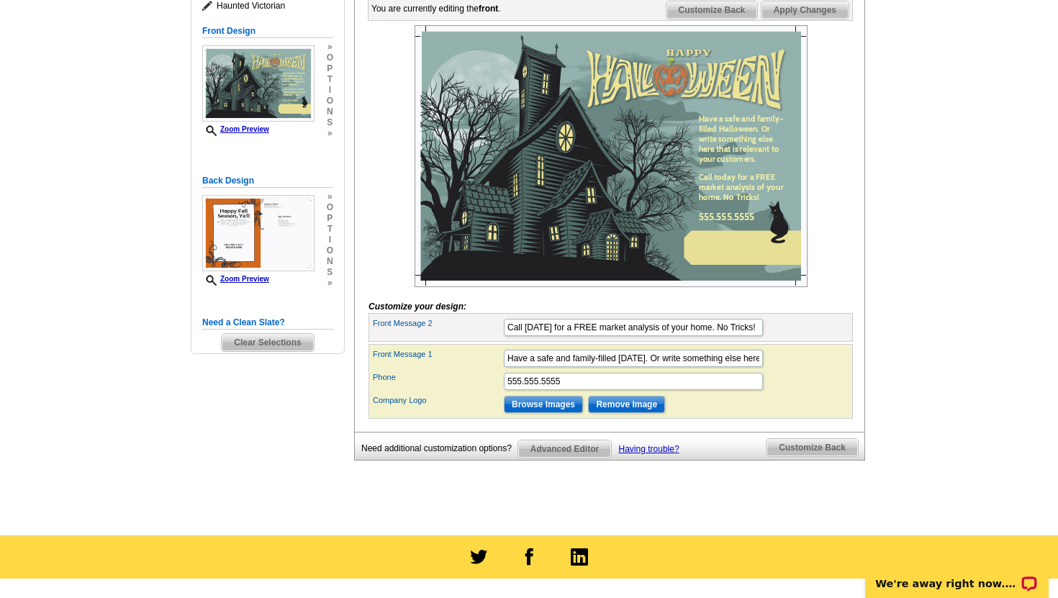
scroll to position [220, 0]
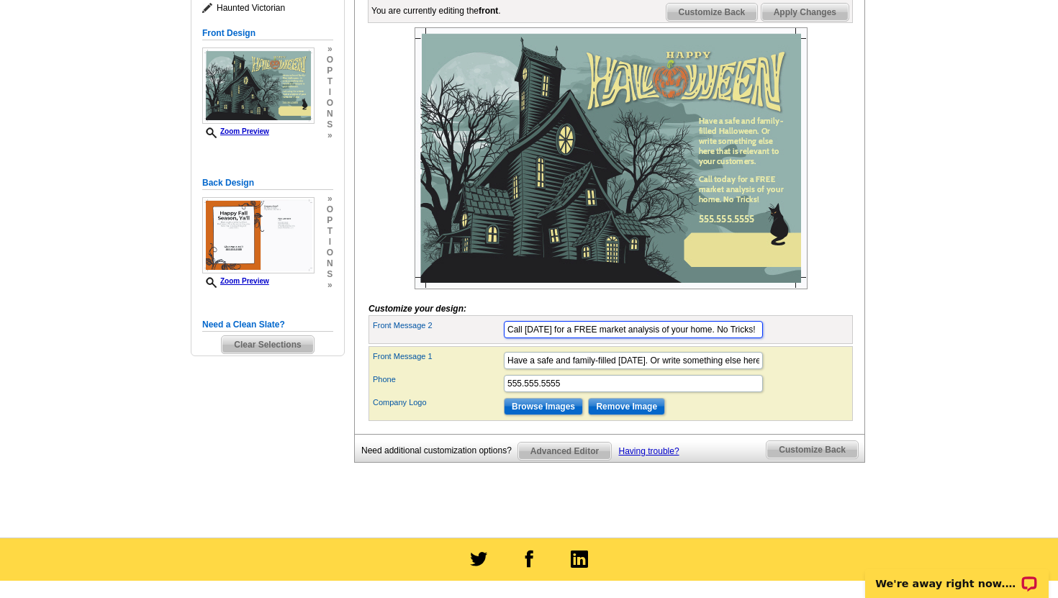
click at [737, 338] on input "Call [DATE] for a FREE market analysis of your home. No Tricks!" at bounding box center [633, 329] width 259 height 17
drag, startPoint x: 662, startPoint y: 383, endPoint x: 778, endPoint y: 390, distance: 116.1
click at [778, 372] on div "Front Message 1 Have a safe and family-filled Halloween. Or write something els…" at bounding box center [610, 360] width 478 height 23
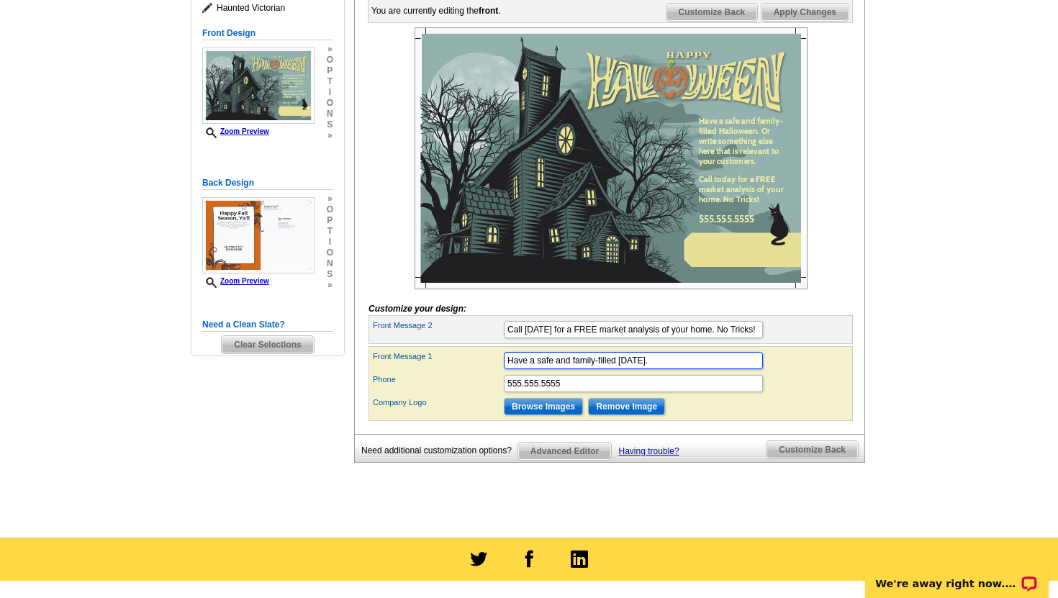
type input "Have a safe and family-filled [DATE]."
click at [805, 395] on div "Phone 555.555.5555" at bounding box center [610, 383] width 478 height 23
click at [582, 392] on input "555.555.5555" at bounding box center [633, 383] width 259 height 17
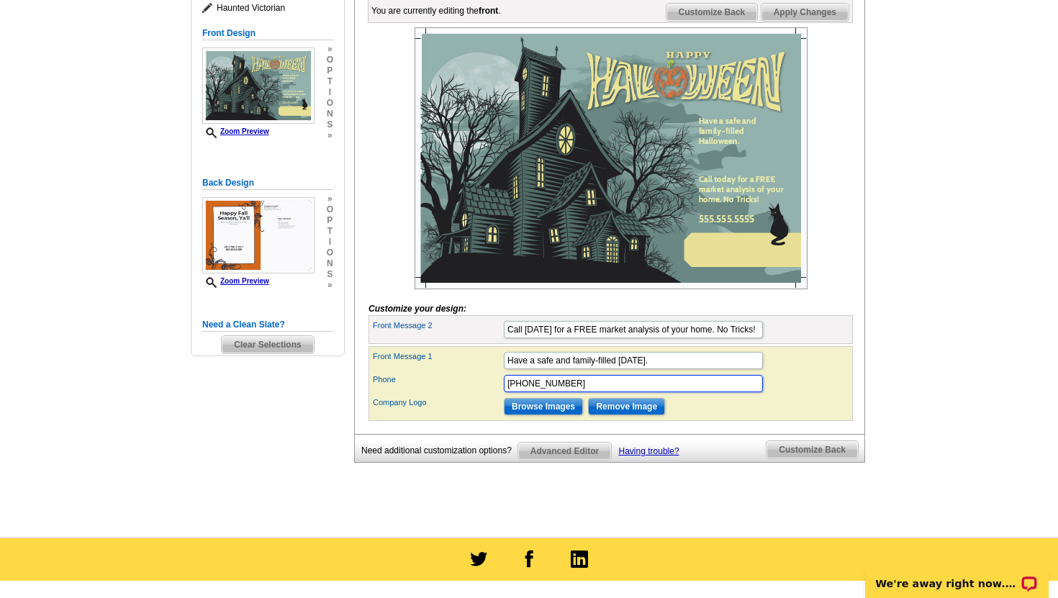
type input "[PHONE_NUMBER]"
click at [697, 418] on div "Company Logo Browse Images Remove Image" at bounding box center [610, 406] width 478 height 23
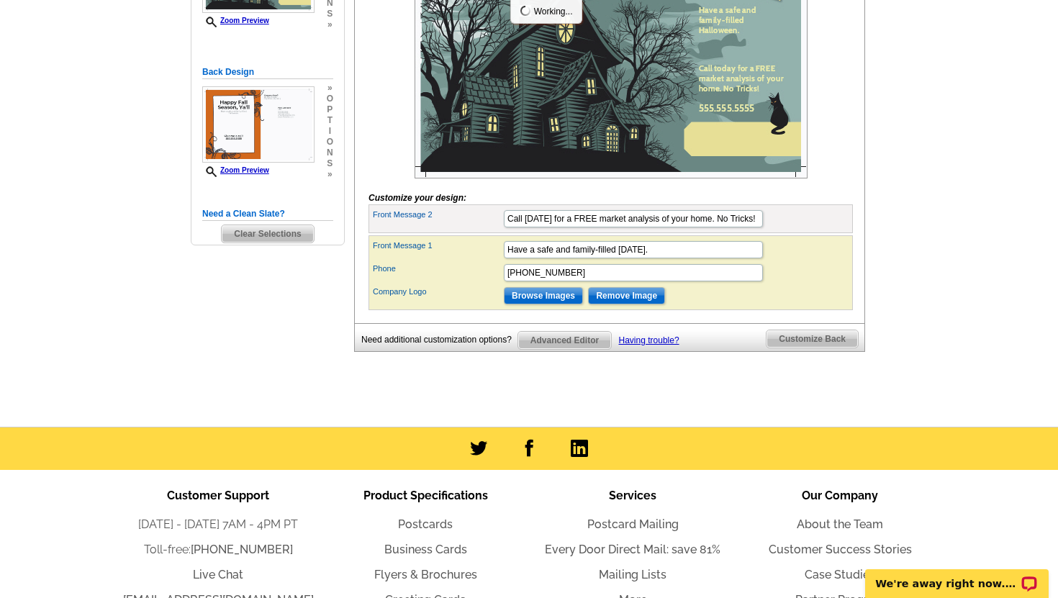
scroll to position [339, 0]
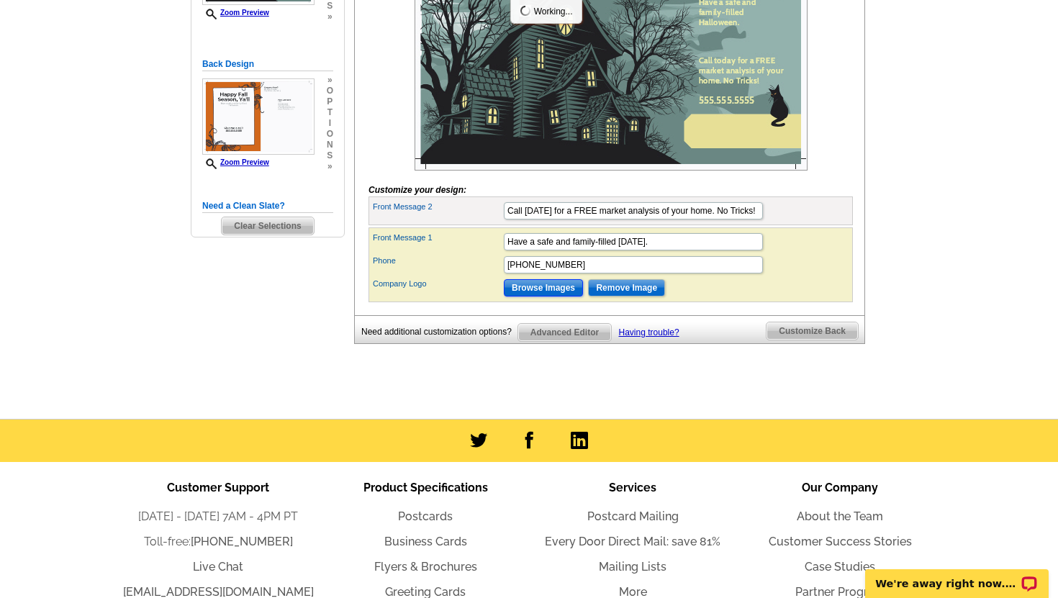
click at [527, 296] on input "Browse Images" at bounding box center [543, 287] width 79 height 17
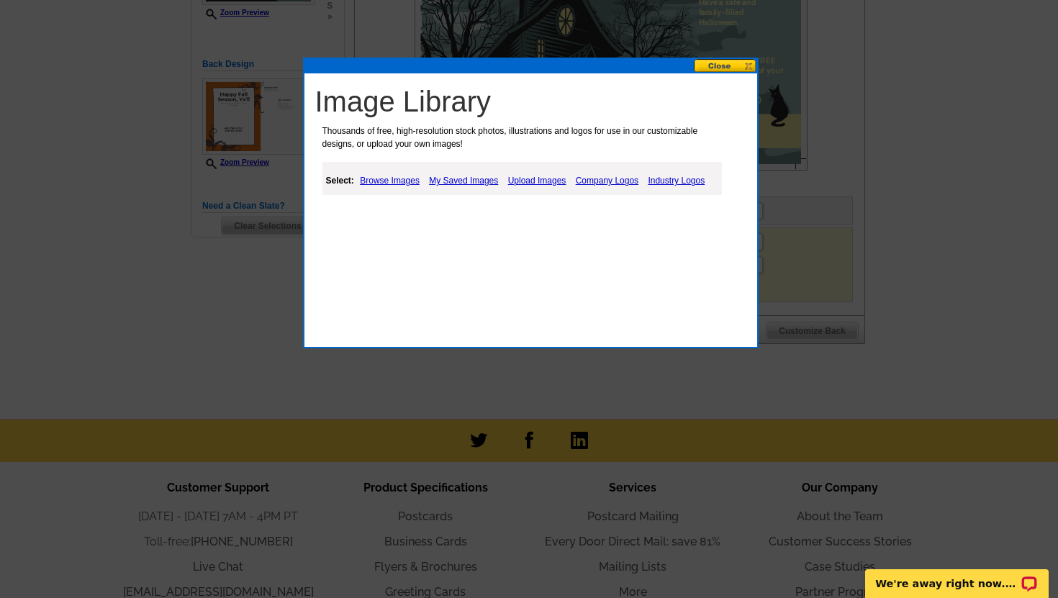
click at [384, 181] on link "Browse Images" at bounding box center [389, 180] width 67 height 17
click at [542, 180] on link "Upload Images" at bounding box center [538, 180] width 65 height 17
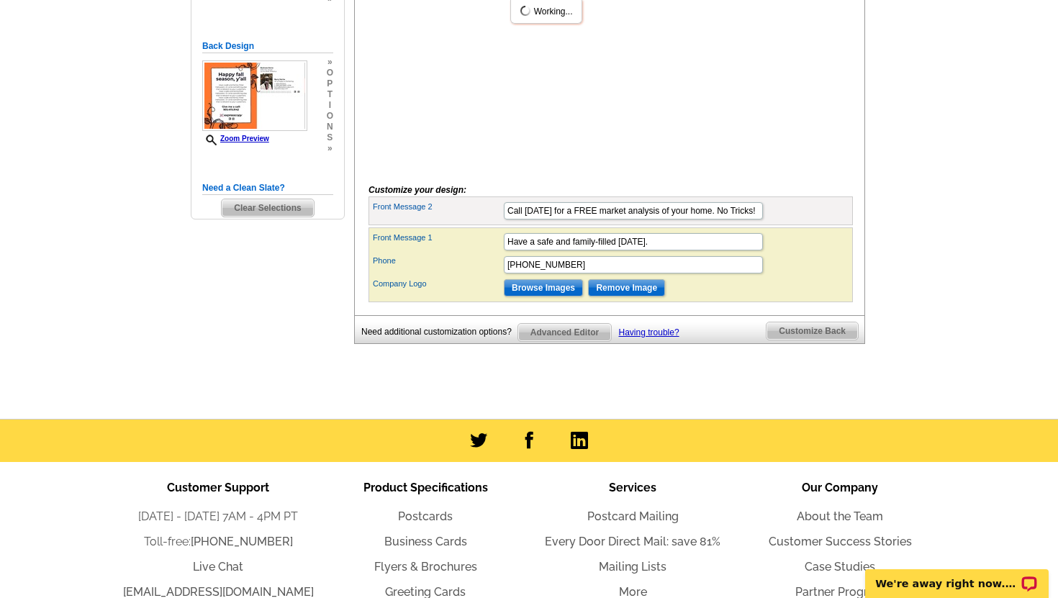
scroll to position [357, 0]
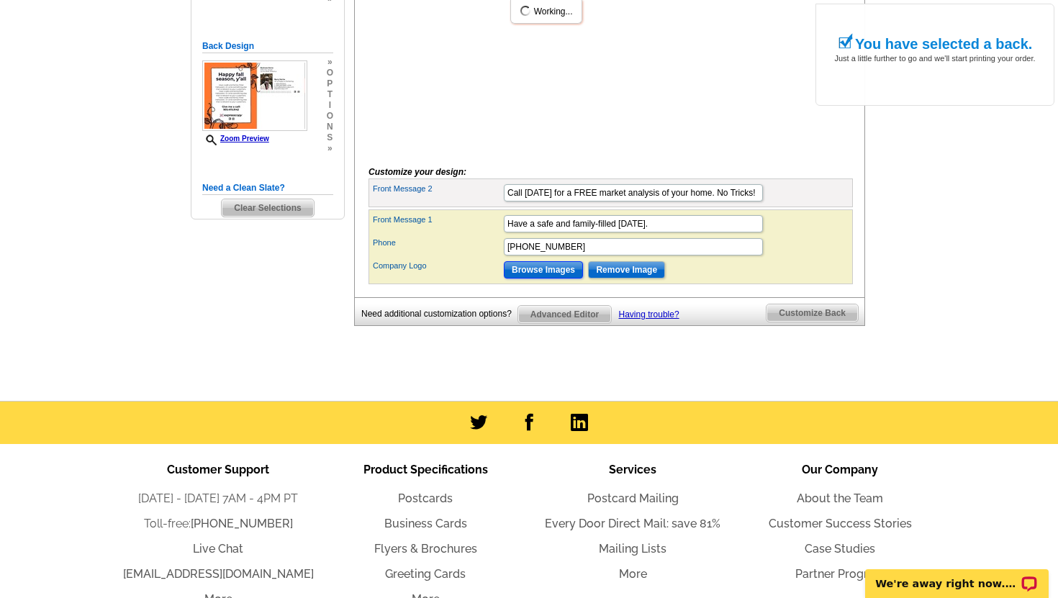
click at [540, 278] on input "Browse Images" at bounding box center [543, 269] width 79 height 17
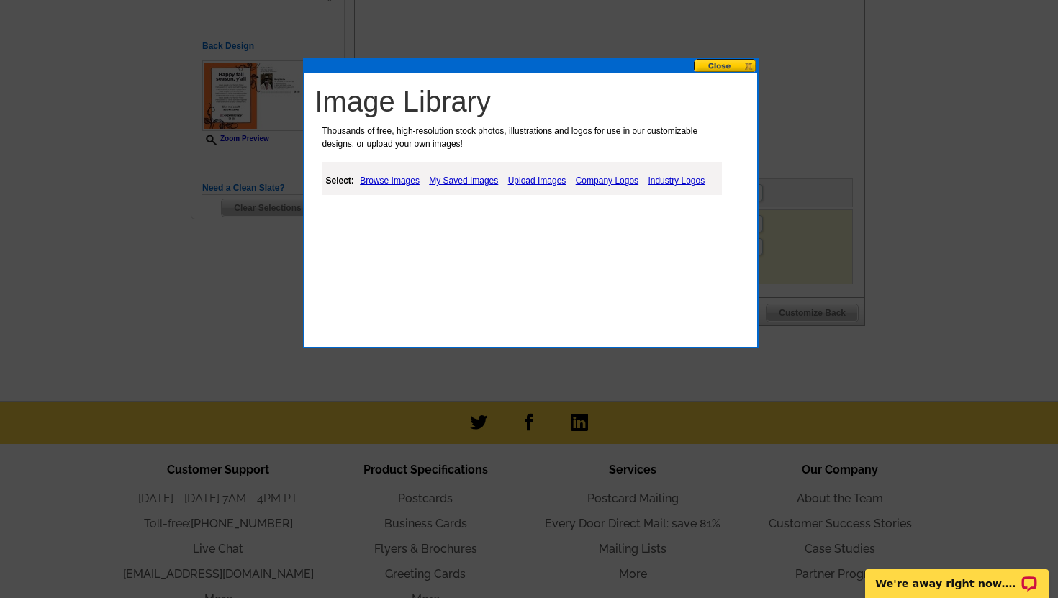
click at [608, 181] on link "Company Logos" at bounding box center [607, 180] width 70 height 17
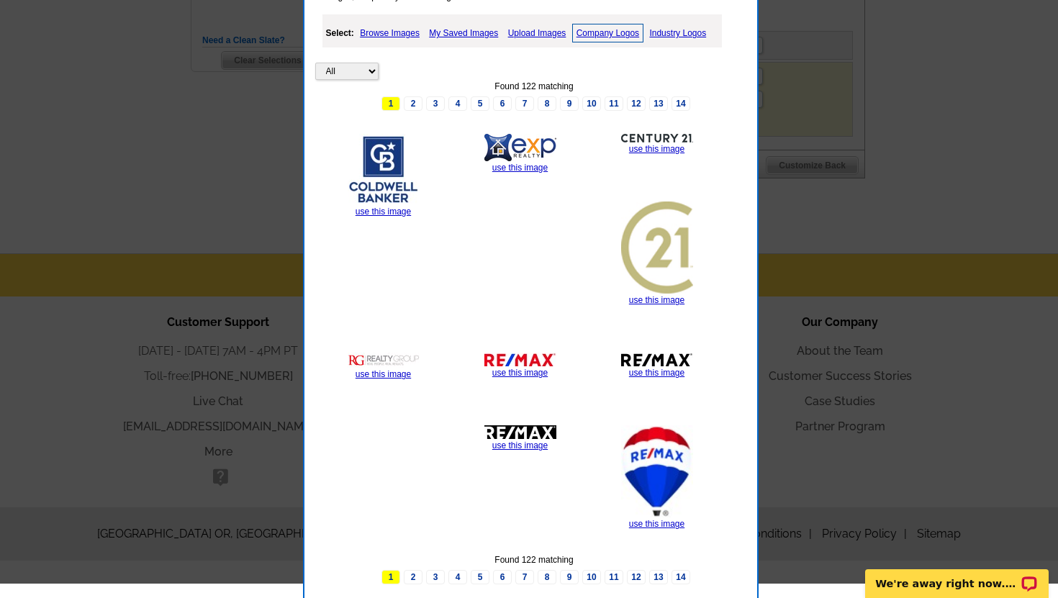
scroll to position [516, 0]
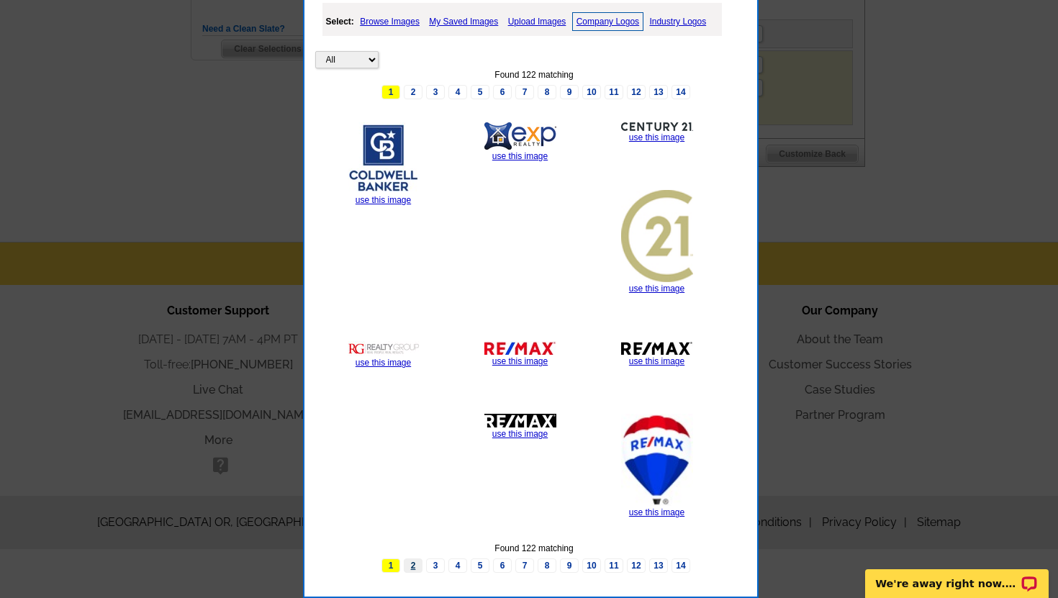
click at [414, 561] on link "2" at bounding box center [413, 565] width 19 height 14
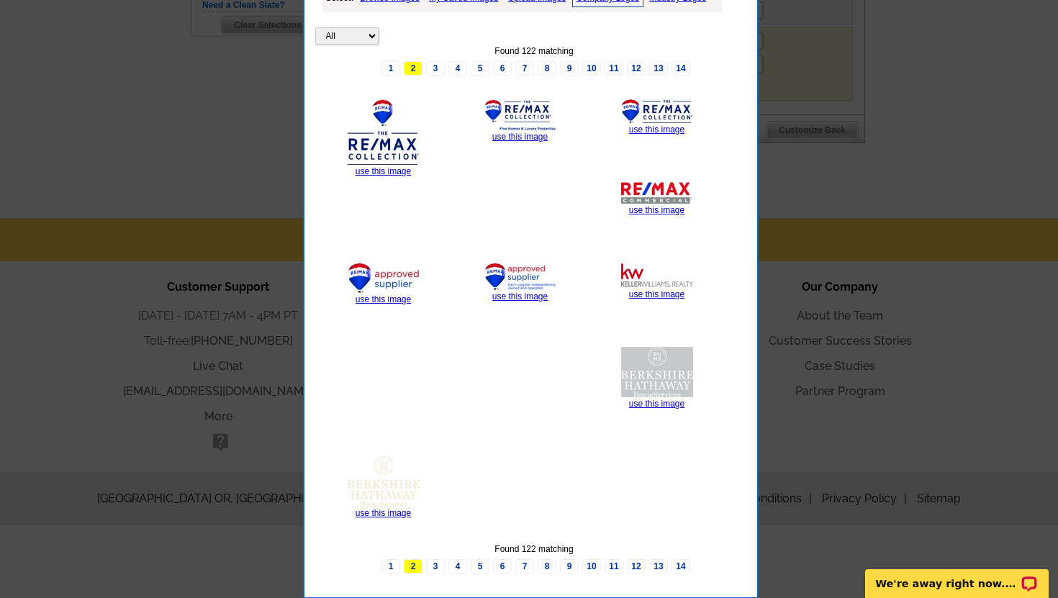
scroll to position [540, 0]
click at [649, 292] on link "use this image" at bounding box center [656, 294] width 55 height 10
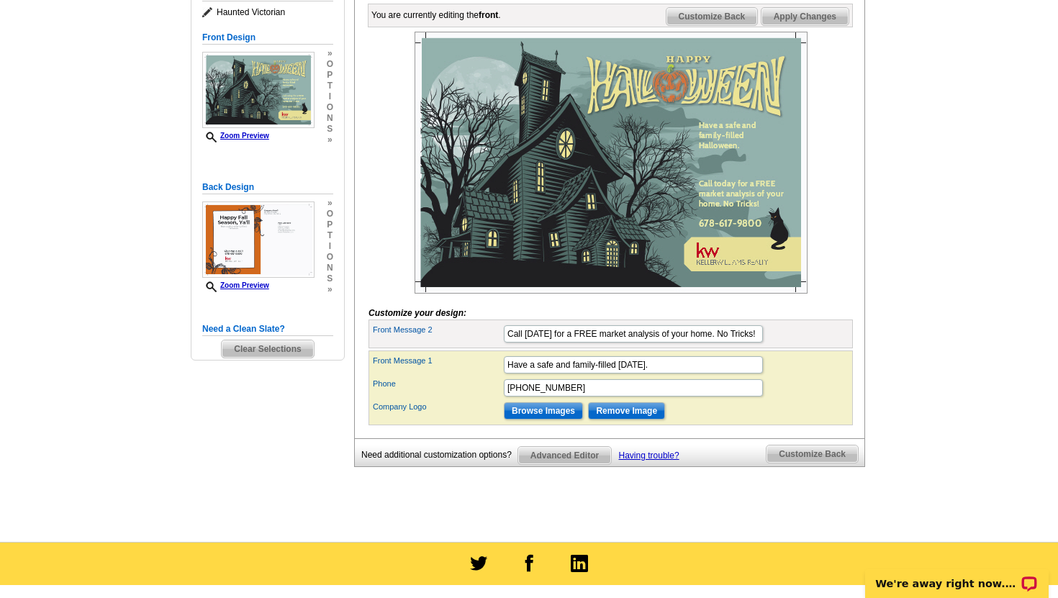
scroll to position [217, 0]
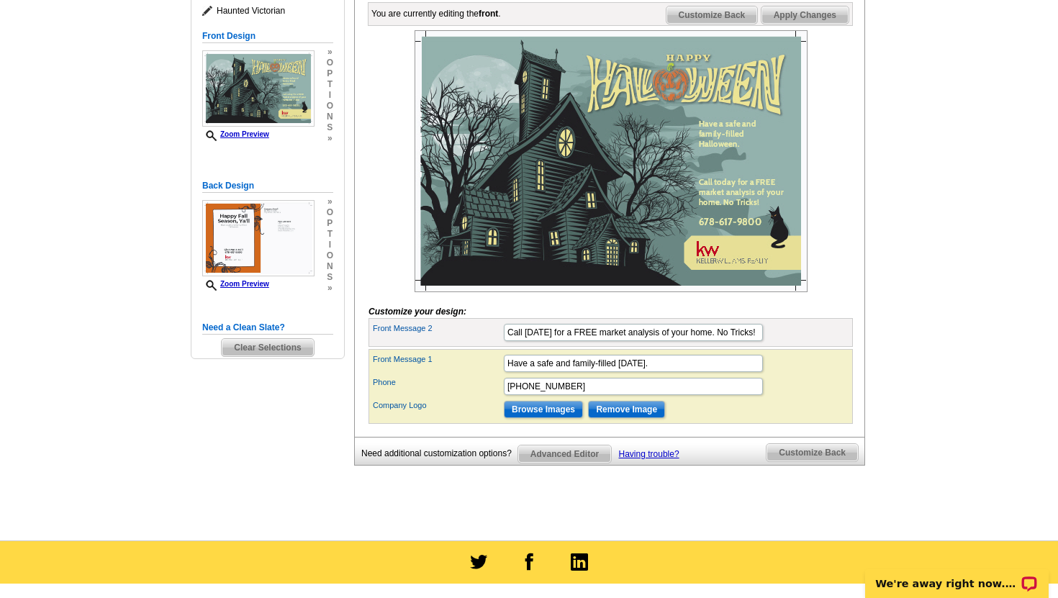
click at [822, 461] on span "Customize Back" at bounding box center [811, 452] width 91 height 17
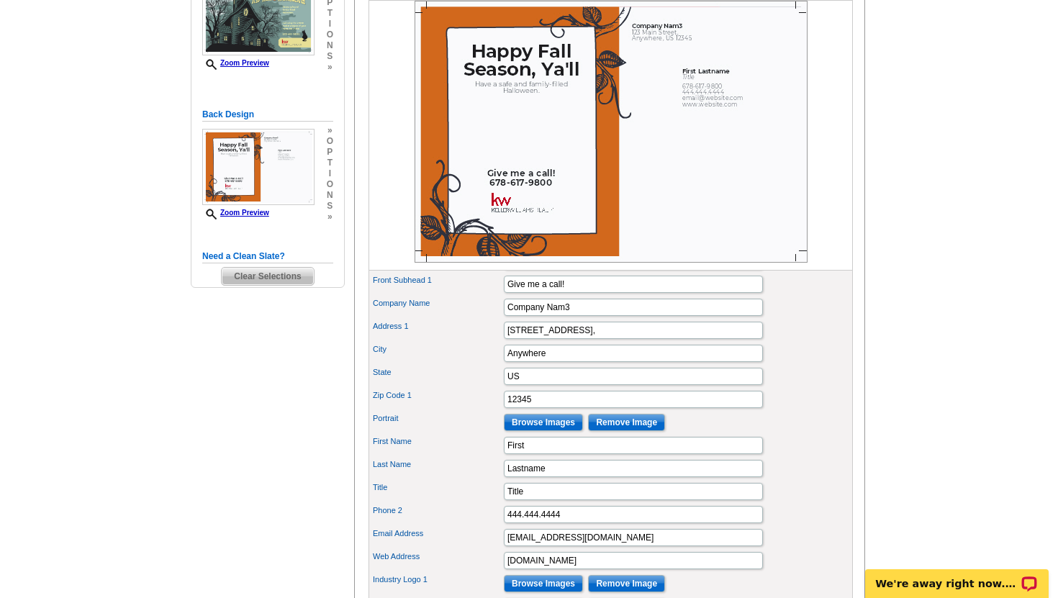
scroll to position [0, 0]
